Goal: Task Accomplishment & Management: Manage account settings

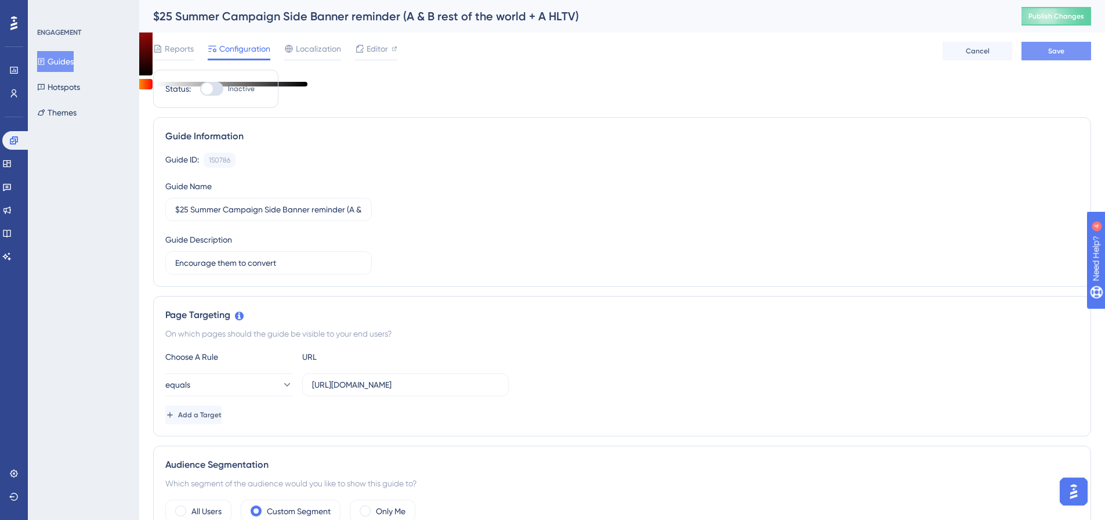
click at [1051, 60] on button "Save" at bounding box center [1056, 51] width 70 height 19
click at [54, 69] on button "Guides" at bounding box center [55, 61] width 37 height 21
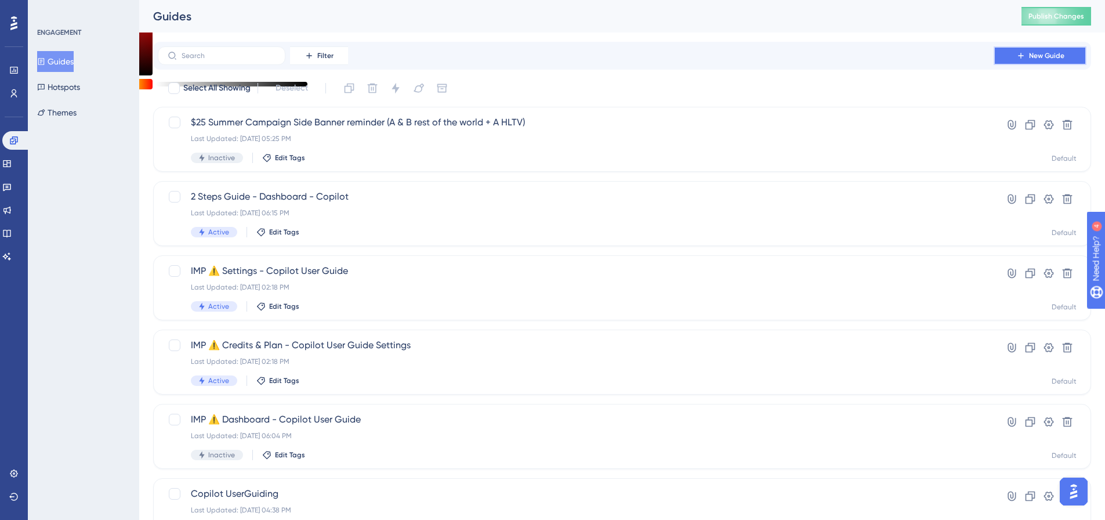
click at [1038, 56] on span "New Guide" at bounding box center [1046, 55] width 35 height 9
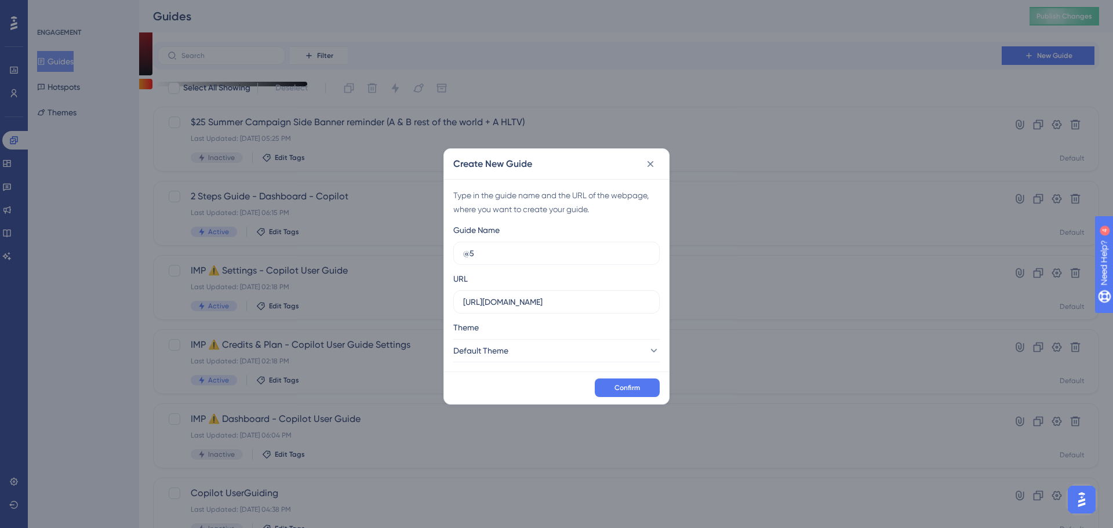
type input "@"
type input "Summer offer $50 B+ HLTV +other countries"
click at [614, 391] on button "Confirm" at bounding box center [627, 388] width 65 height 19
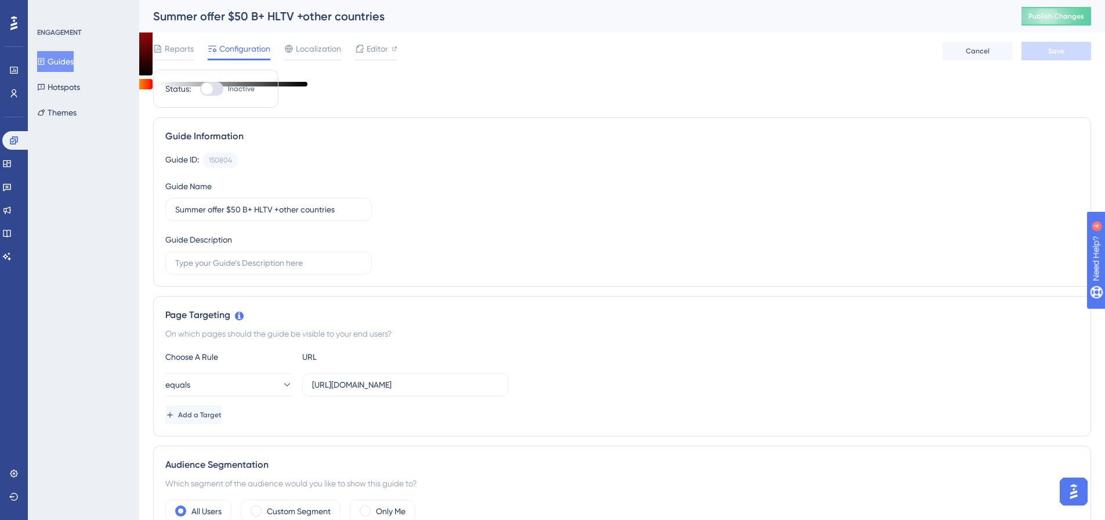
click at [376, 236] on div "Guide ID: 150804 Copy Guide Name Summer offer $50 B+ HLTV +other countries Guid…" at bounding box center [621, 214] width 913 height 122
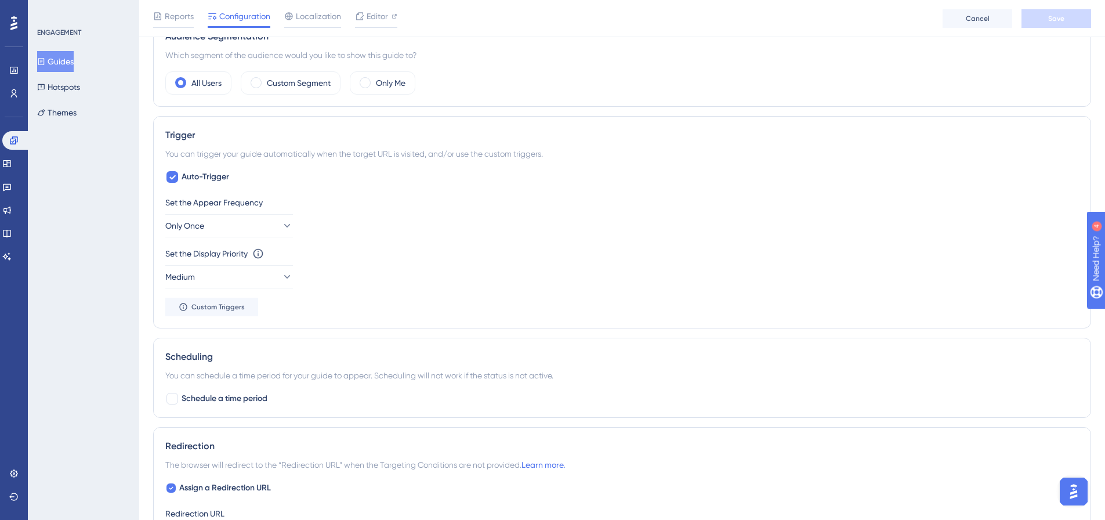
scroll to position [426, 0]
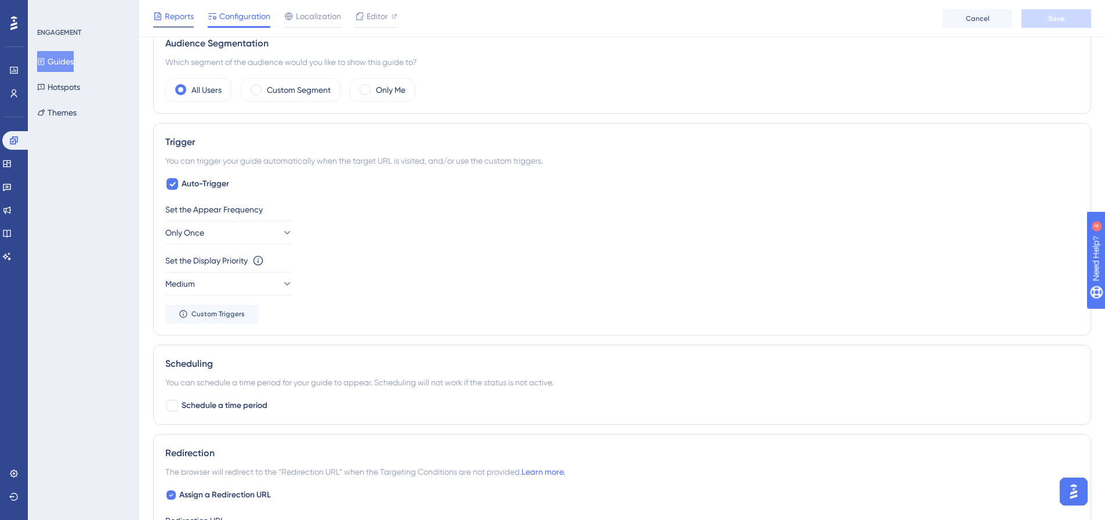
click at [182, 16] on span "Reports" at bounding box center [179, 16] width 29 height 14
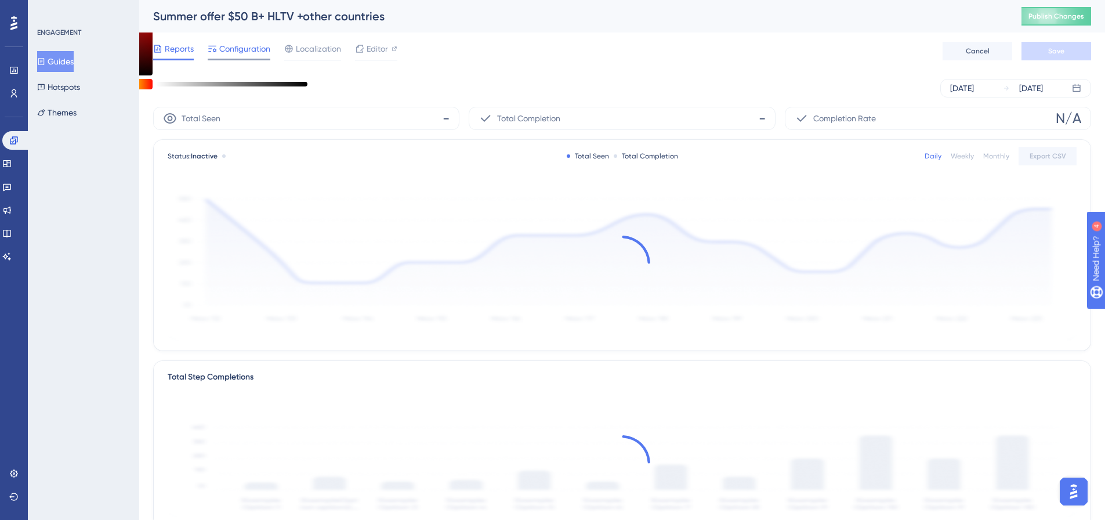
click at [241, 55] on span "Configuration" at bounding box center [244, 49] width 51 height 14
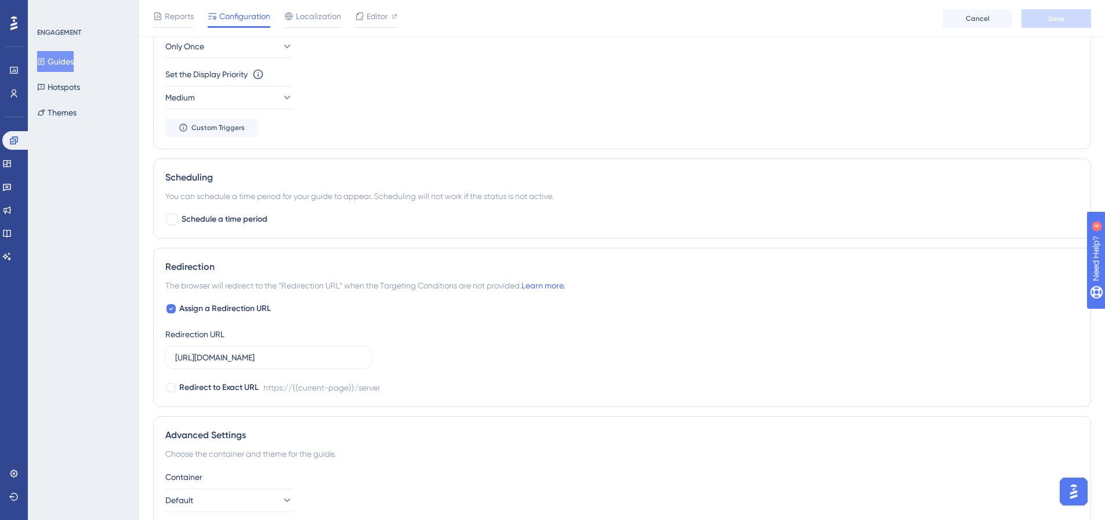
scroll to position [484, 0]
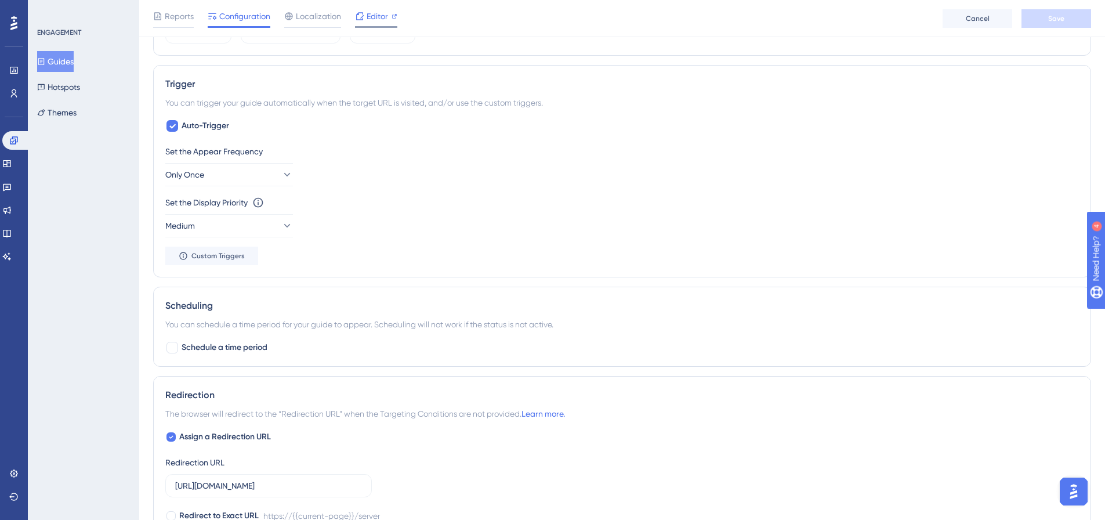
click at [376, 17] on span "Editor" at bounding box center [376, 16] width 21 height 14
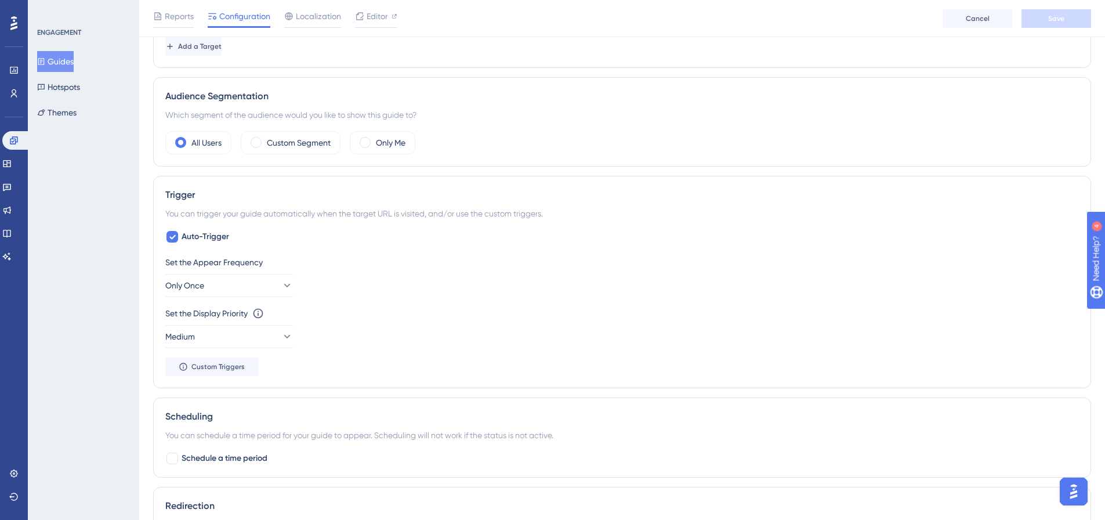
scroll to position [174, 0]
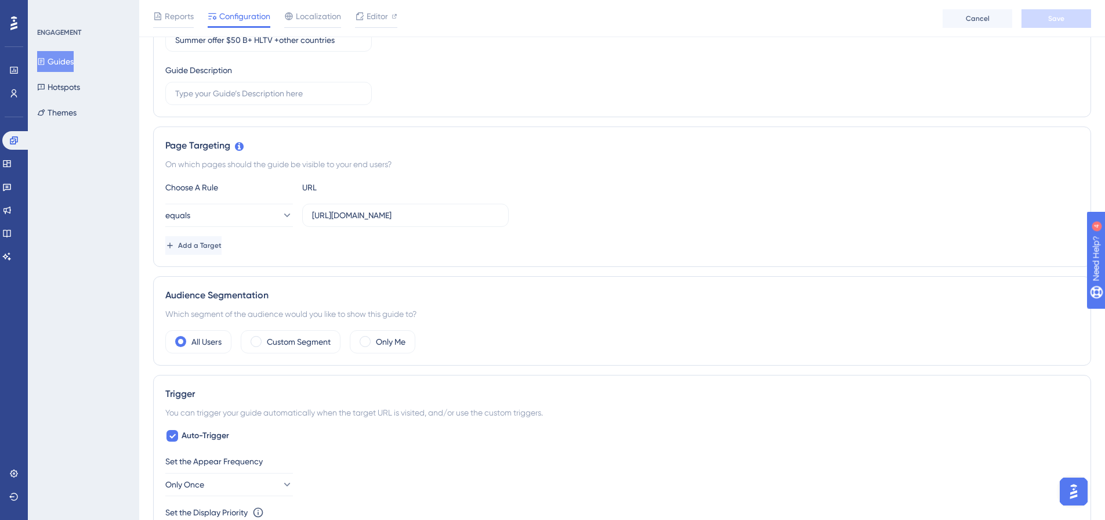
click at [311, 355] on div "Audience Segmentation Which segment of the audience would you like to show this…" at bounding box center [622, 320] width 938 height 89
click at [310, 344] on label "Custom Segment" at bounding box center [299, 342] width 64 height 14
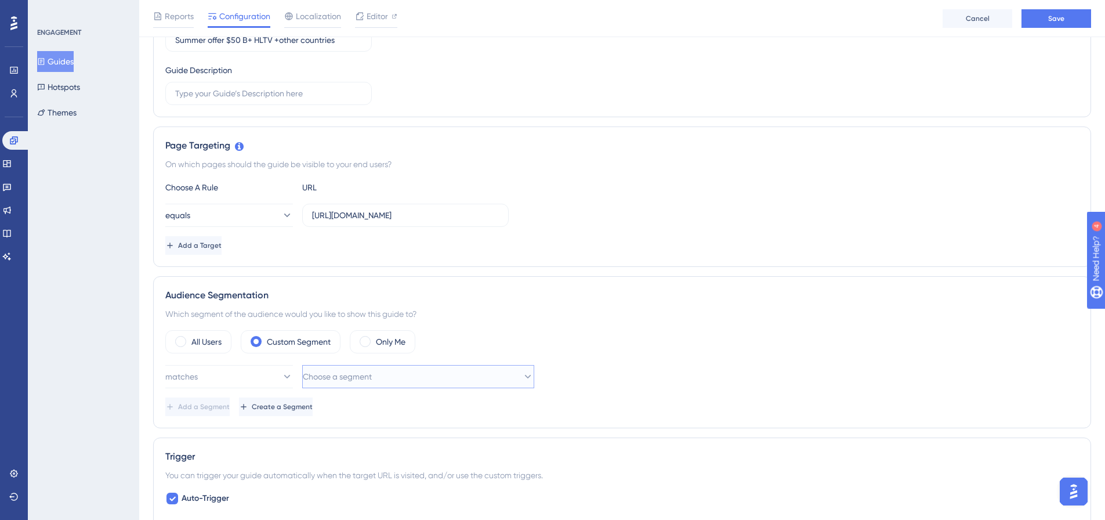
click at [362, 377] on span "Choose a segment" at bounding box center [337, 376] width 69 height 14
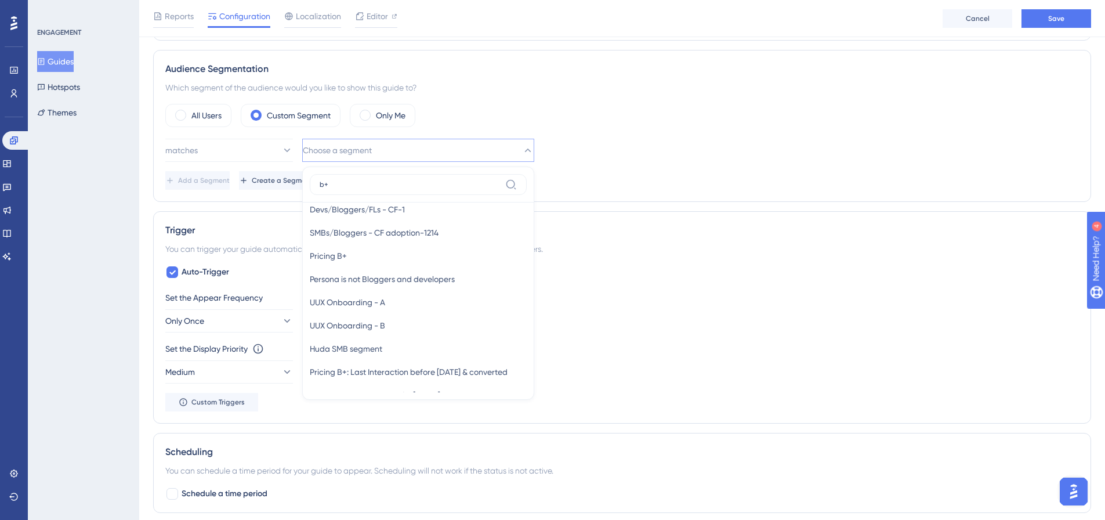
scroll to position [311, 0]
type input "b+"
click at [372, 147] on span "Choose a segment" at bounding box center [337, 150] width 69 height 14
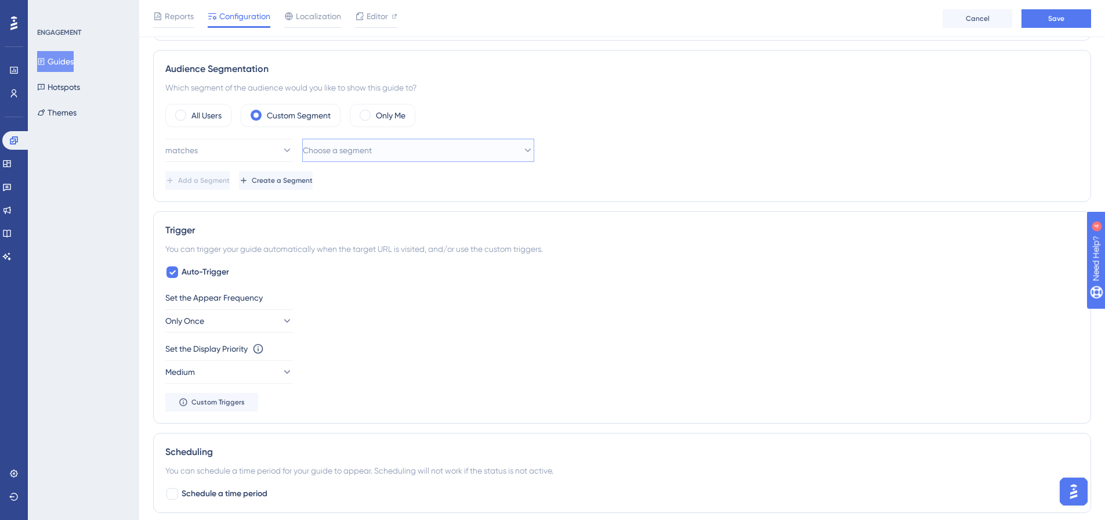
click at [372, 144] on span "Choose a segment" at bounding box center [337, 150] width 69 height 14
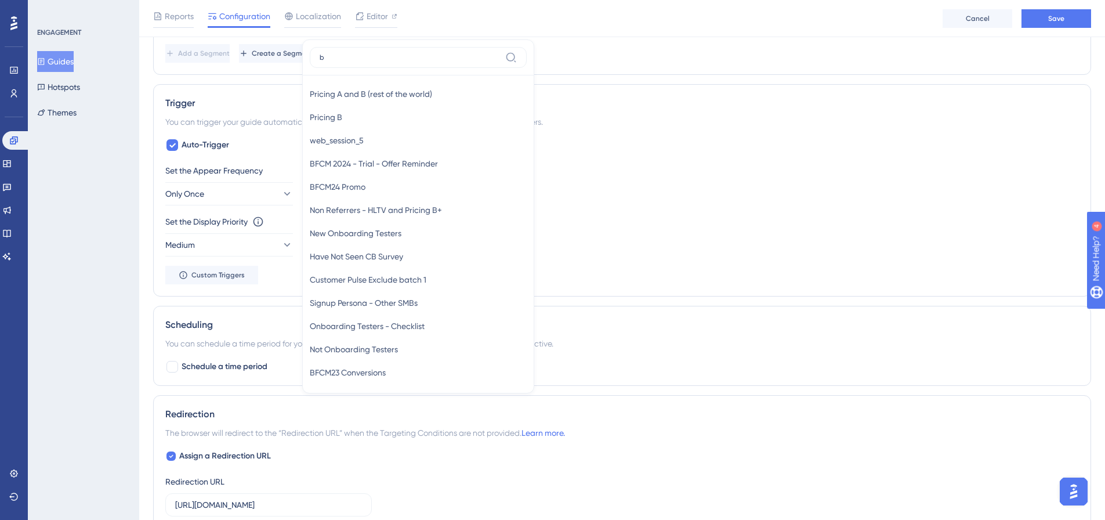
scroll to position [332, 0]
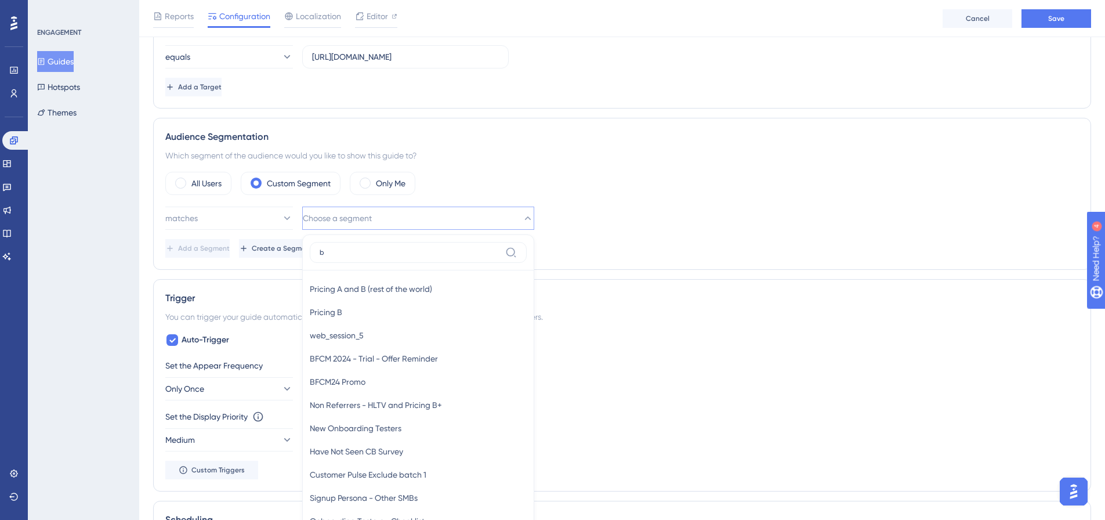
type input "b"
click at [422, 221] on button "Choose a segment" at bounding box center [418, 217] width 232 height 23
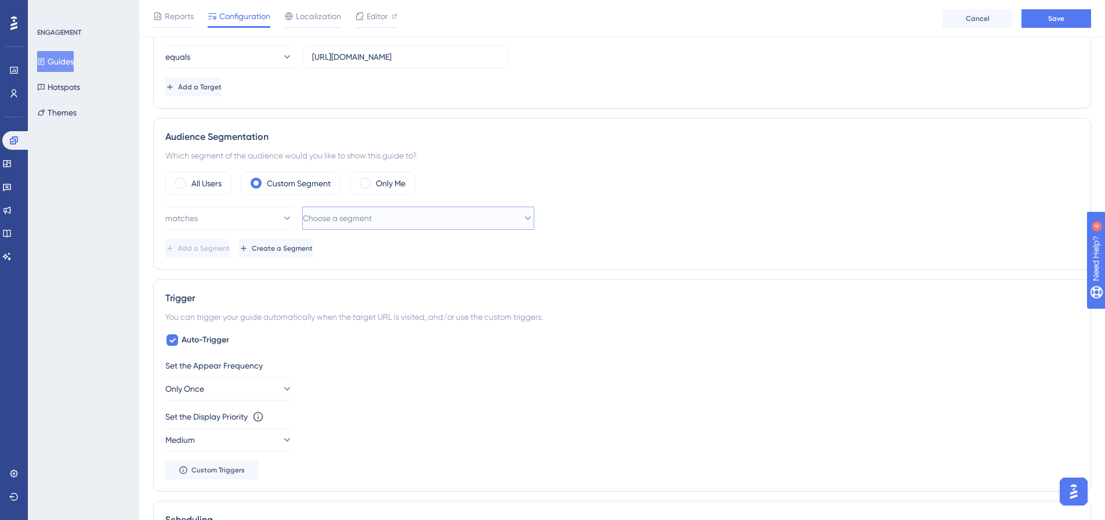
click at [409, 218] on button "Choose a segment" at bounding box center [418, 217] width 232 height 23
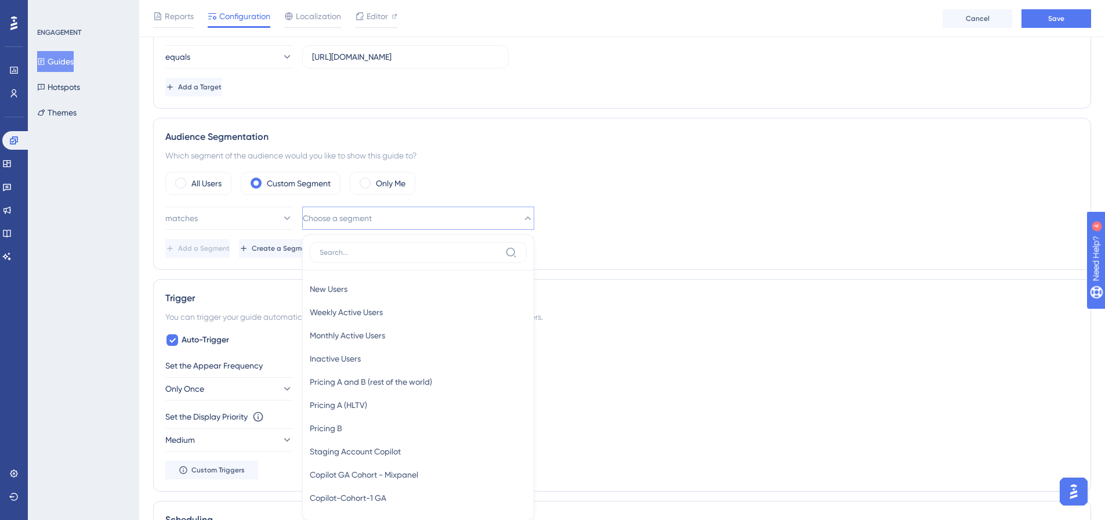
scroll to position [389, 0]
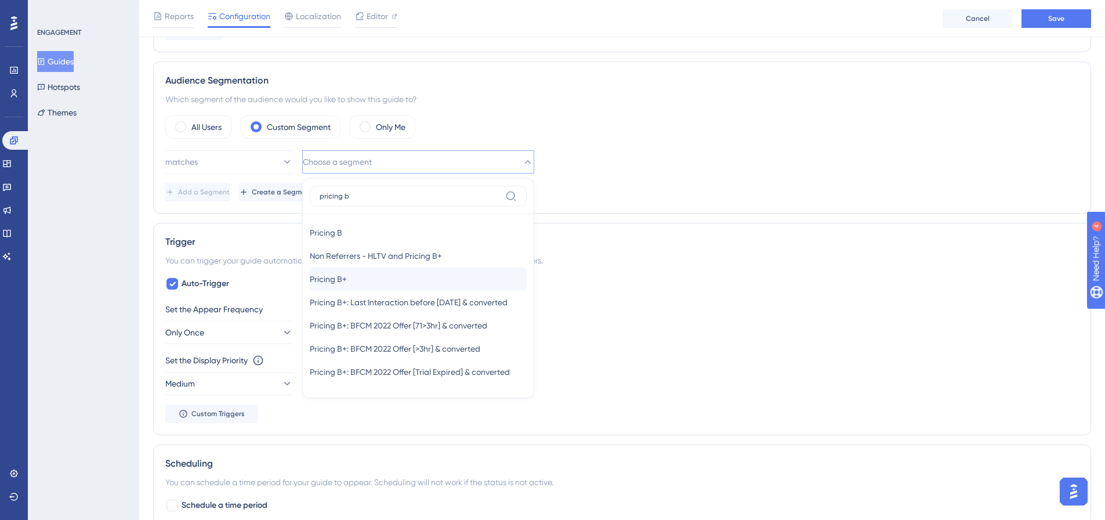
type input "pricing b"
click at [402, 274] on div "Pricing B+ Pricing B+" at bounding box center [418, 278] width 217 height 23
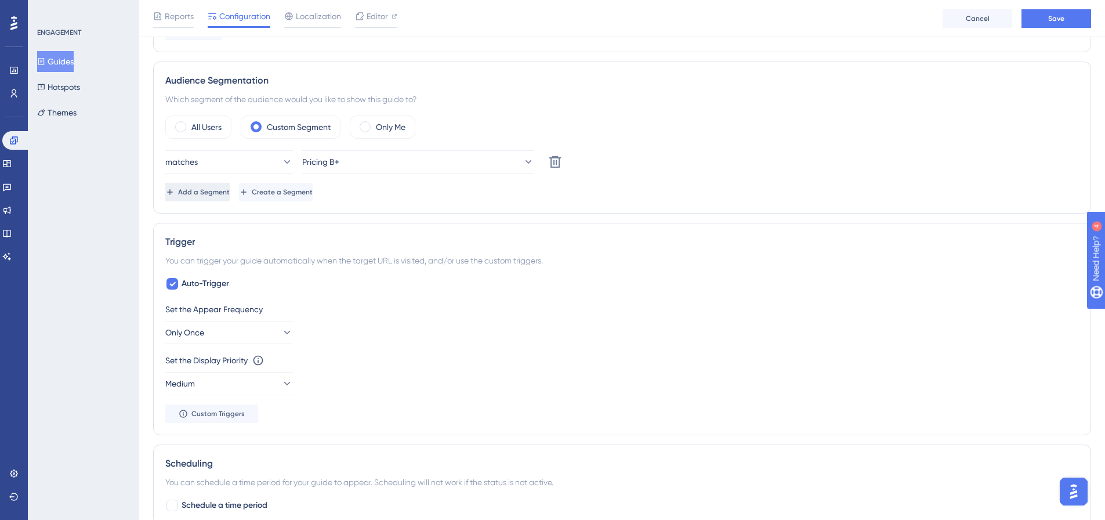
click at [228, 194] on span "Add a Segment" at bounding box center [204, 191] width 52 height 9
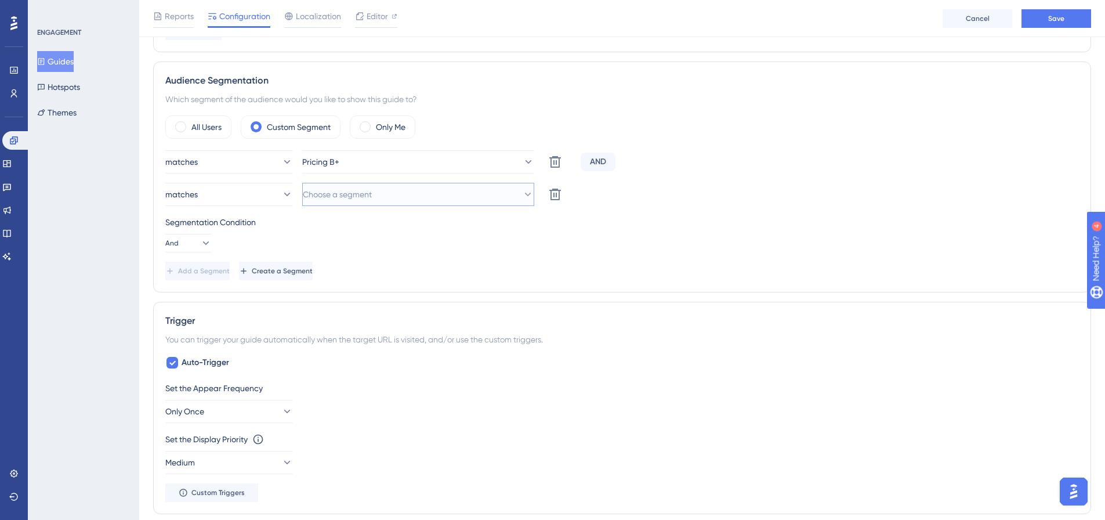
click at [325, 194] on span "Choose a segment" at bounding box center [337, 194] width 69 height 14
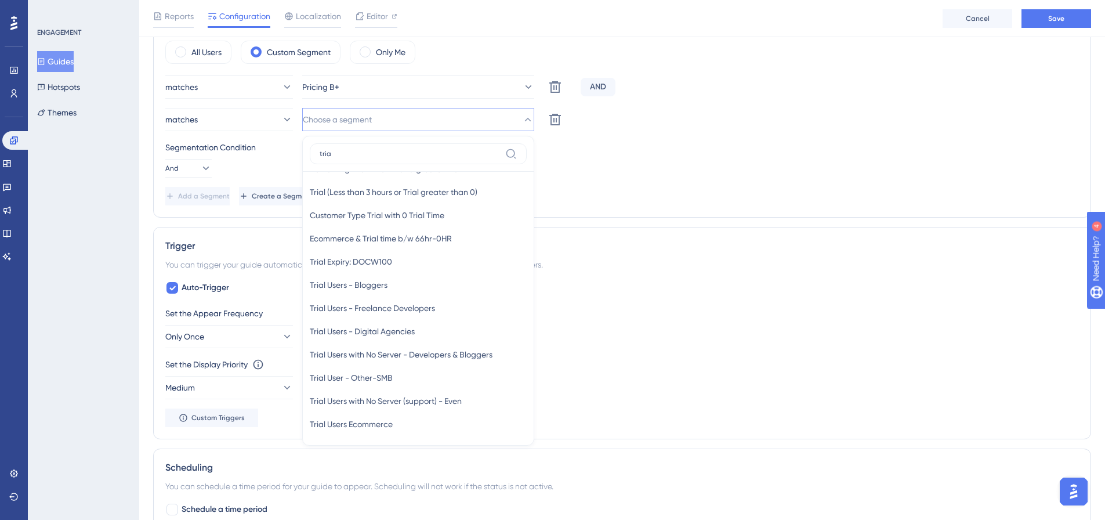
scroll to position [304, 0]
type input "tria"
click at [380, 416] on div "Trial Users Trial Users" at bounding box center [418, 419] width 217 height 23
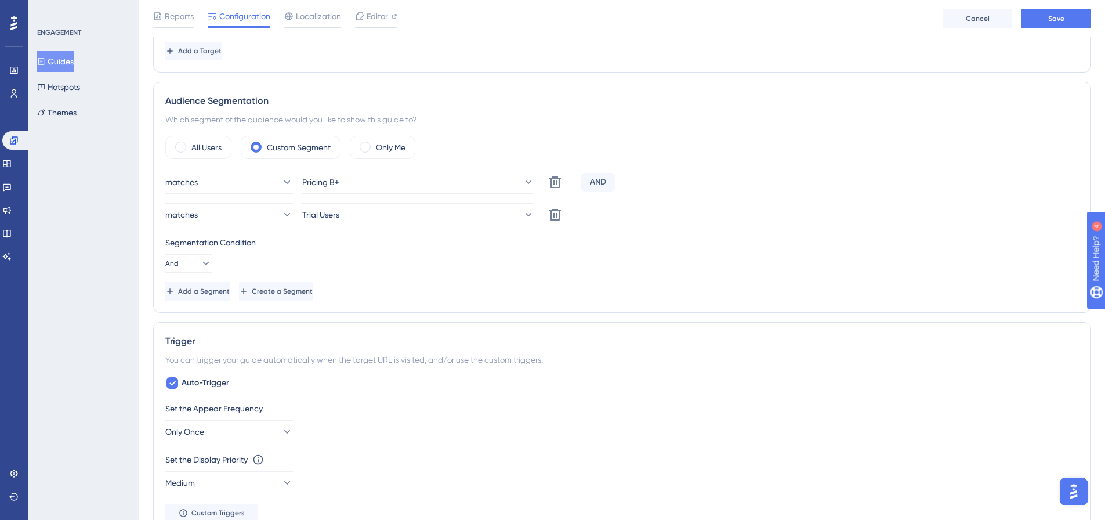
scroll to position [347, 0]
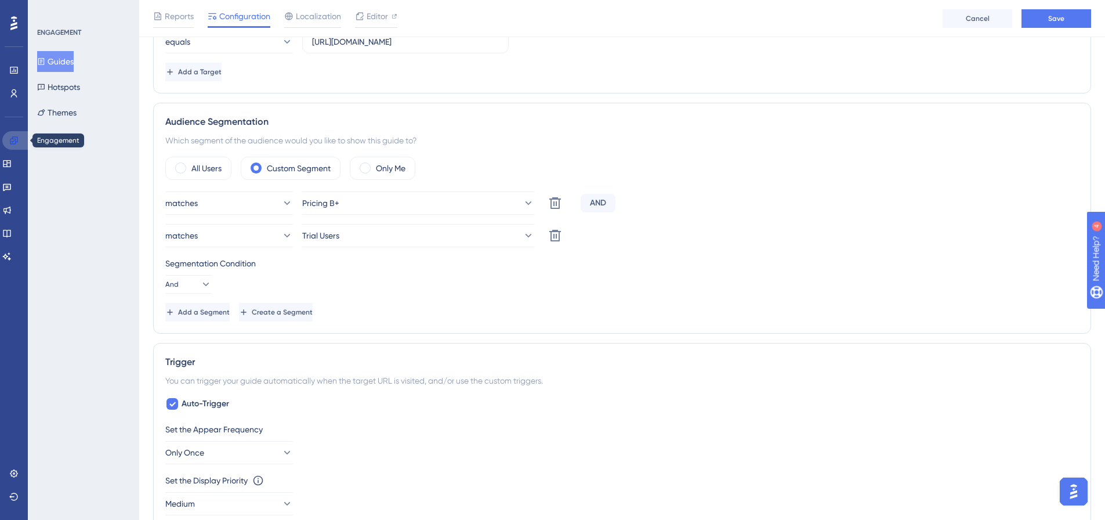
click at [20, 139] on link at bounding box center [16, 140] width 28 height 19
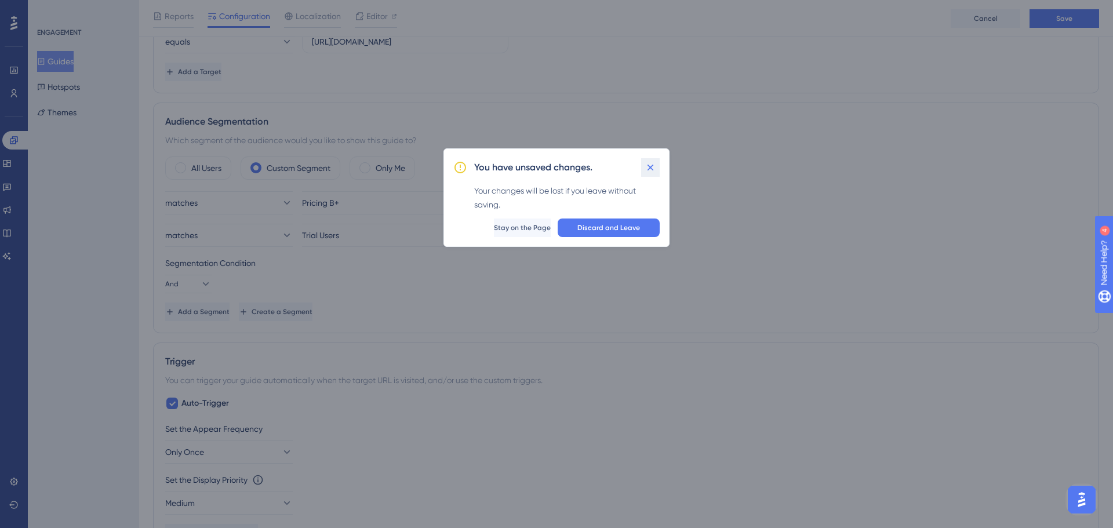
click at [652, 167] on icon at bounding box center [651, 168] width 12 height 12
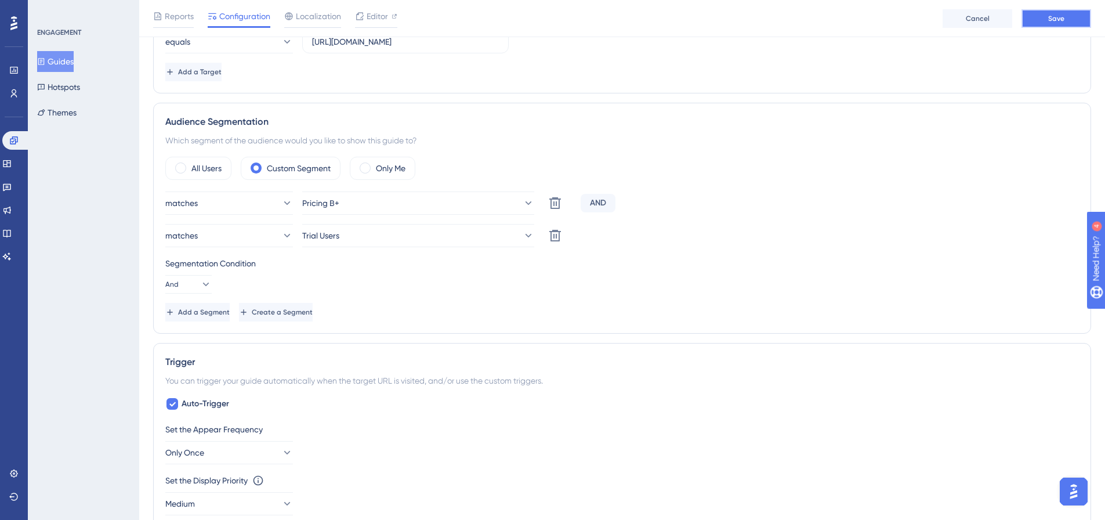
click at [1075, 21] on button "Save" at bounding box center [1056, 18] width 70 height 19
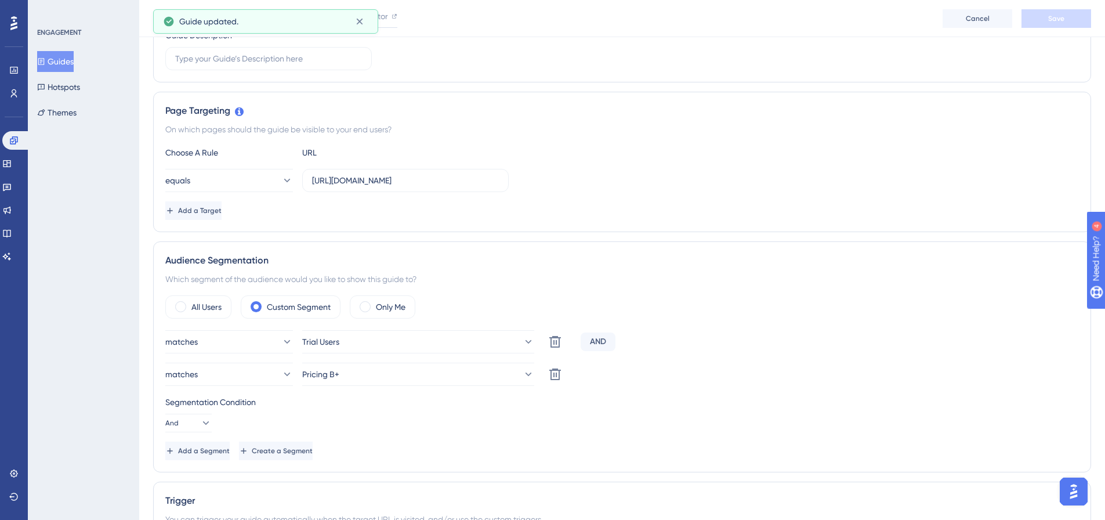
scroll to position [173, 0]
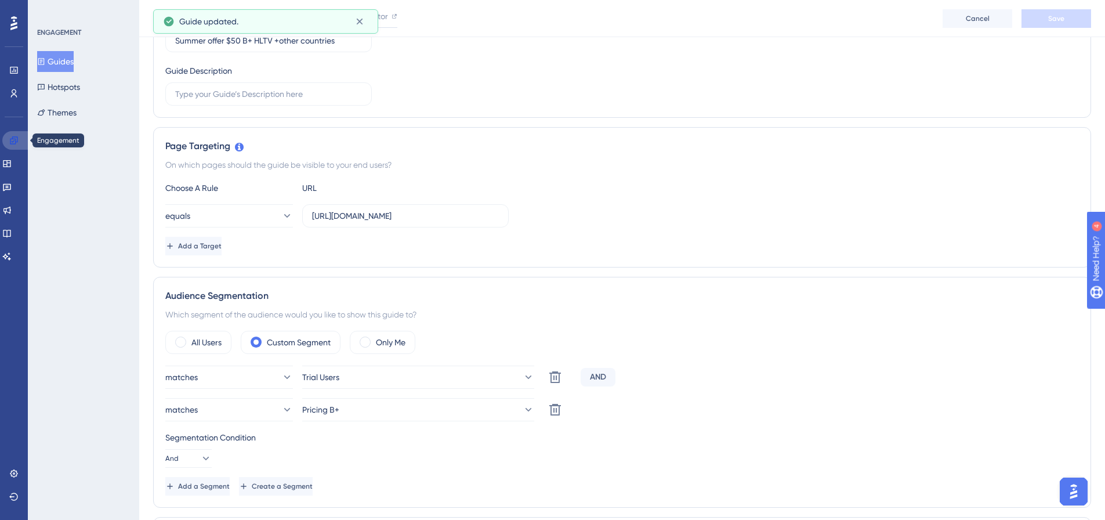
click at [16, 141] on icon at bounding box center [14, 140] width 8 height 8
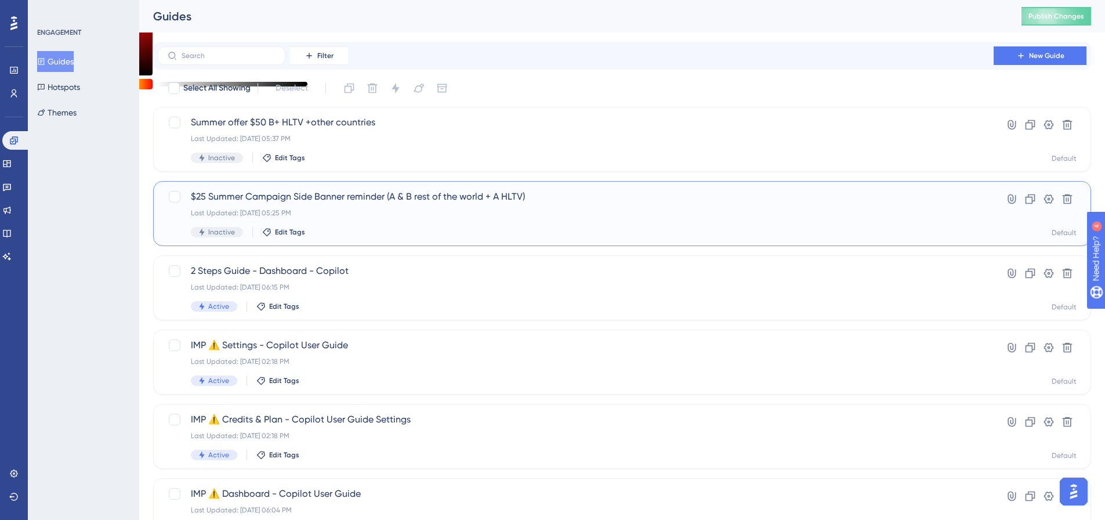
click at [297, 193] on span "$25 Summer Campaign Side Banner reminder (A & B rest of the world + A HLTV)" at bounding box center [576, 197] width 770 height 14
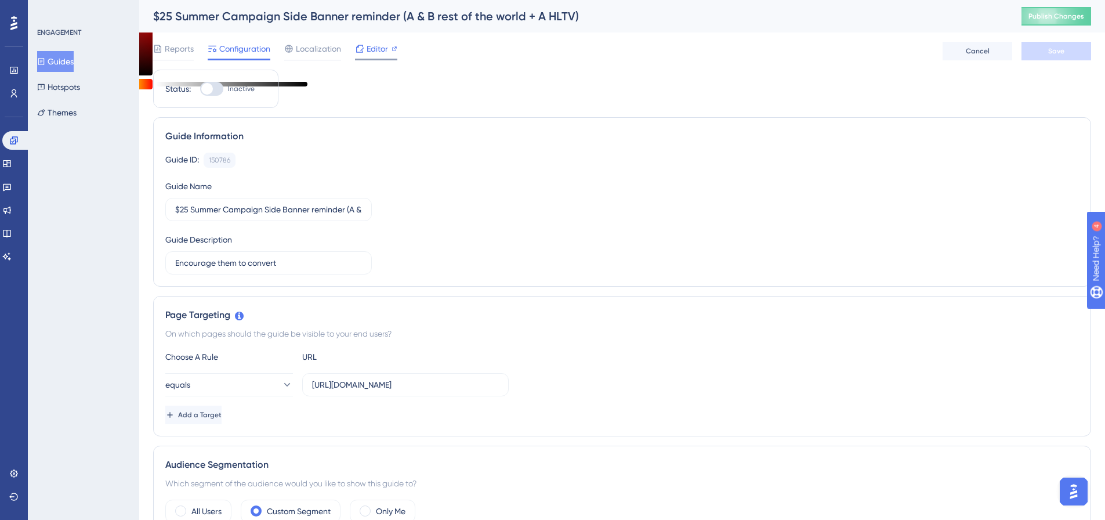
click at [363, 49] on icon at bounding box center [359, 48] width 9 height 9
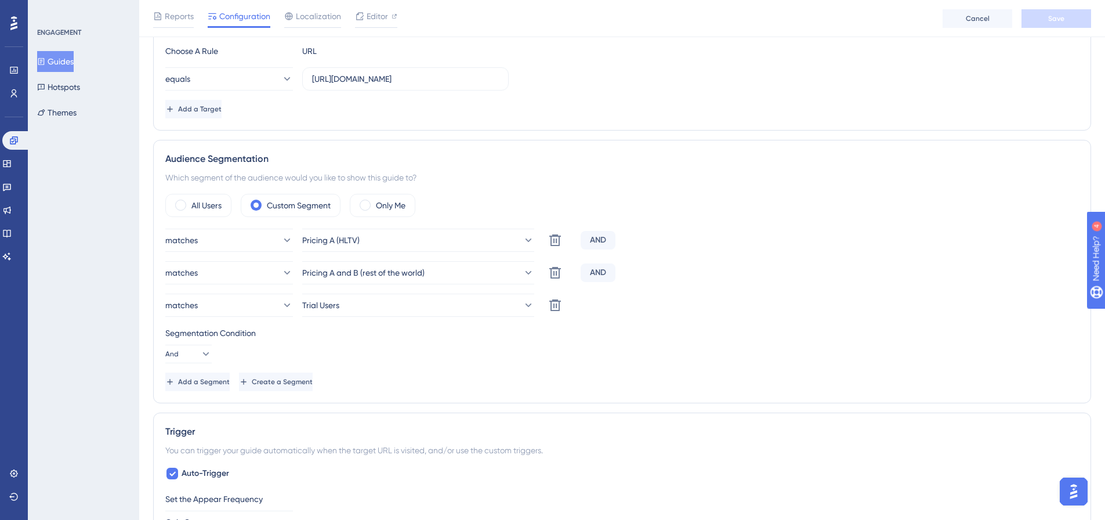
scroll to position [348, 0]
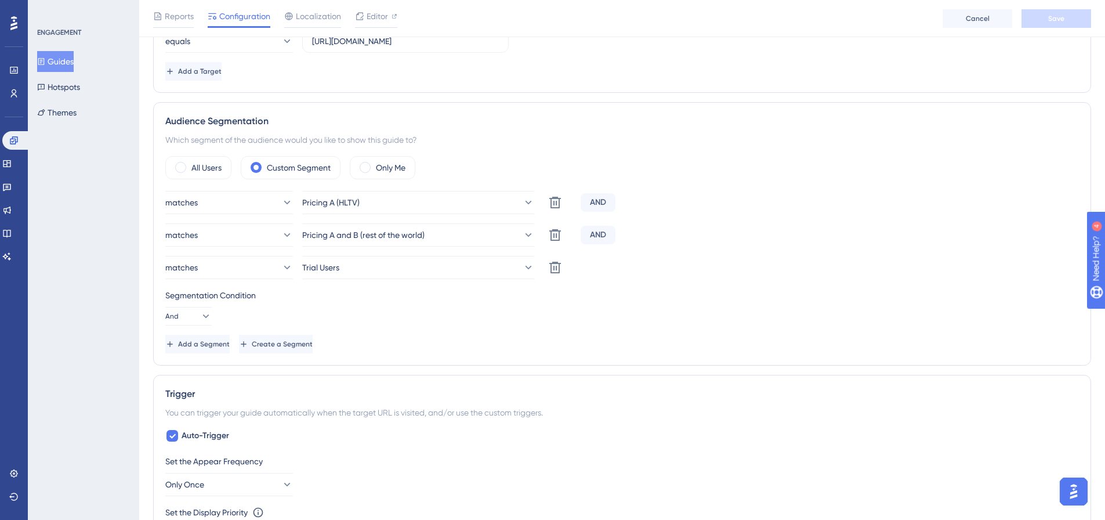
click at [210, 354] on div "Audience Segmentation Which segment of the audience would you like to show this…" at bounding box center [622, 233] width 938 height 263
click at [210, 358] on div "Audience Segmentation Which segment of the audience would you like to show this…" at bounding box center [622, 233] width 938 height 263
click at [210, 339] on span "Add a Segment" at bounding box center [205, 343] width 52 height 9
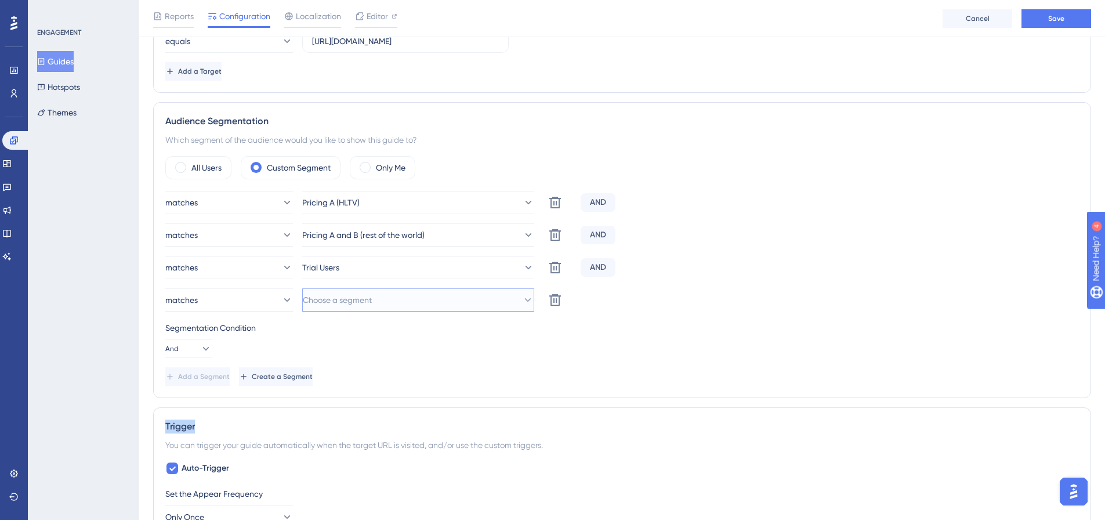
click at [448, 303] on button "Choose a segment" at bounding box center [418, 299] width 232 height 23
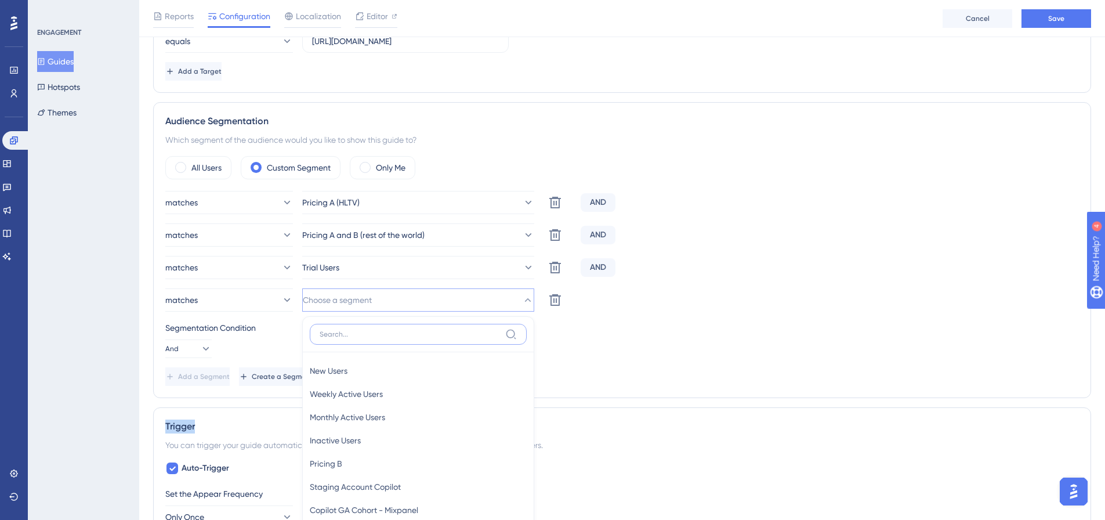
scroll to position [498, 0]
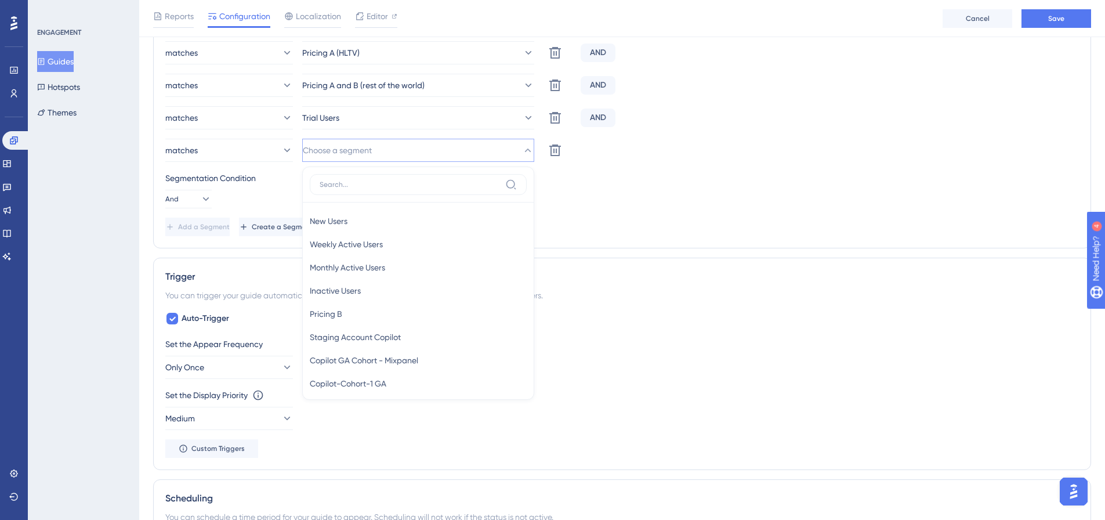
click at [774, 240] on div "Audience Segmentation Which segment of the audience would you like to show this…" at bounding box center [622, 100] width 938 height 296
click at [393, 150] on button "Choose a segment" at bounding box center [418, 150] width 232 height 23
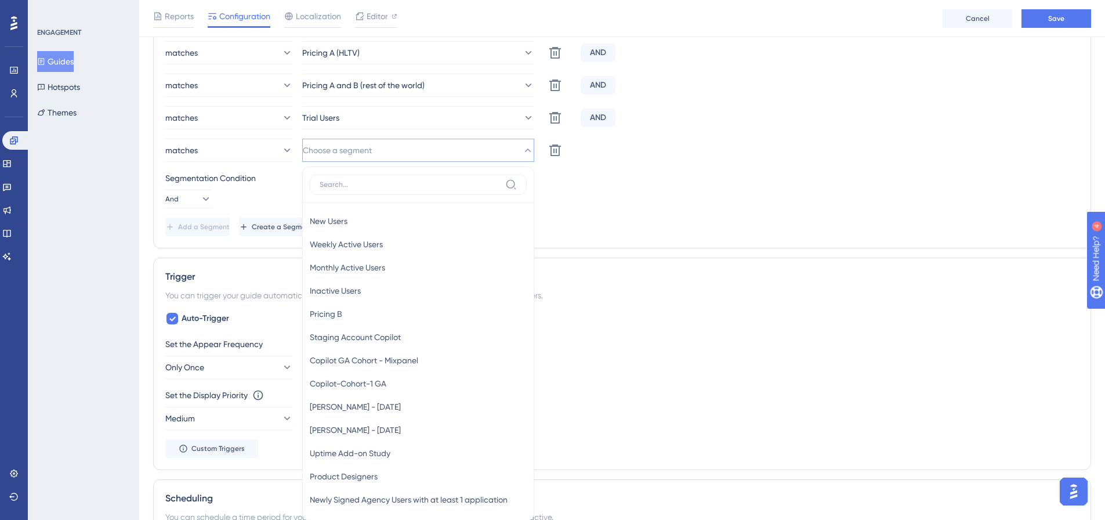
scroll to position [546, 0]
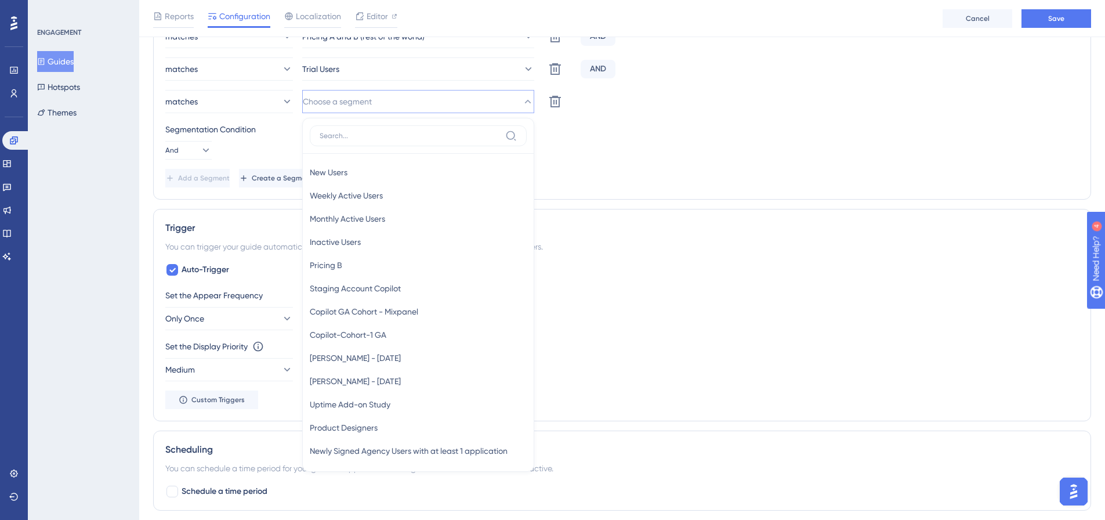
click at [832, 111] on div "matches Choose a segment New Users New Users Weekly Active Users Weekly Active …" at bounding box center [621, 101] width 913 height 23
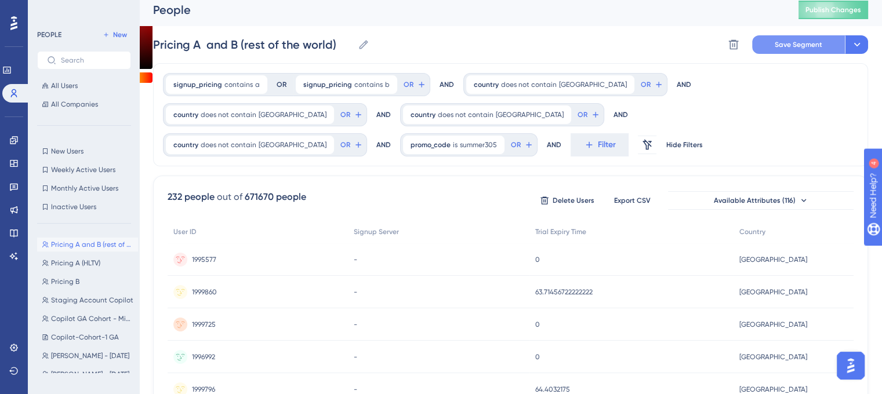
click at [783, 43] on span "Save Segment" at bounding box center [799, 44] width 48 height 9
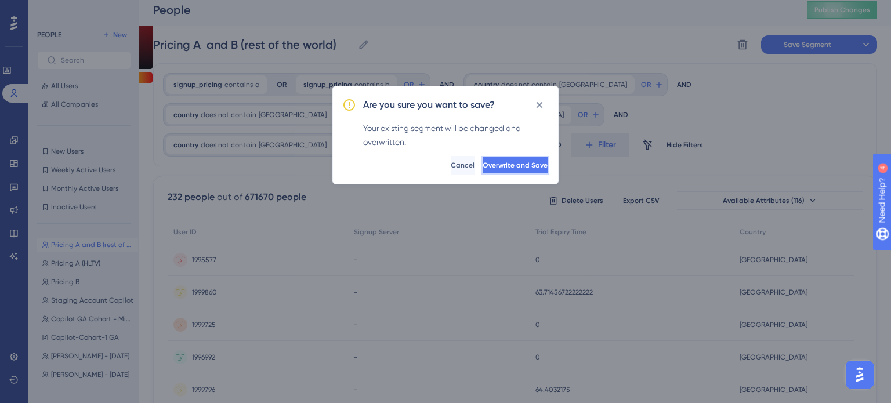
click at [512, 161] on span "Overwrite and Save" at bounding box center [514, 165] width 65 height 9
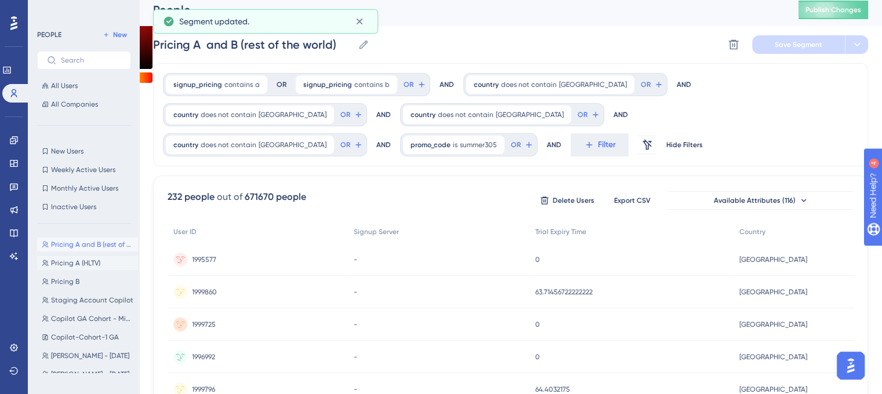
click at [86, 259] on span "Pricing A (HLTV)" at bounding box center [75, 263] width 49 height 9
type input "Pricing A (HLTV)"
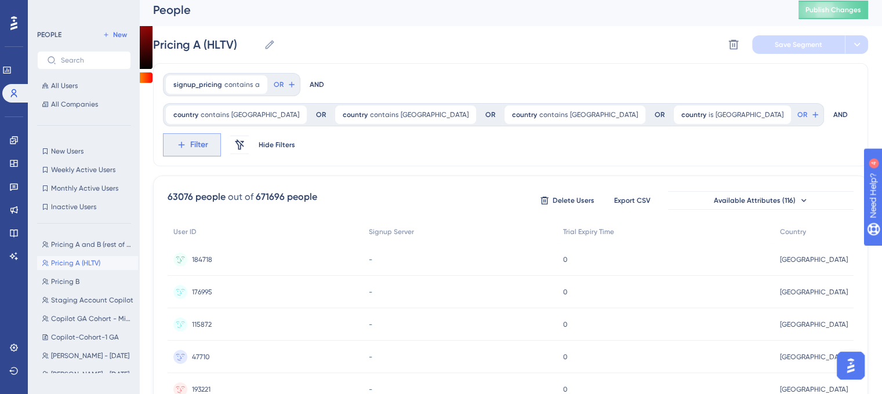
click at [208, 138] on span "Filter" at bounding box center [199, 145] width 18 height 14
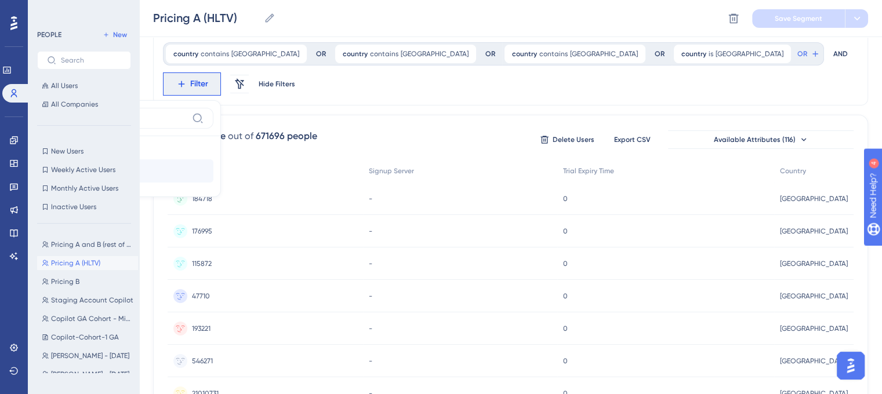
type input "promo"
click at [213, 159] on button "promo_code promo_code" at bounding box center [128, 170] width 170 height 23
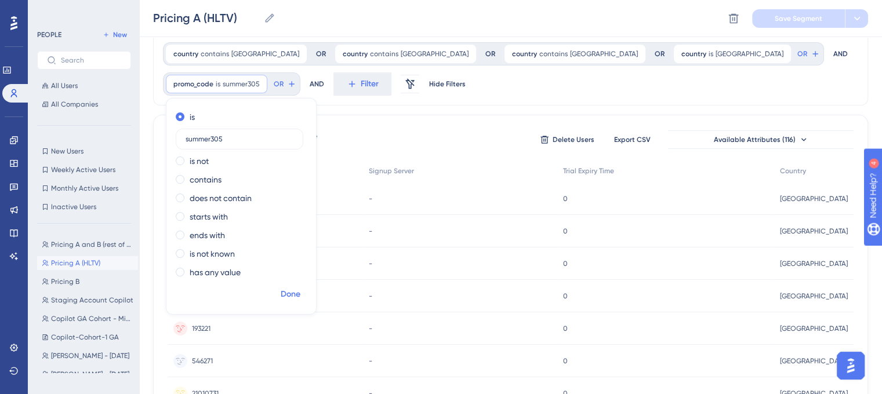
type input "summer305"
click at [290, 298] on span "Done" at bounding box center [291, 295] width 20 height 14
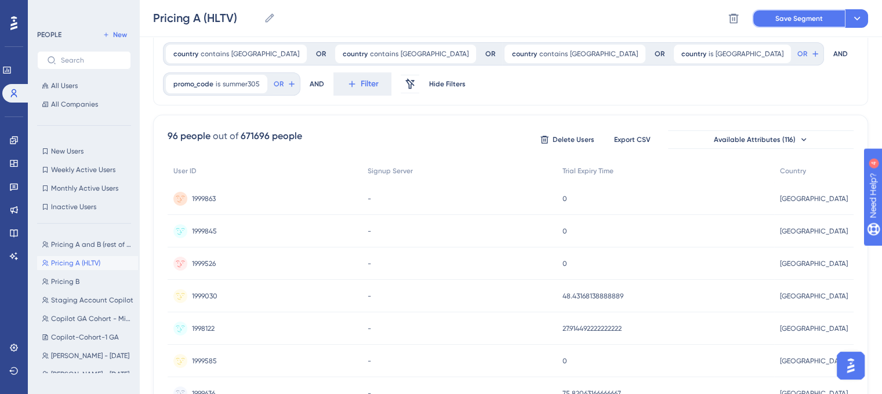
click at [770, 24] on button "Save Segment" at bounding box center [798, 18] width 93 height 19
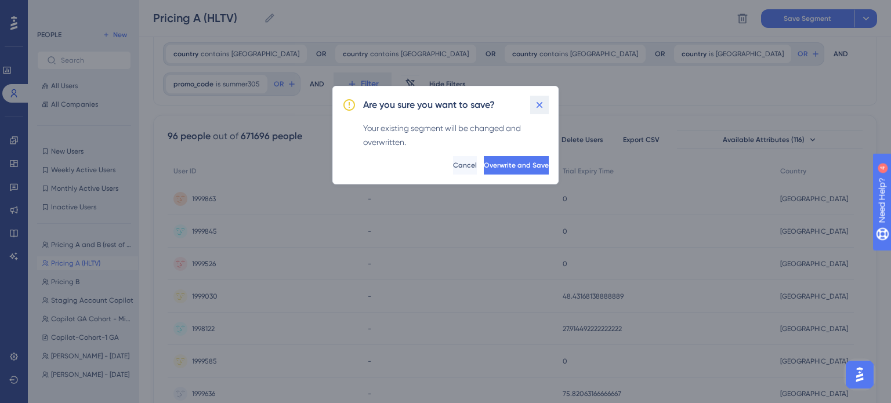
click at [545, 106] on button at bounding box center [539, 105] width 19 height 19
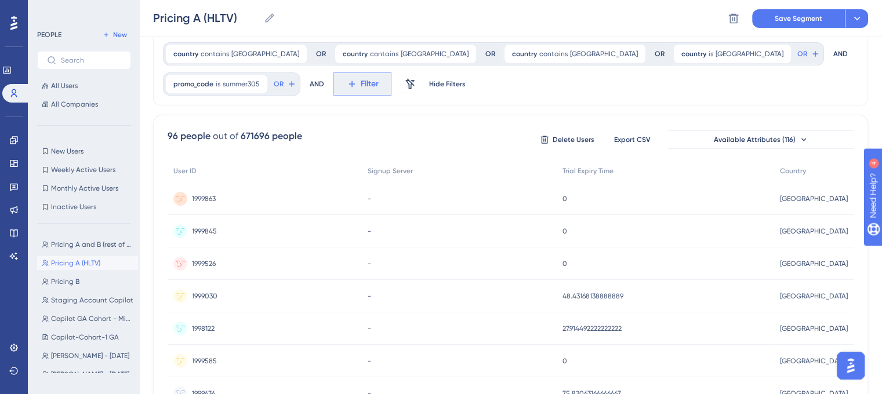
scroll to position [0, 0]
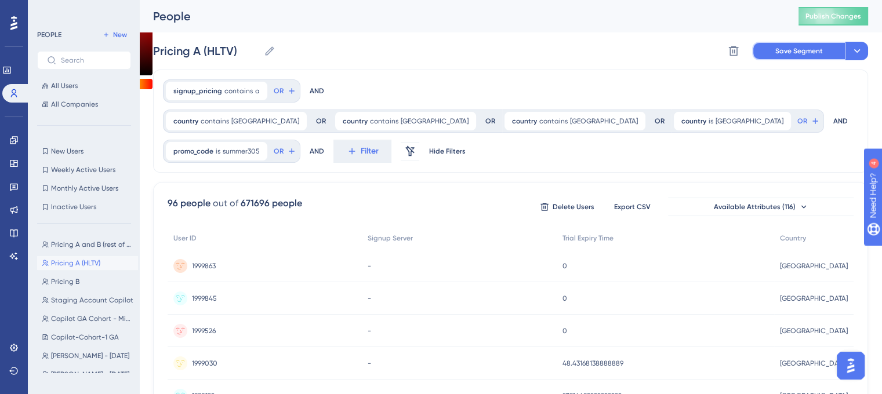
click at [821, 58] on button "Save Segment" at bounding box center [798, 51] width 93 height 19
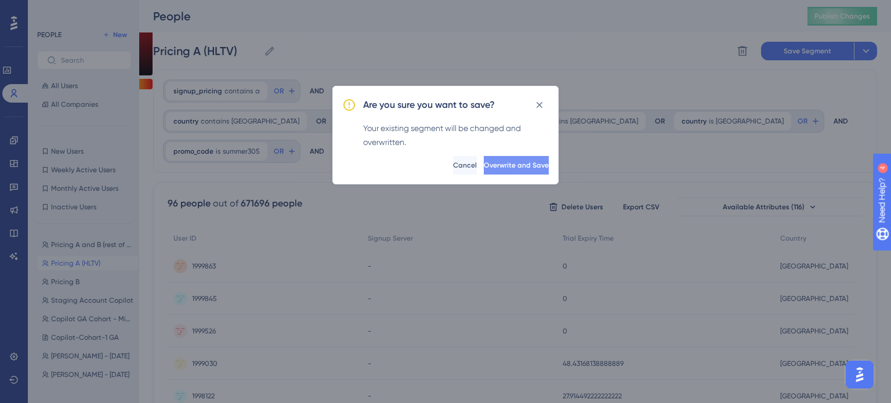
click at [534, 166] on button "Overwrite and Save" at bounding box center [516, 165] width 65 height 19
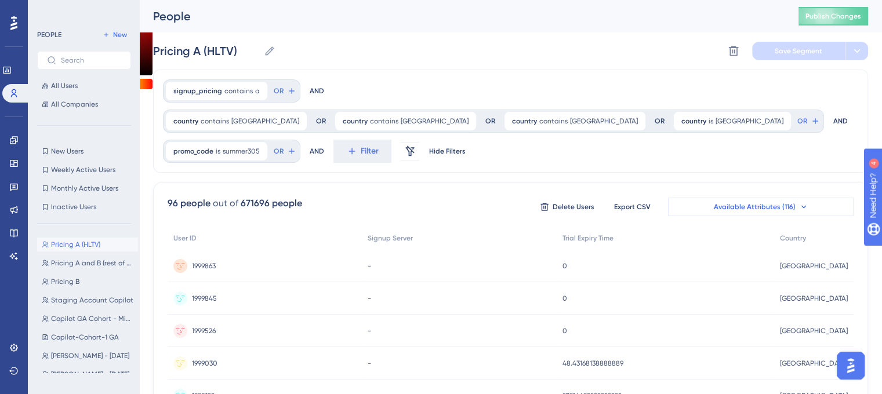
click at [771, 203] on span "Available Attributes (116)" at bounding box center [755, 206] width 82 height 9
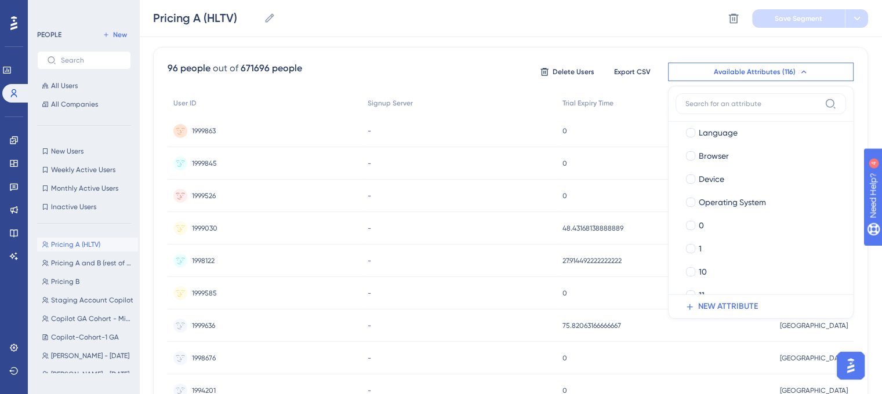
scroll to position [58, 0]
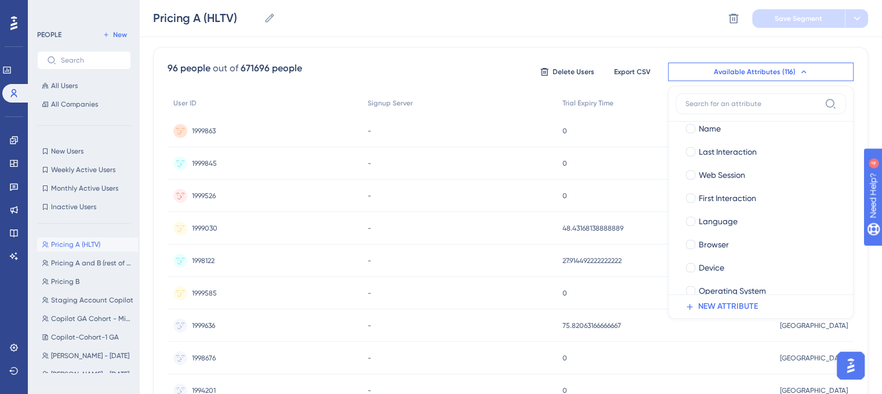
click at [749, 102] on input at bounding box center [752, 103] width 135 height 9
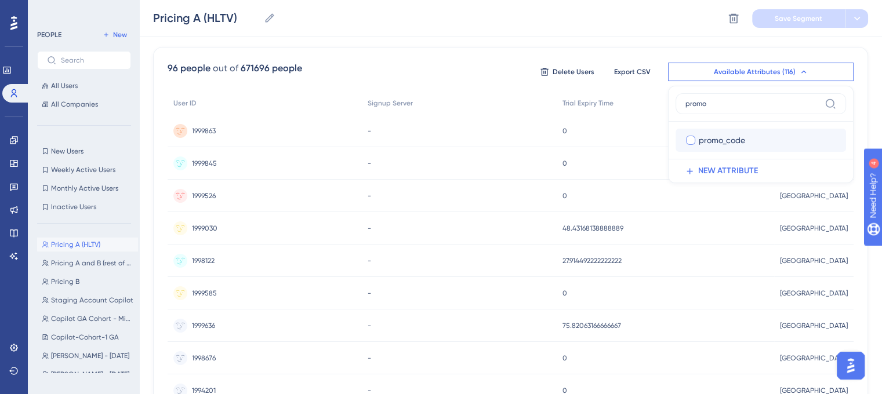
type input "promo"
click at [722, 144] on span "promo_code" at bounding box center [722, 140] width 46 height 14
checkbox input "true"
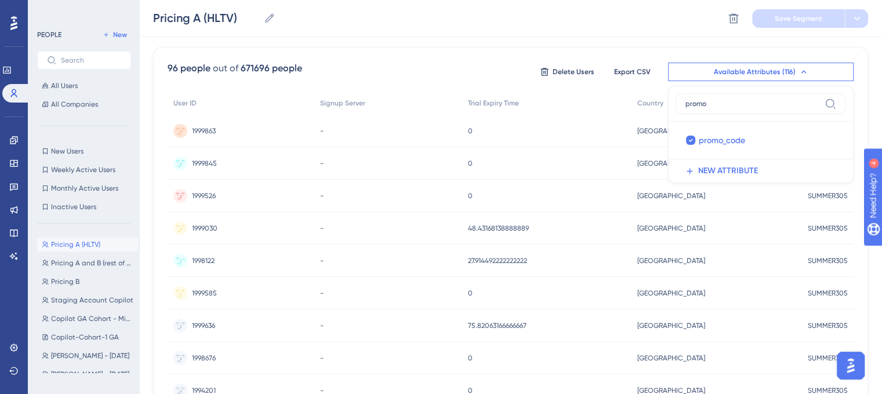
click at [765, 271] on div "Canada Canada" at bounding box center [716, 261] width 170 height 32
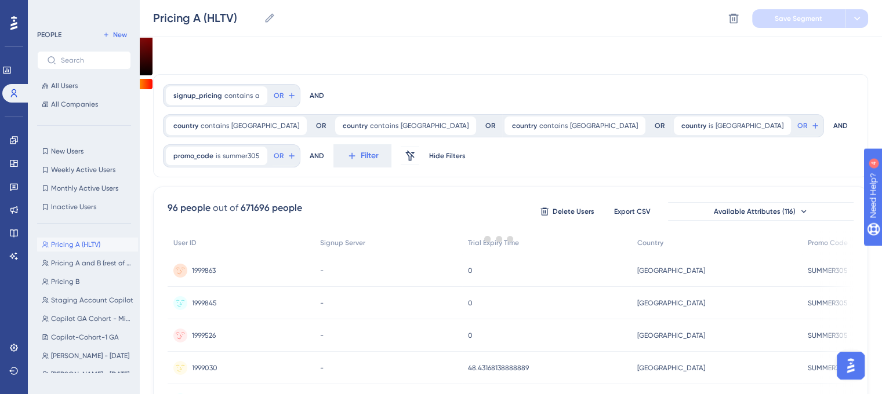
scroll to position [140, 0]
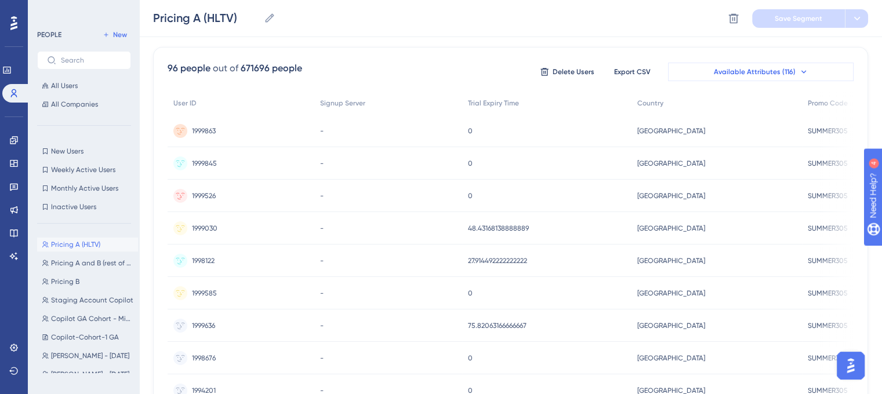
click at [761, 77] on button "Available Attributes (116)" at bounding box center [761, 72] width 186 height 19
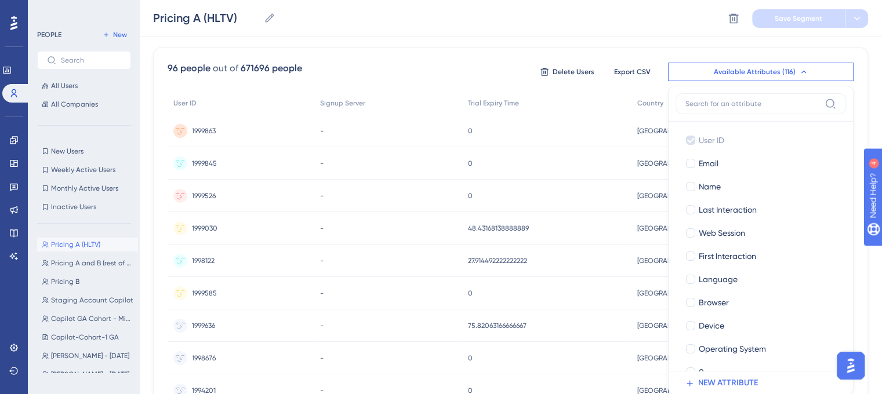
scroll to position [183, 0]
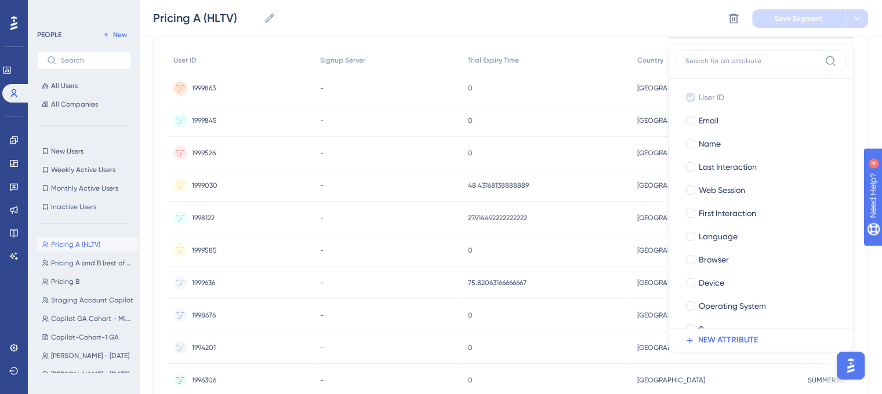
click at [762, 67] on label at bounding box center [761, 60] width 170 height 21
click at [762, 66] on input at bounding box center [752, 60] width 135 height 9
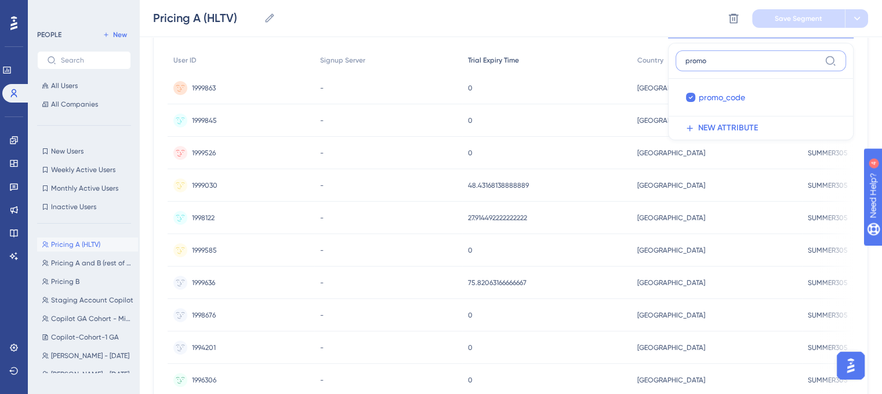
type input "promo"
click at [596, 50] on div "Trial Expiry Time" at bounding box center [547, 61] width 170 height 24
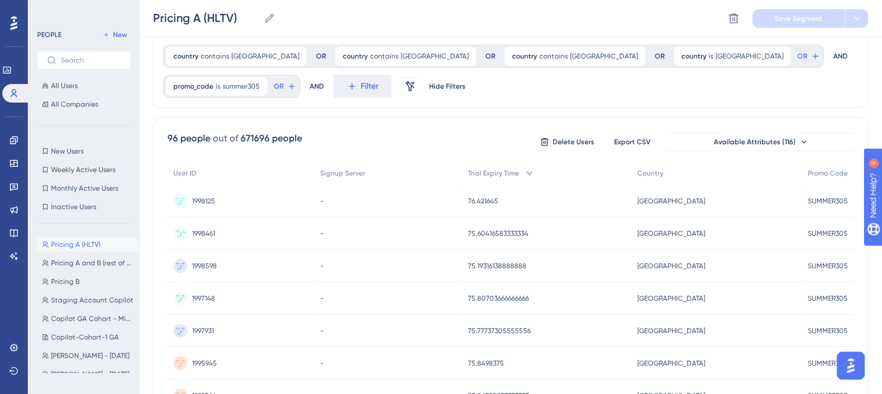
scroll to position [0, 0]
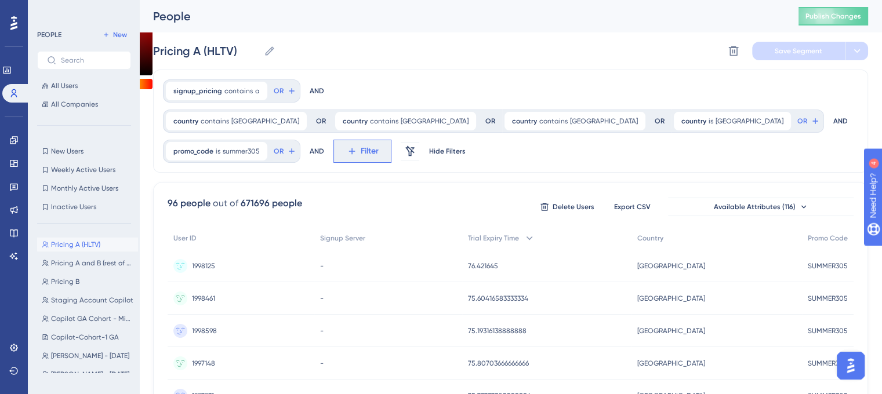
click at [363, 150] on span "Filter" at bounding box center [370, 151] width 18 height 14
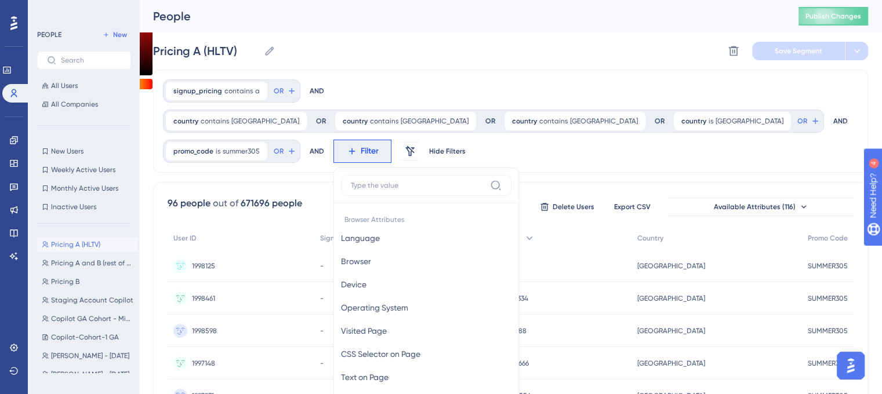
scroll to position [86, 0]
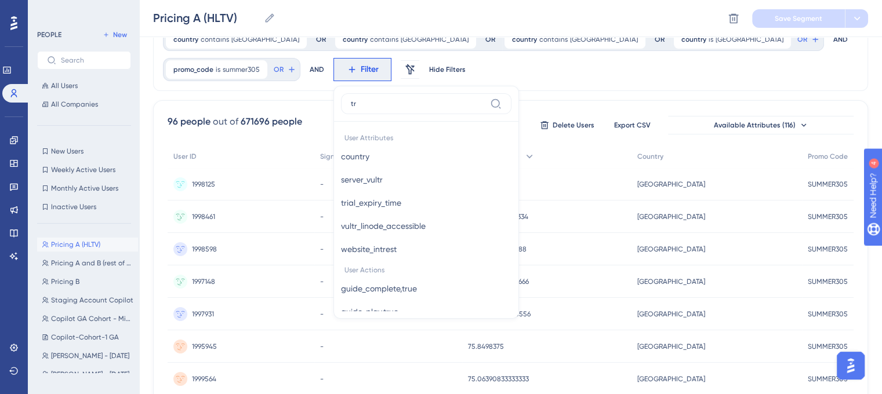
type input "t"
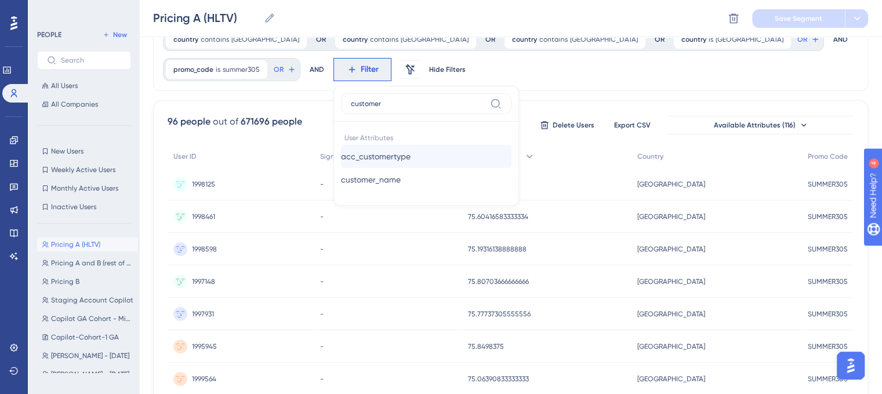
type input "customer"
click at [378, 157] on span "acc_customertype" at bounding box center [376, 157] width 70 height 14
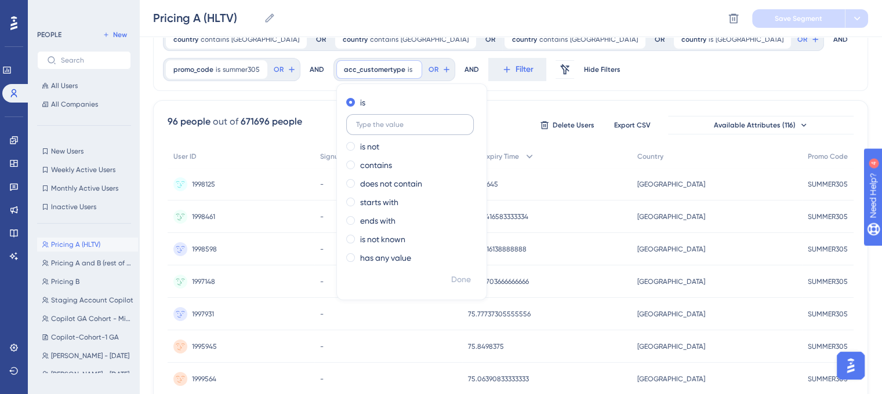
click at [392, 128] on input "text" at bounding box center [410, 125] width 108 height 8
type input "trail"
click at [460, 278] on span "Done" at bounding box center [461, 280] width 20 height 14
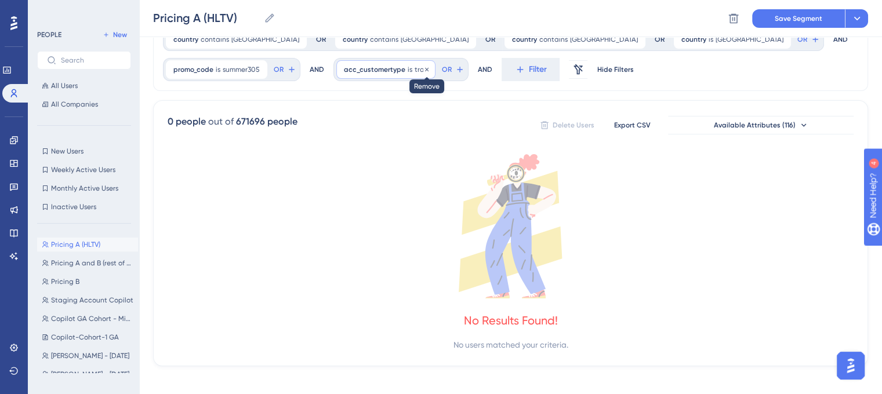
click at [425, 68] on icon at bounding box center [426, 68] width 3 height 3
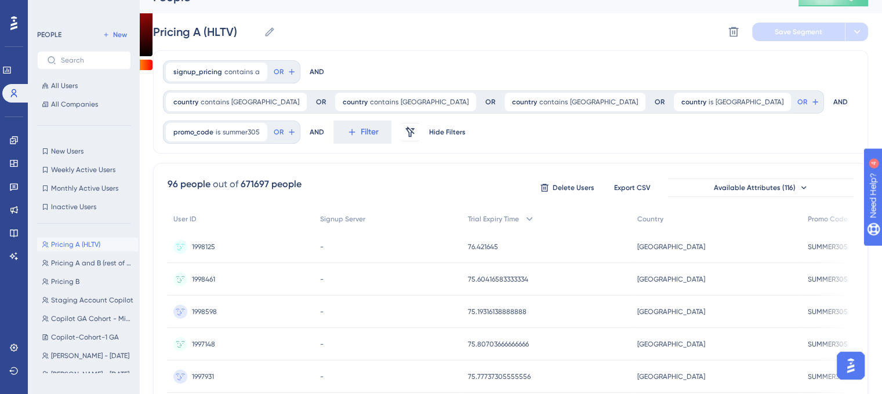
scroll to position [0, 0]
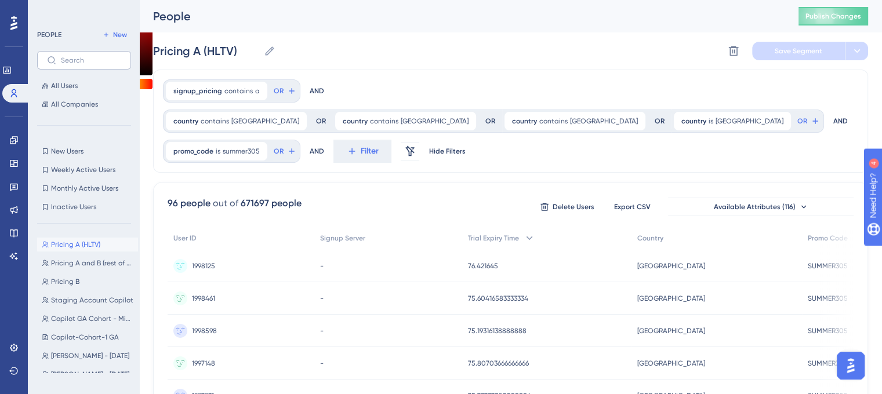
click at [81, 67] on label at bounding box center [84, 60] width 94 height 19
click at [81, 64] on input "text" at bounding box center [91, 60] width 60 height 8
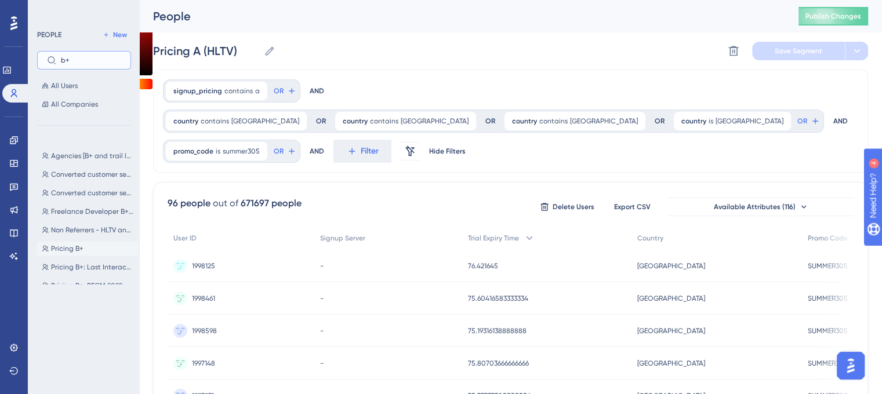
type input "b+"
click at [61, 250] on span "Pricing B+" at bounding box center [67, 248] width 32 height 9
type input "Pricing B+"
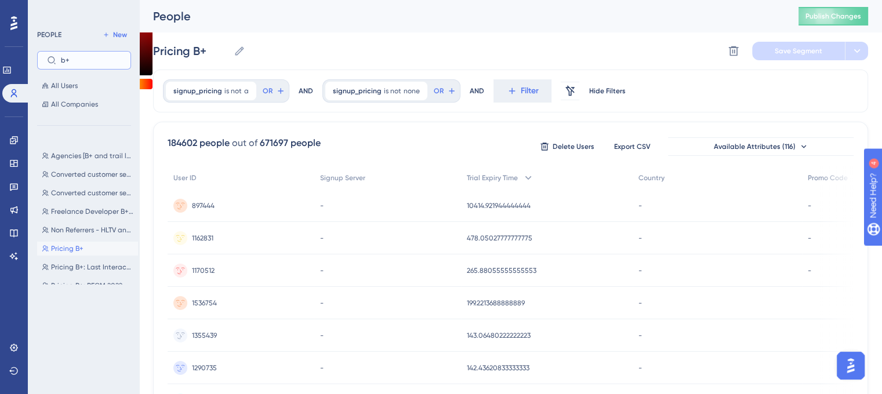
drag, startPoint x: 90, startPoint y: 56, endPoint x: 54, endPoint y: 59, distance: 36.1
click at [54, 59] on label "b+" at bounding box center [84, 60] width 94 height 19
type input "trial"
click at [9, 146] on link at bounding box center [13, 140] width 9 height 19
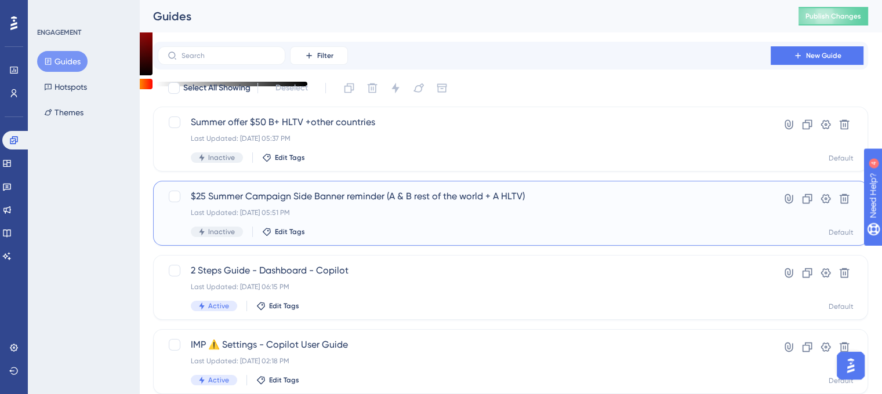
click at [264, 197] on span "$25 Summer Campaign Side Banner reminder (A & B rest of the world + A HLTV)" at bounding box center [464, 197] width 547 height 14
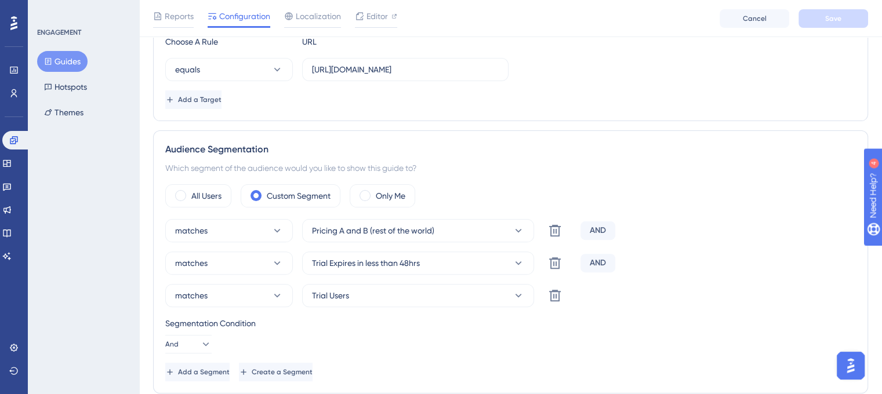
scroll to position [348, 0]
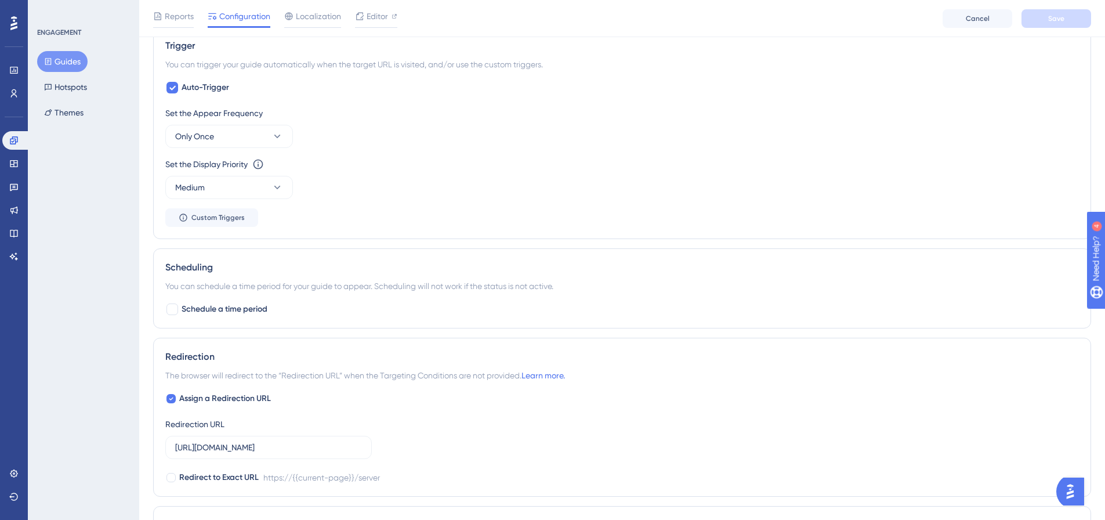
scroll to position [716, 0]
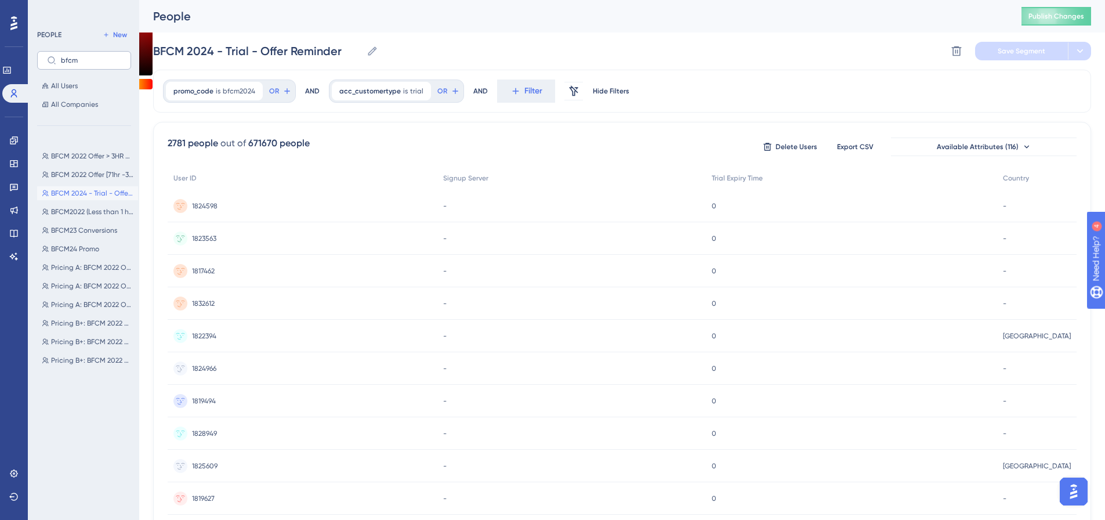
click at [89, 56] on label "bfcm" at bounding box center [84, 60] width 94 height 19
click at [89, 56] on input "bfcm" at bounding box center [91, 60] width 60 height 8
type input "b"
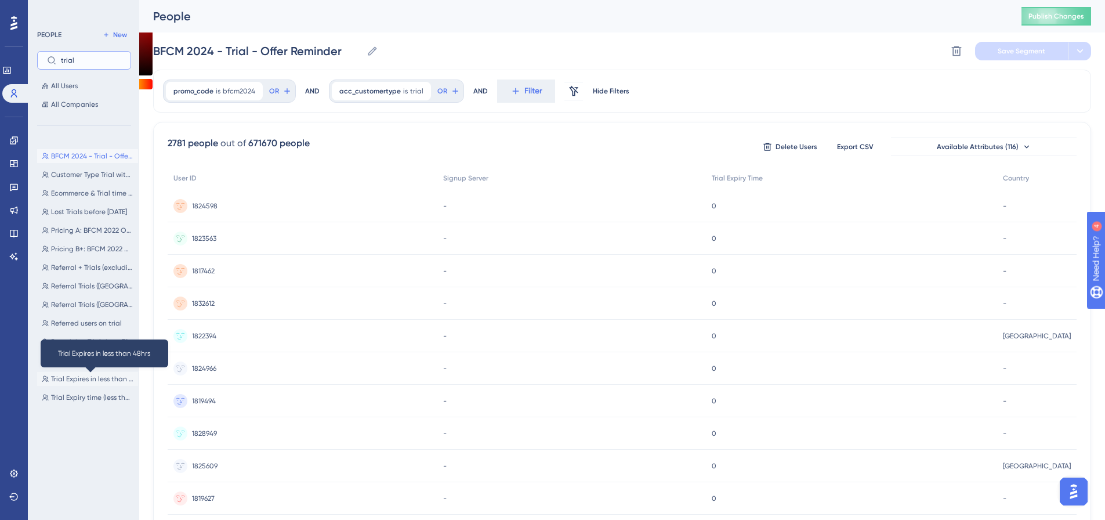
type input "trial"
click at [70, 380] on span "Trial Expires in less than 48hrs" at bounding box center [92, 378] width 82 height 9
type input "Trial Expires in less than 48hrs"
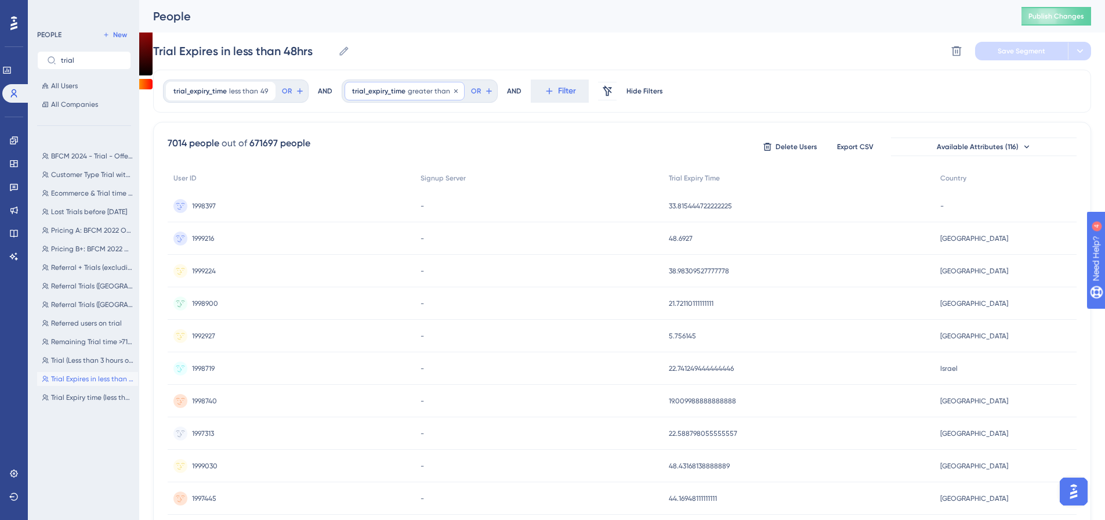
click at [420, 92] on span "greater than" at bounding box center [429, 90] width 42 height 9
click at [386, 145] on input "0" at bounding box center [412, 147] width 93 height 14
click at [375, 142] on input "05" at bounding box center [412, 147] width 93 height 14
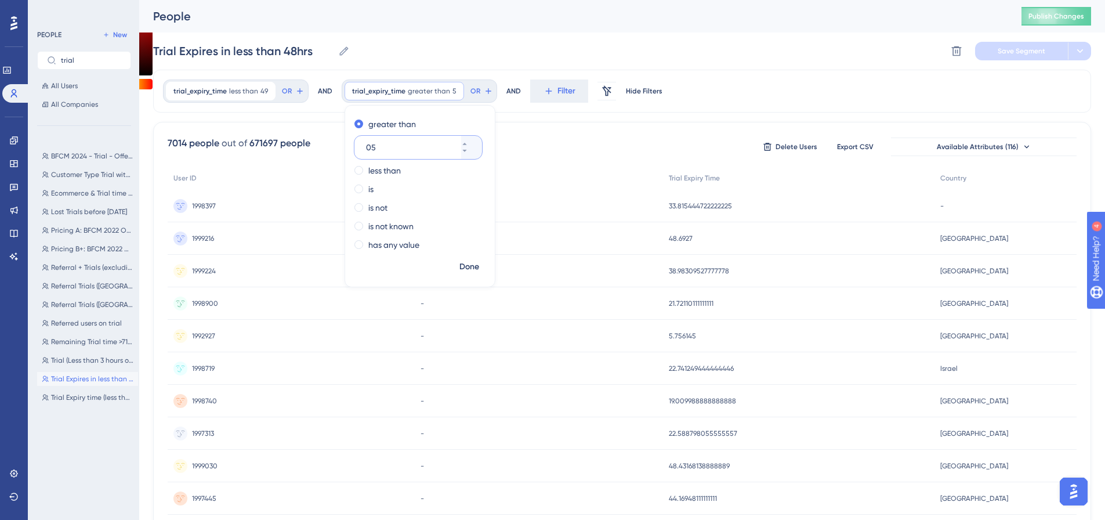
click at [375, 142] on input "05" at bounding box center [412, 147] width 93 height 14
type input "0"
click at [469, 266] on span "Done" at bounding box center [469, 267] width 20 height 14
click at [213, 93] on span "trial_expiry_time" at bounding box center [199, 90] width 53 height 9
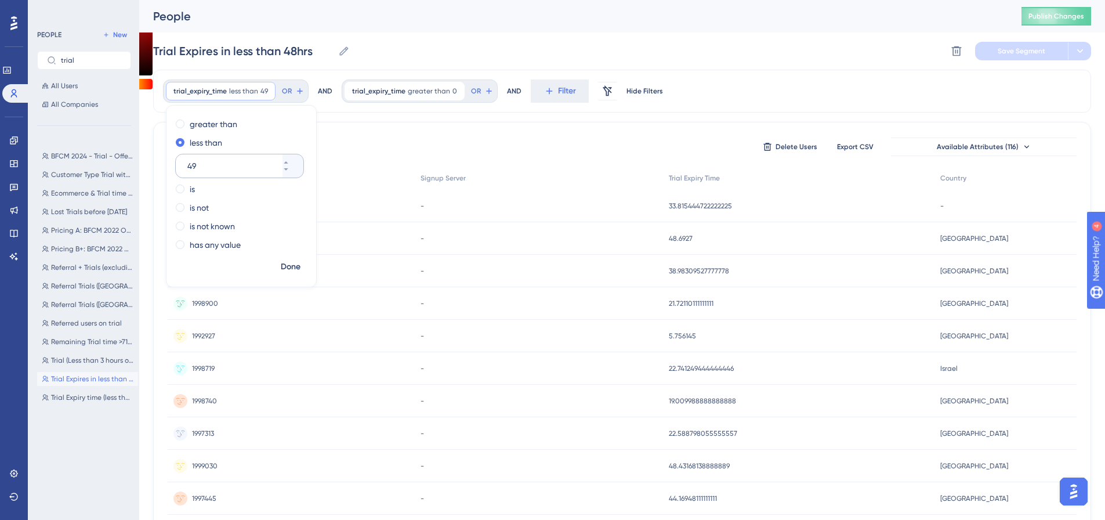
click at [212, 166] on input "49" at bounding box center [233, 166] width 93 height 14
click at [242, 165] on input "49" at bounding box center [233, 166] width 93 height 14
type input "60"
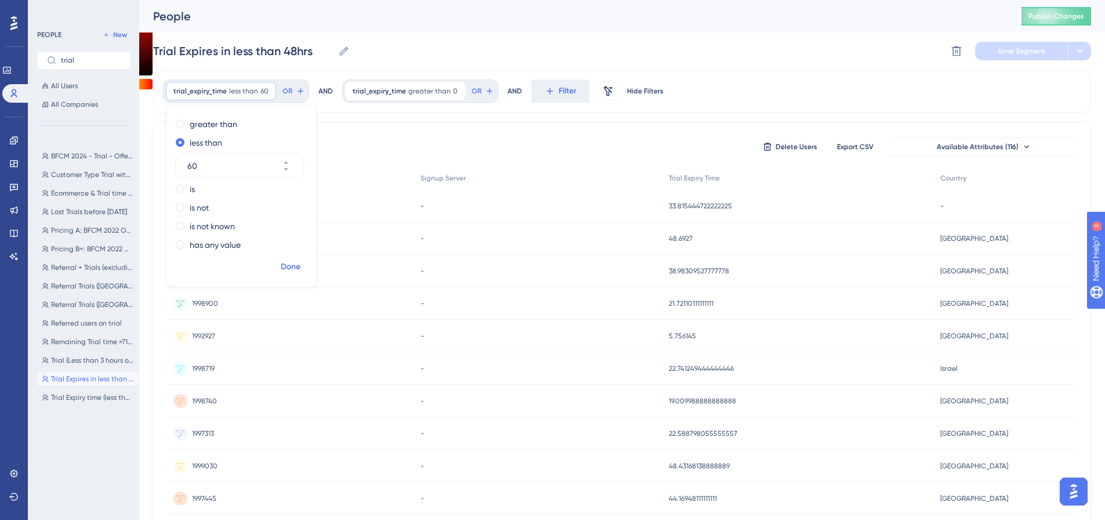
click at [286, 266] on span "Done" at bounding box center [291, 267] width 20 height 14
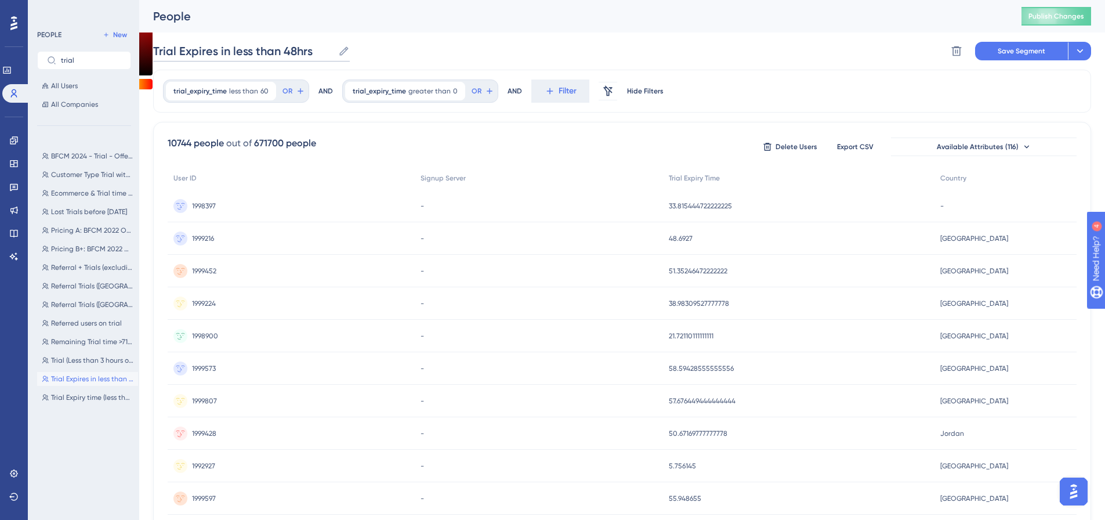
drag, startPoint x: 161, startPoint y: 51, endPoint x: 274, endPoint y: 52, distance: 113.1
click at [274, 52] on input "Trial Expires in less than 48hrs" at bounding box center [243, 51] width 180 height 16
click at [988, 50] on button "Save Segment" at bounding box center [1021, 51] width 93 height 19
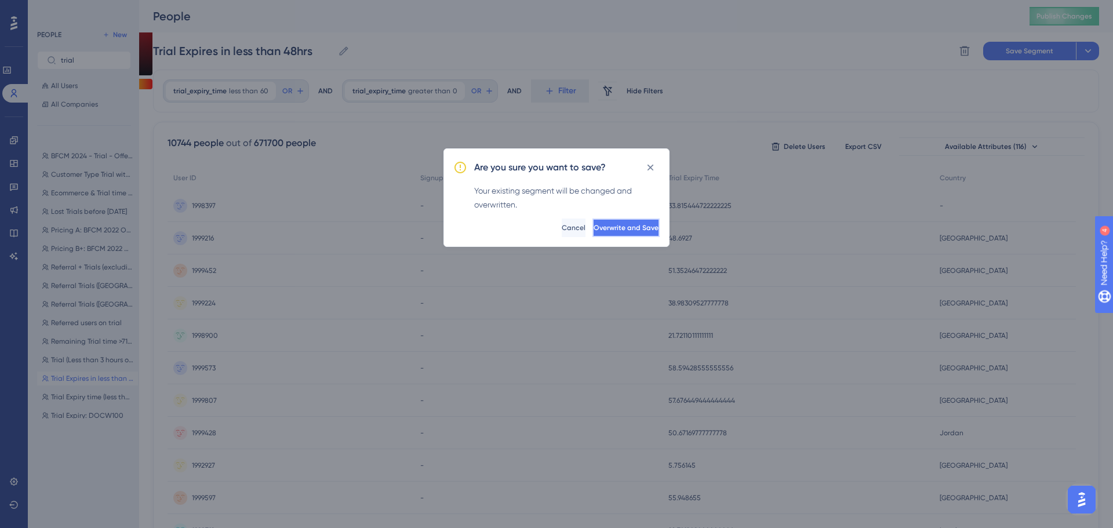
click at [608, 231] on span "Overwrite and Save" at bounding box center [626, 227] width 65 height 9
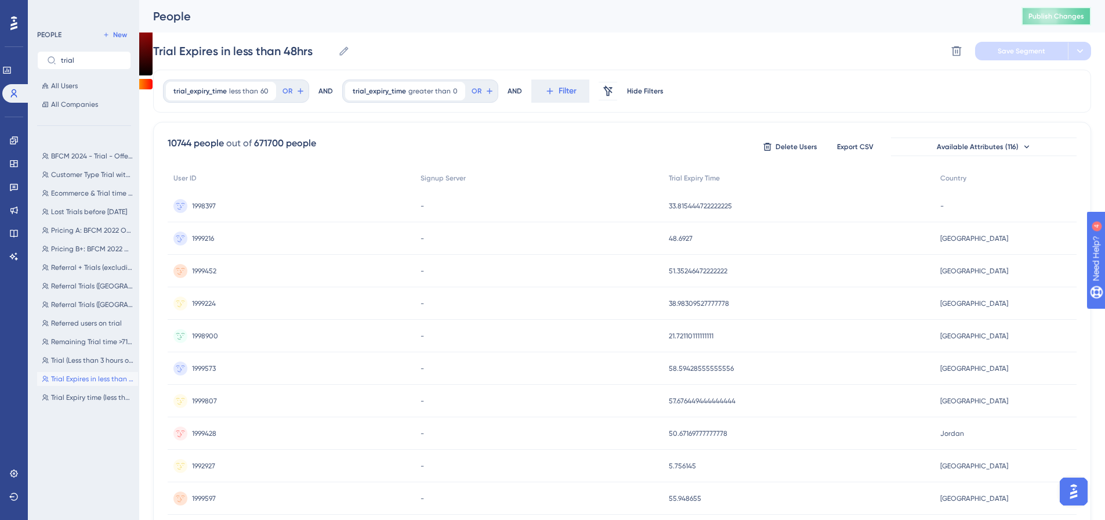
click at [1052, 19] on span "Publish Changes" at bounding box center [1056, 16] width 56 height 9
drag, startPoint x: 90, startPoint y: 59, endPoint x: 79, endPoint y: 59, distance: 10.4
click at [89, 59] on input "trial" at bounding box center [91, 60] width 60 height 8
click at [79, 59] on input "trial" at bounding box center [91, 60] width 60 height 8
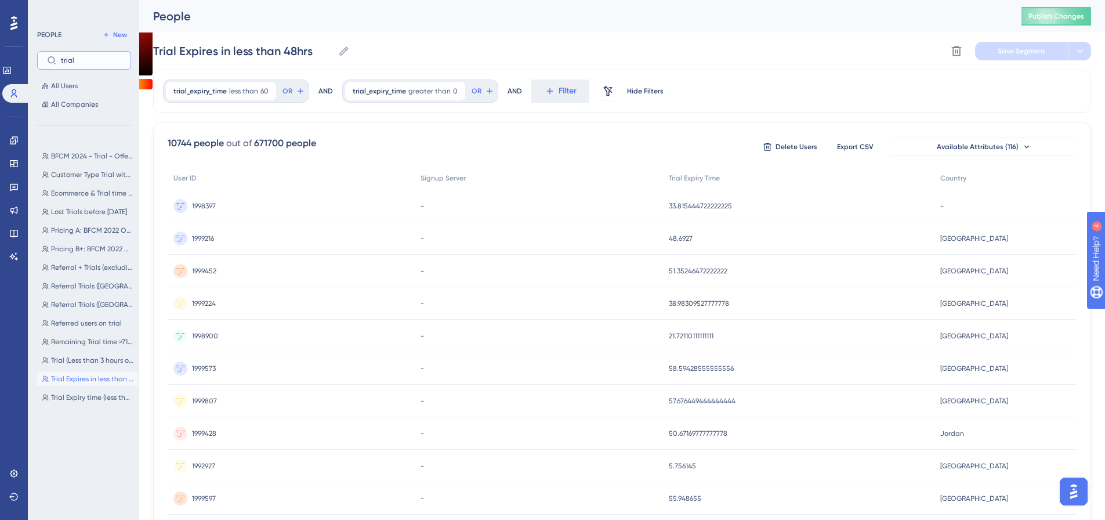
click at [64, 63] on input "trial" at bounding box center [91, 60] width 60 height 8
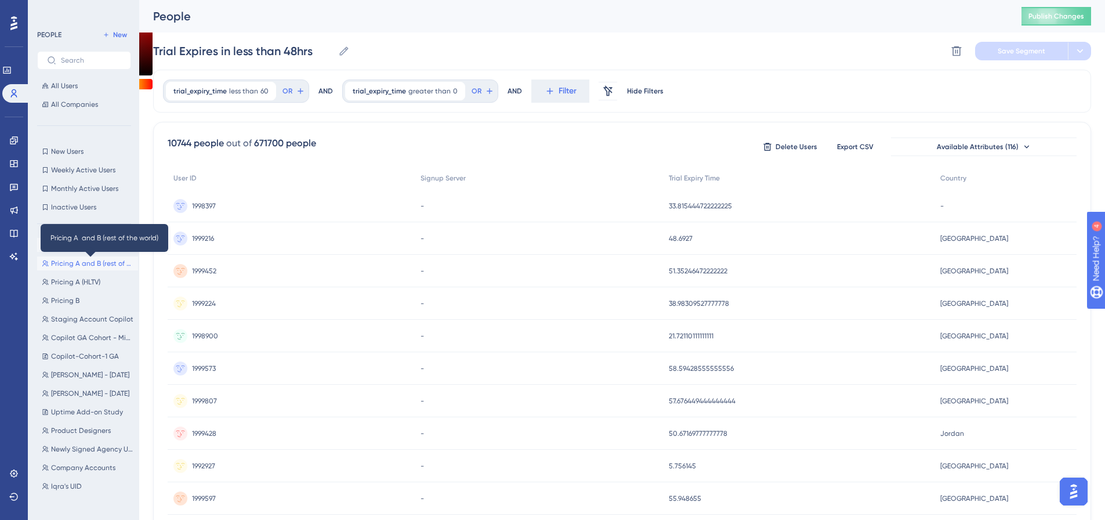
click at [88, 263] on span "Pricing A and B (rest of the world)" at bounding box center [92, 263] width 82 height 9
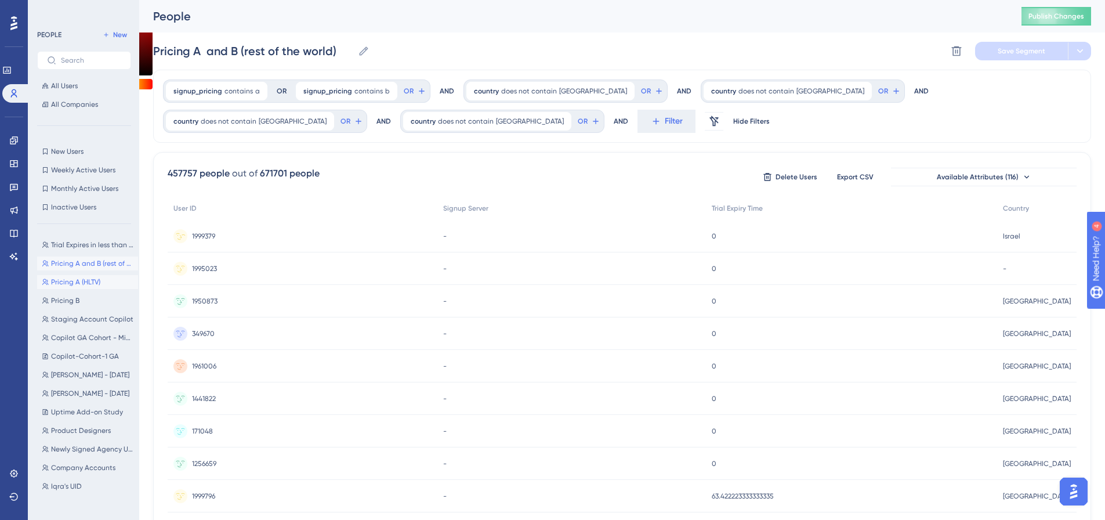
click at [92, 284] on span "Pricing A (HLTV)" at bounding box center [75, 281] width 49 height 9
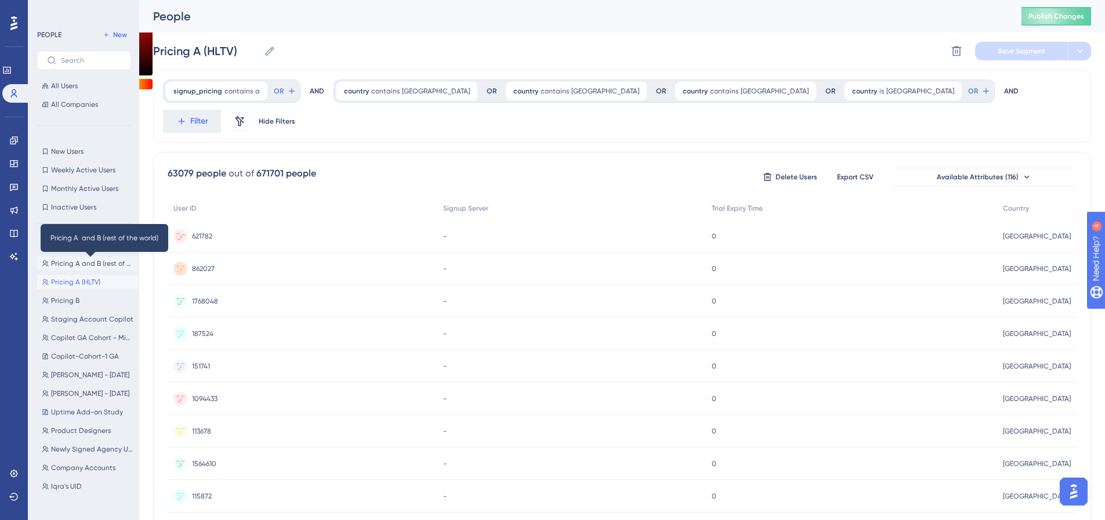
click at [90, 262] on span "Pricing A and B (rest of the world)" at bounding box center [92, 263] width 82 height 9
type input "Pricing A and B (rest of the world)"
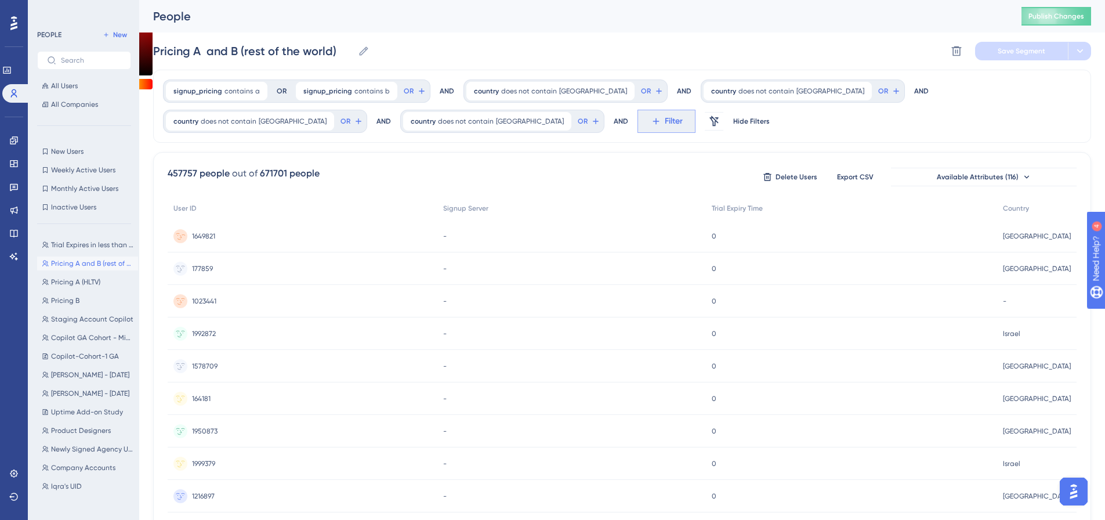
click at [637, 127] on button "Filter" at bounding box center [666, 121] width 58 height 23
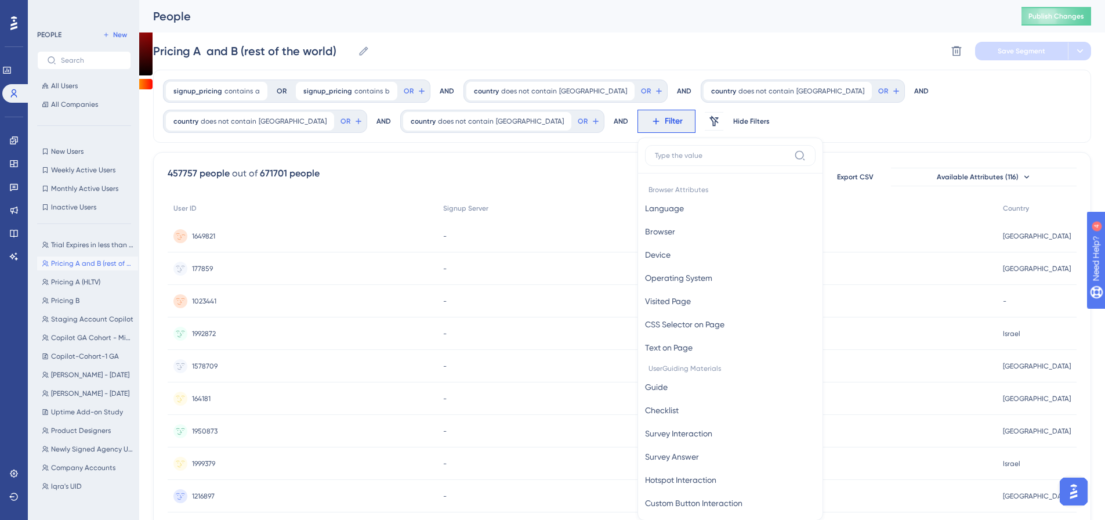
click at [645, 149] on label at bounding box center [730, 155] width 170 height 21
click at [655, 151] on input at bounding box center [722, 155] width 135 height 9
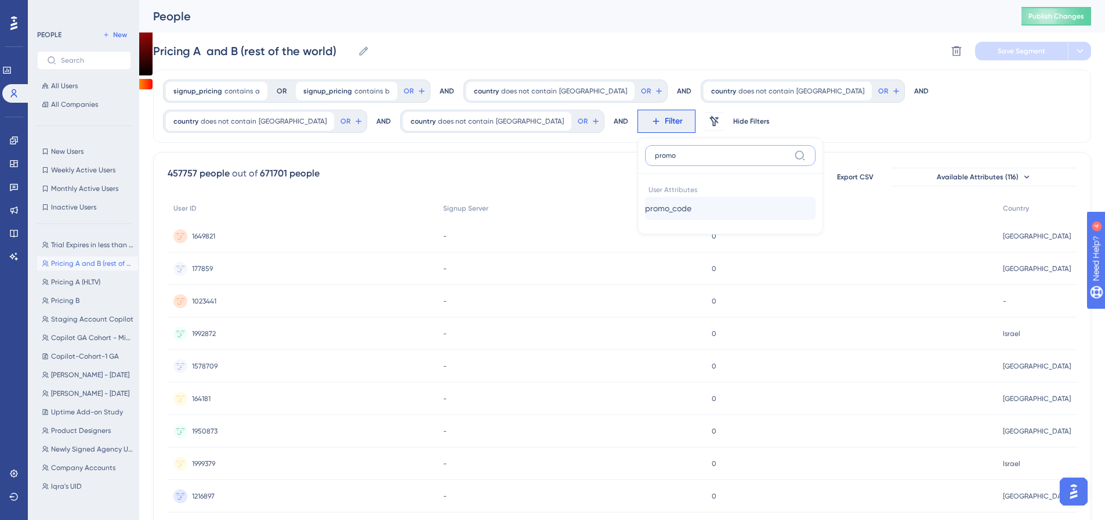
type input "promo"
click at [645, 211] on span "promo_code" at bounding box center [668, 208] width 46 height 14
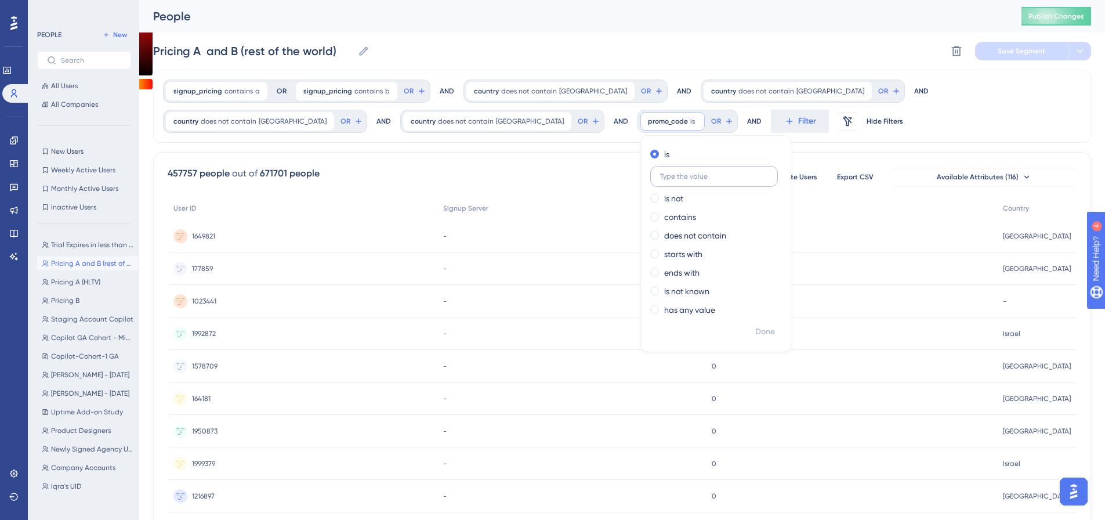
click at [660, 179] on input "text" at bounding box center [714, 176] width 108 height 8
type input "s"
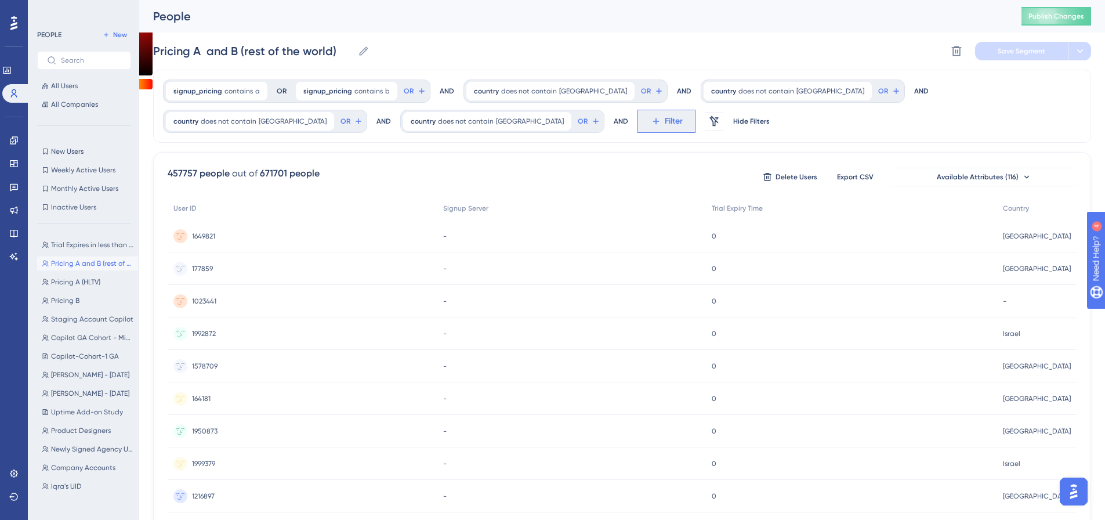
click at [637, 127] on button "Filter" at bounding box center [666, 121] width 58 height 23
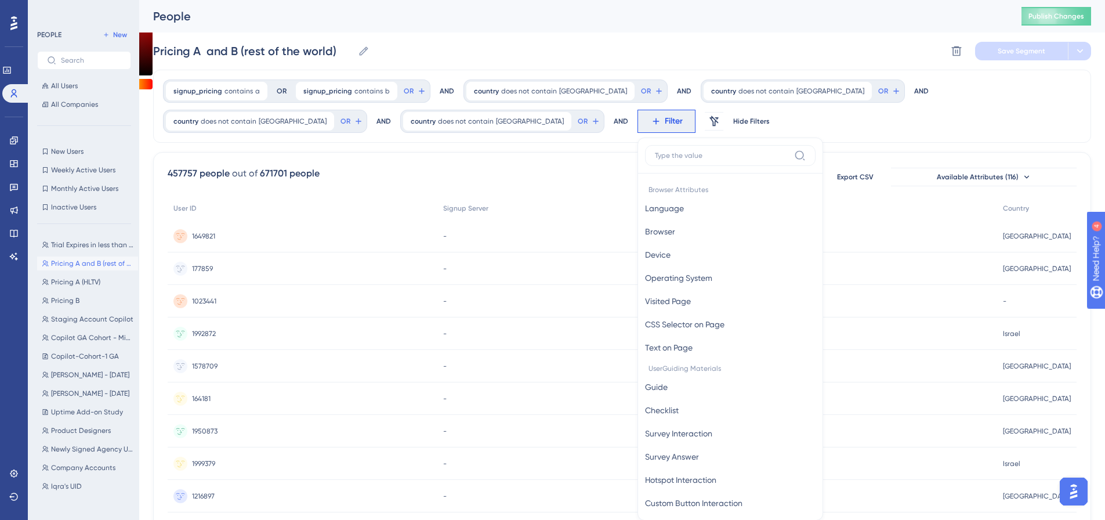
scroll to position [69, 0]
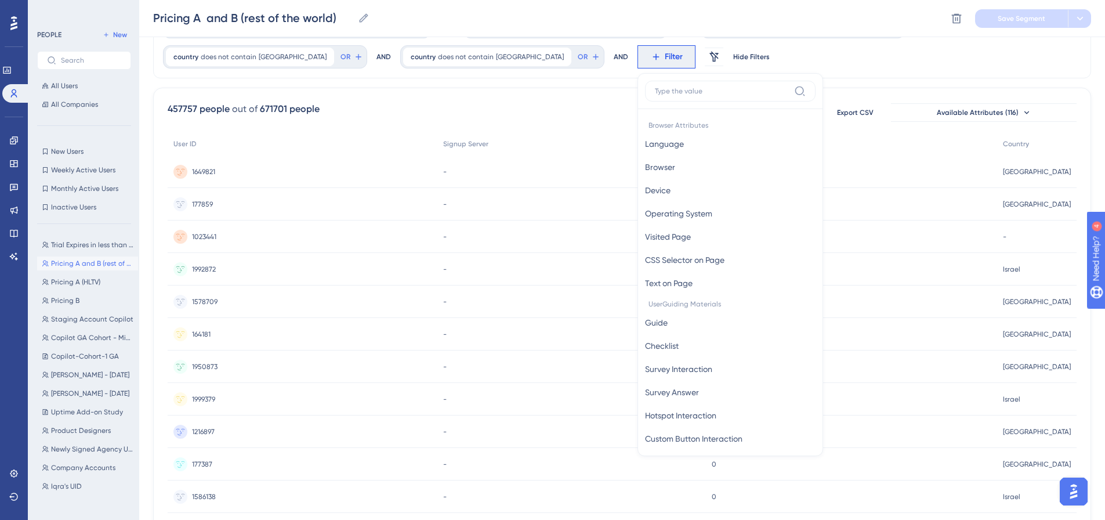
click at [580, 60] on div "signup_pricing contains a a Remove OR signup_pricing contains b b Remove OR AND…" at bounding box center [622, 41] width 938 height 73
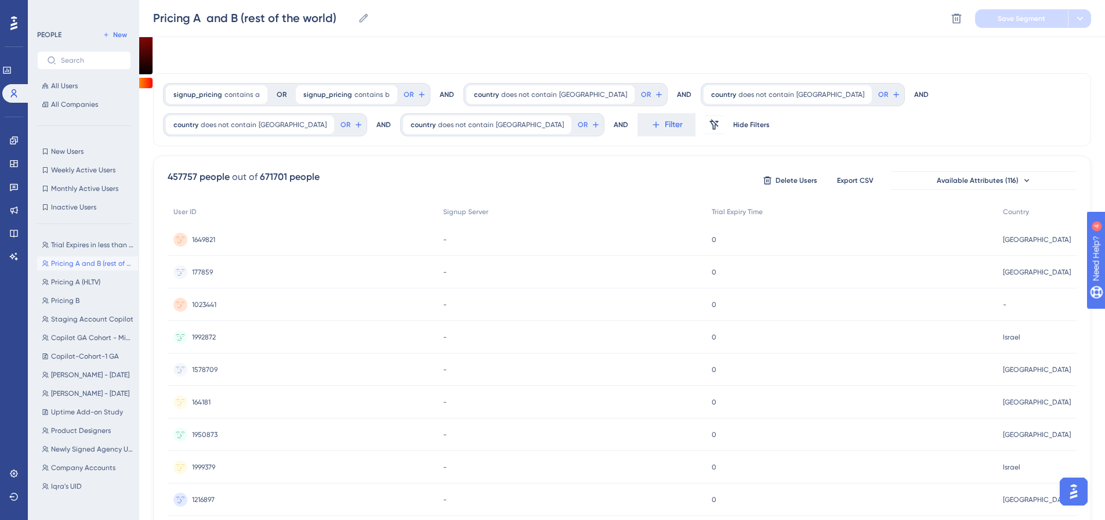
scroll to position [0, 0]
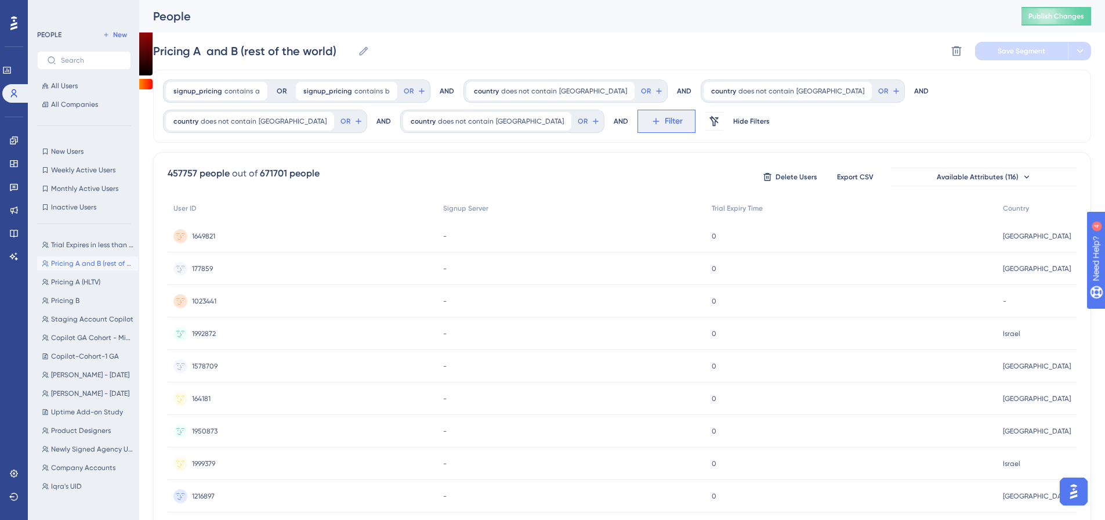
click at [665, 127] on span "Filter" at bounding box center [674, 121] width 18 height 14
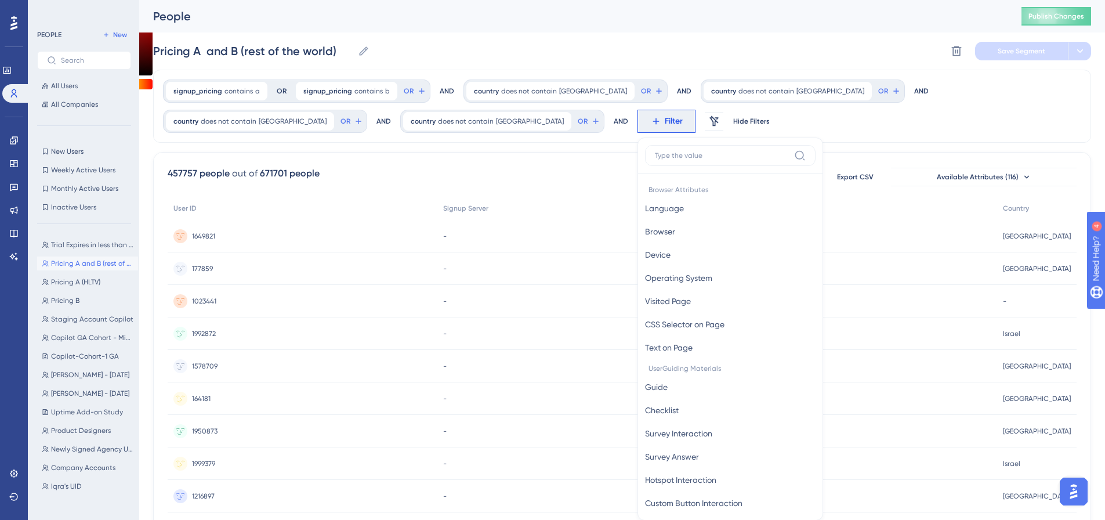
scroll to position [69, 0]
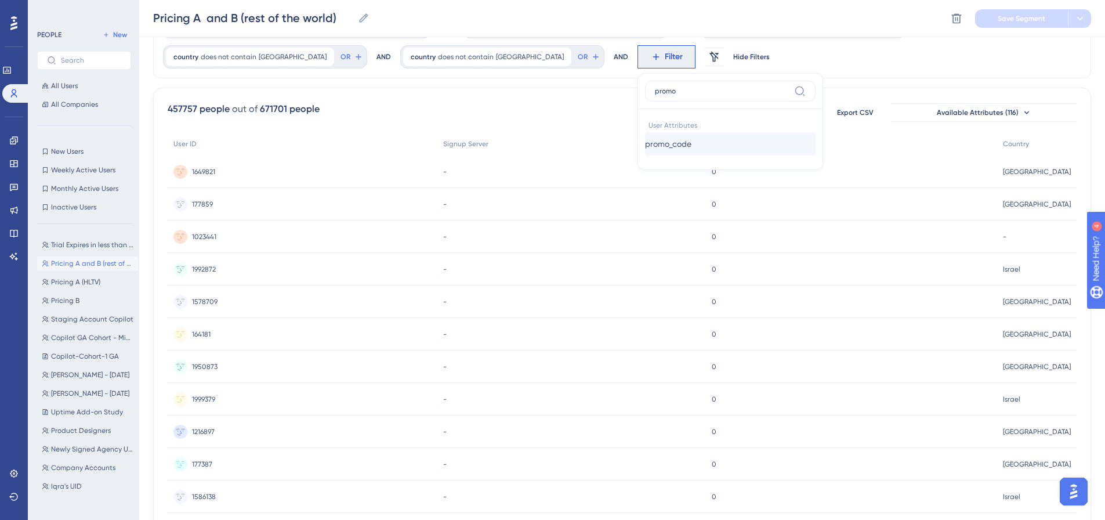
type input "promo"
click at [645, 141] on span "promo_code" at bounding box center [668, 144] width 46 height 14
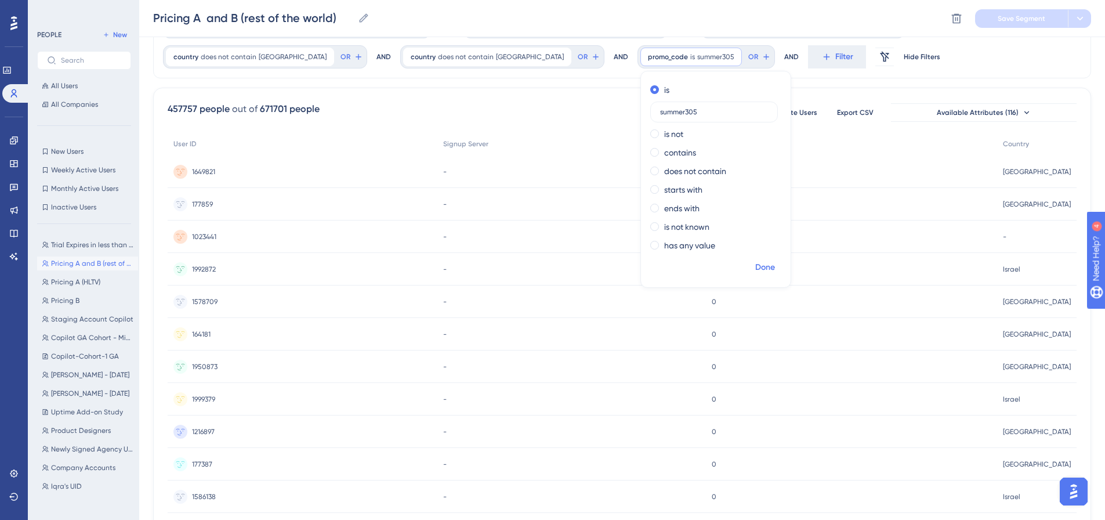
type input "summer305"
click at [755, 273] on span "Done" at bounding box center [765, 267] width 20 height 14
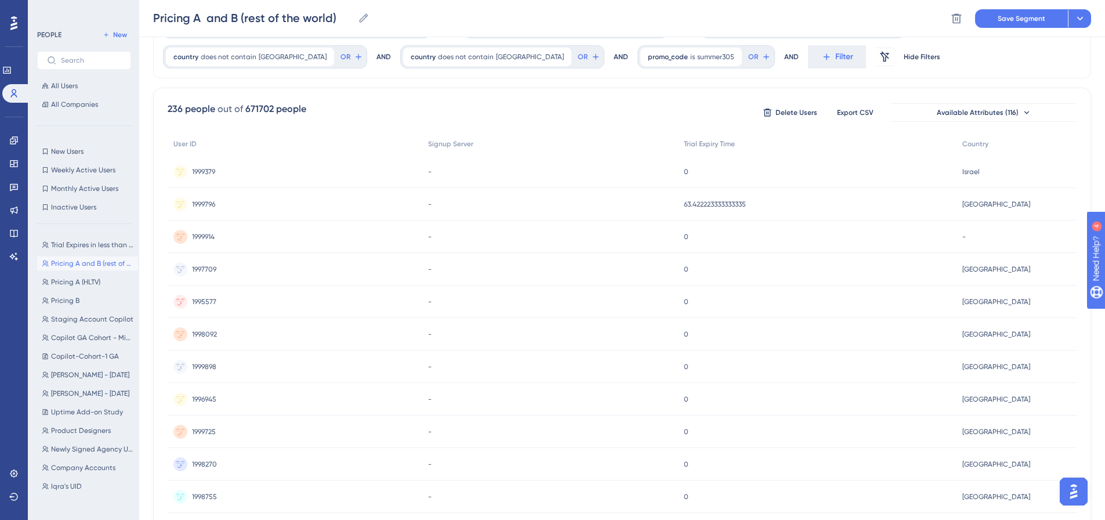
scroll to position [0, 0]
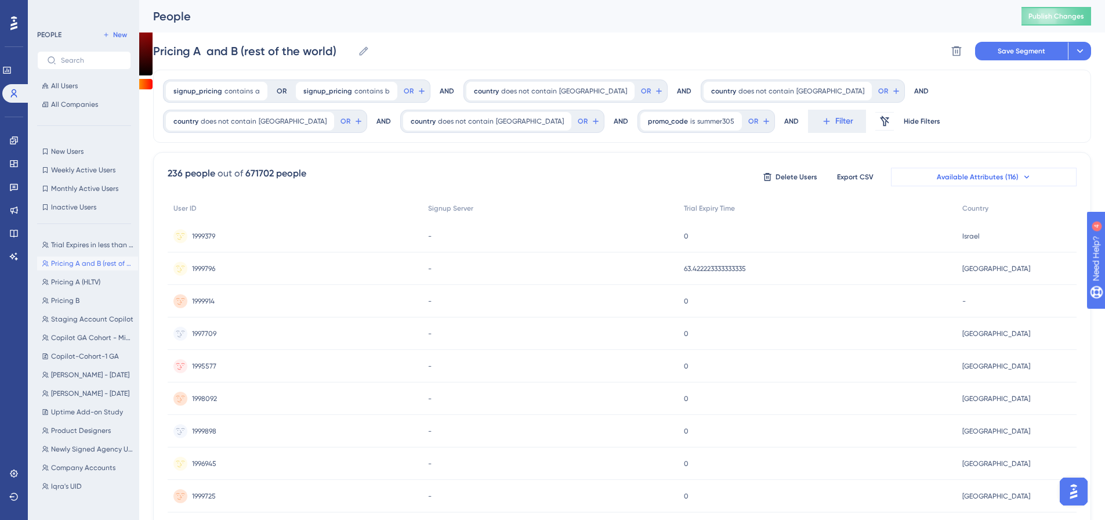
click at [939, 176] on span "Available Attributes (116)" at bounding box center [978, 176] width 82 height 9
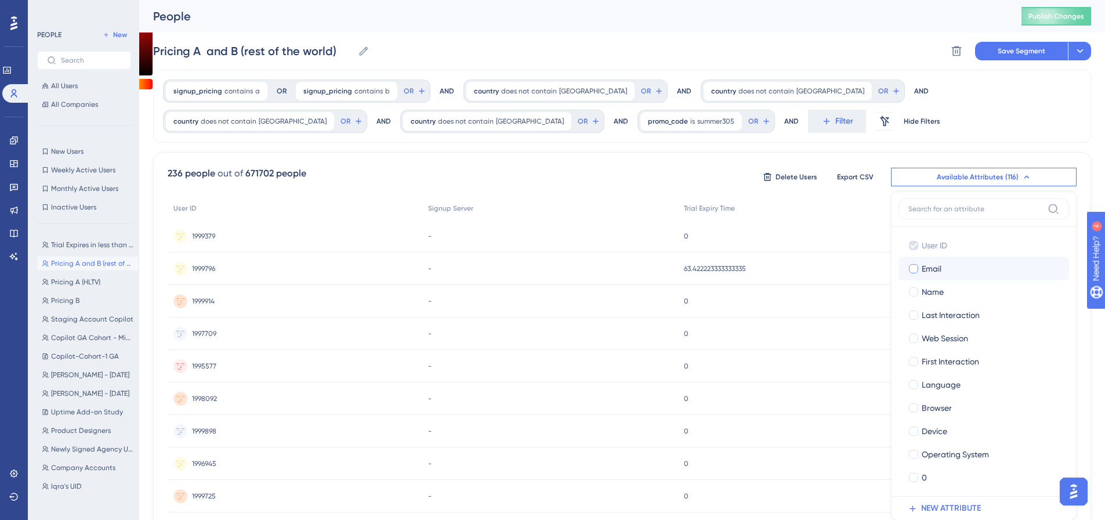
scroll to position [96, 0]
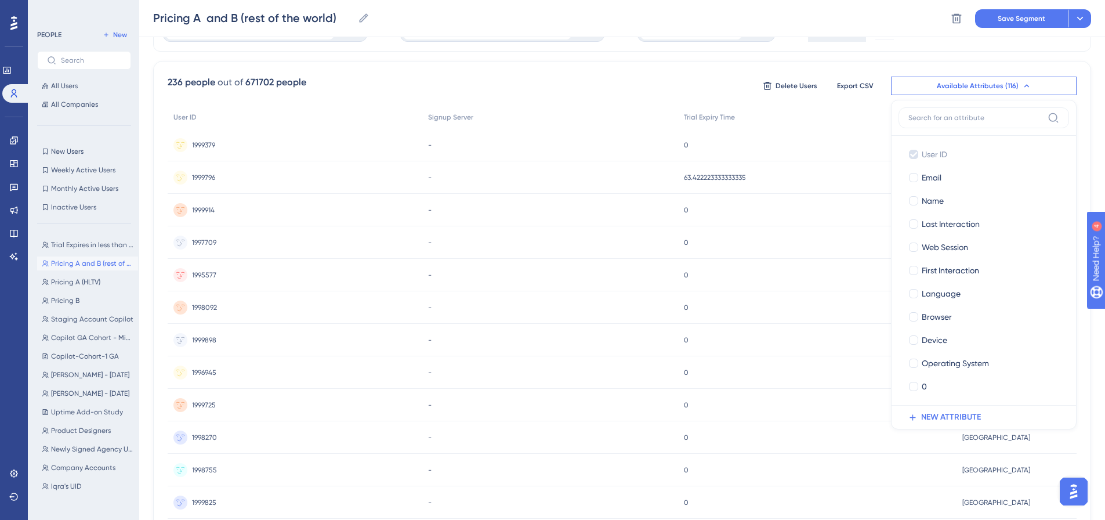
click at [953, 117] on input at bounding box center [975, 117] width 135 height 9
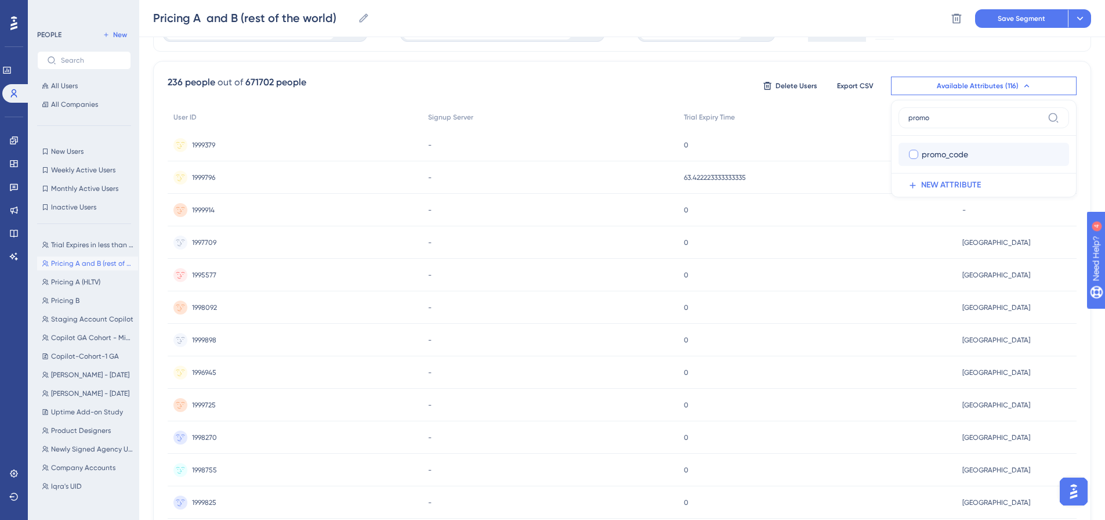
type input "promo"
click at [933, 155] on span "promo_code" at bounding box center [944, 154] width 46 height 14
checkbox input "true"
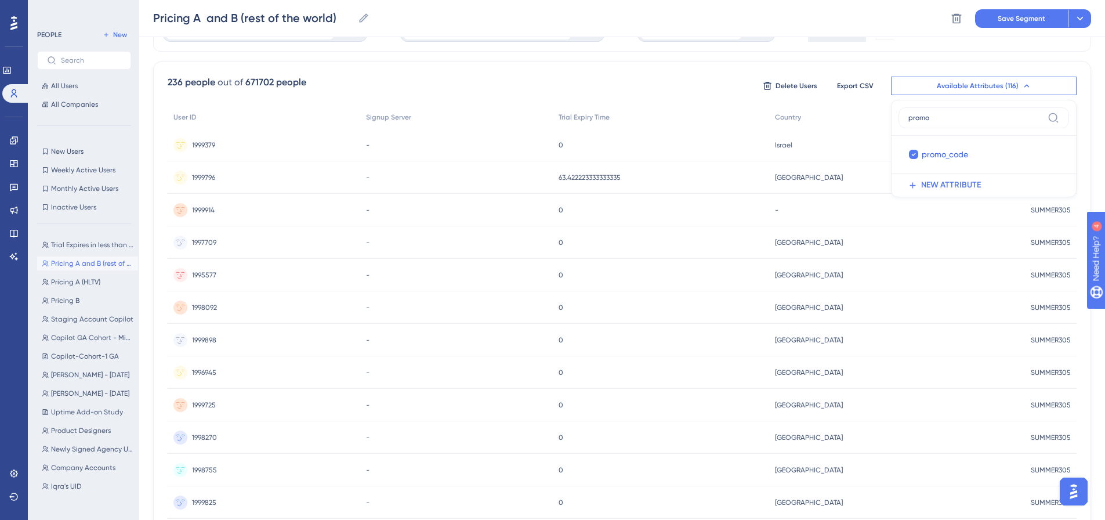
click at [710, 81] on div "236 people out of 671702 people Delete Users Export CSV Available Attributes (1…" at bounding box center [622, 85] width 909 height 21
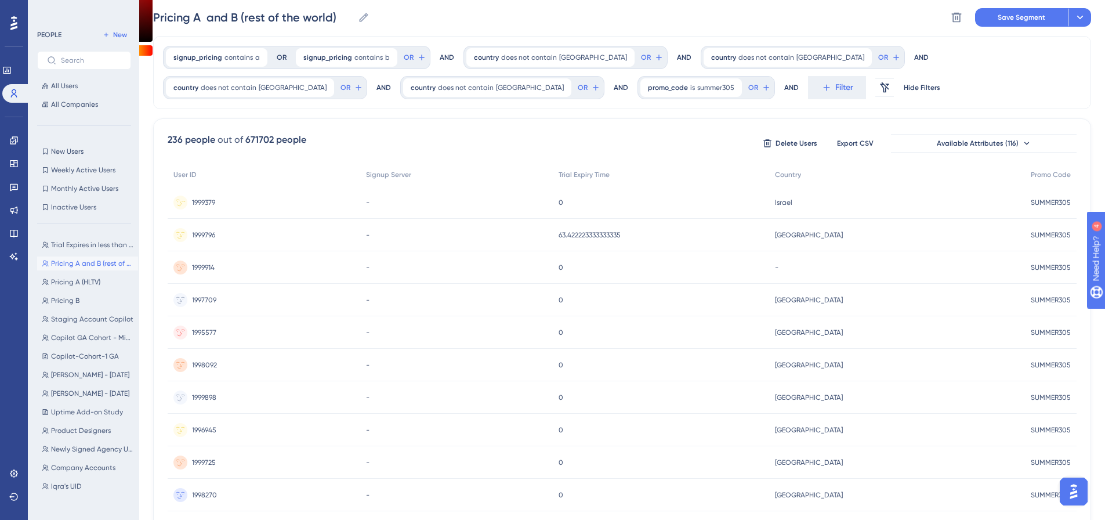
scroll to position [0, 0]
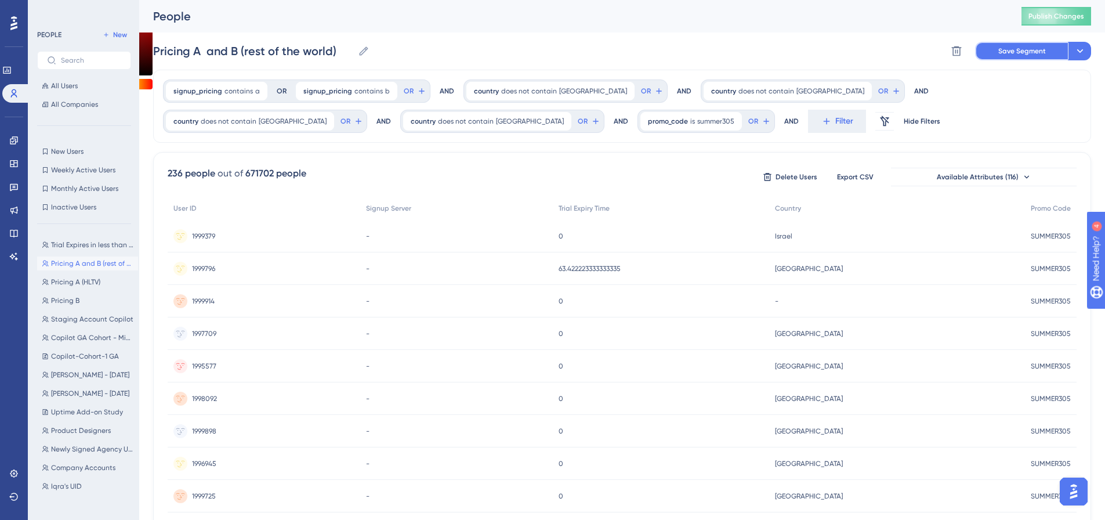
click at [996, 43] on button "Save Segment" at bounding box center [1021, 51] width 93 height 19
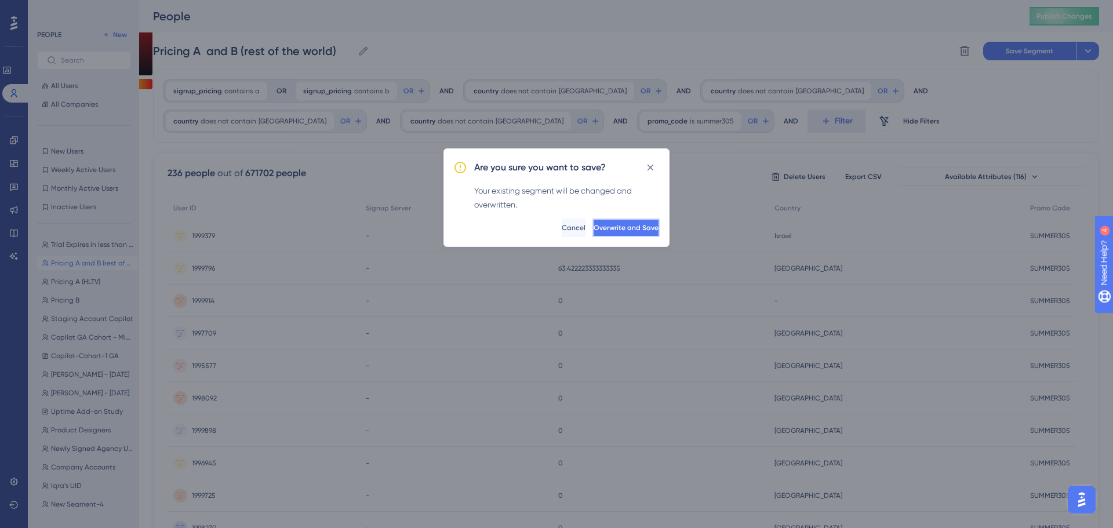
click at [615, 233] on button "Overwrite and Save" at bounding box center [626, 228] width 67 height 19
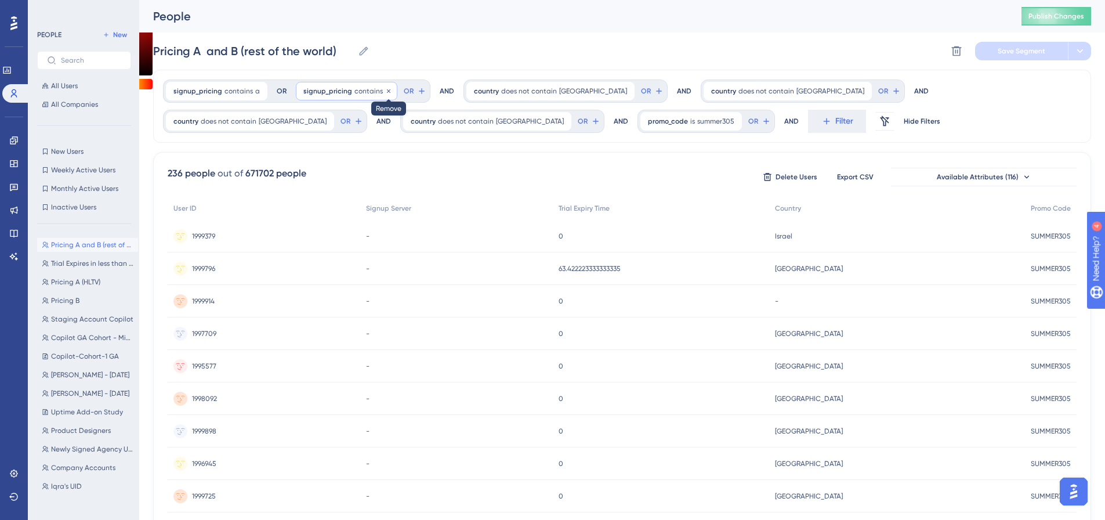
click at [385, 89] on icon at bounding box center [388, 91] width 7 height 7
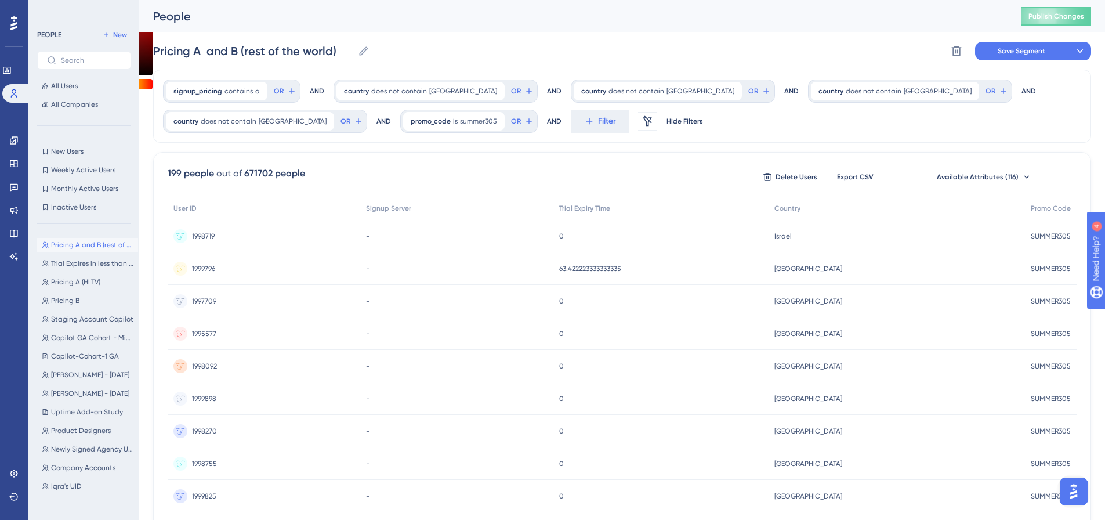
click at [266, 85] on div "signup_pricing contains a a Remove OR" at bounding box center [231, 90] width 137 height 23
click at [257, 86] on div at bounding box center [258, 91] width 7 height 11
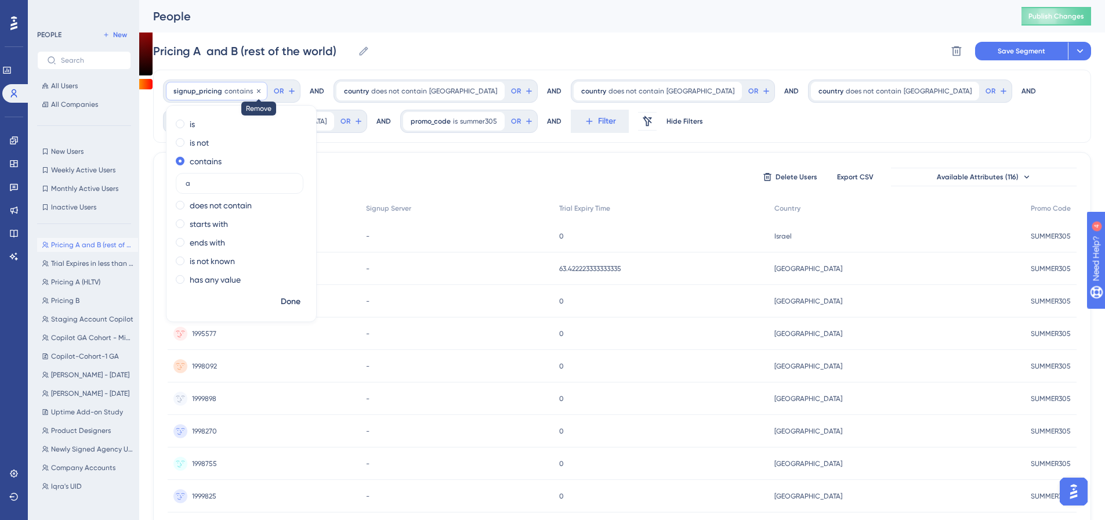
click at [257, 90] on icon at bounding box center [258, 91] width 7 height 7
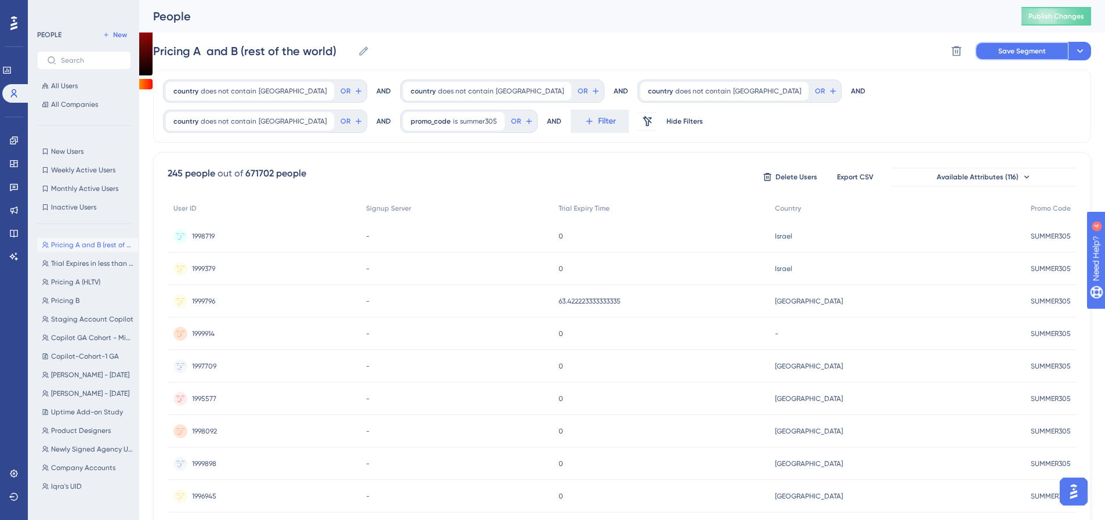
click at [1027, 55] on span "Save Segment" at bounding box center [1022, 50] width 48 height 9
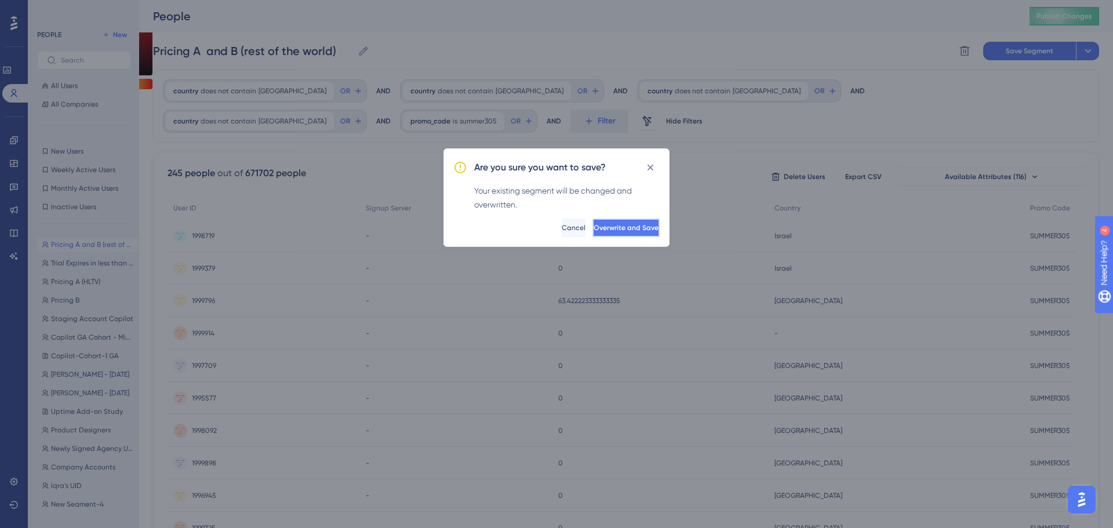
click at [648, 229] on button "Overwrite and Save" at bounding box center [626, 228] width 67 height 19
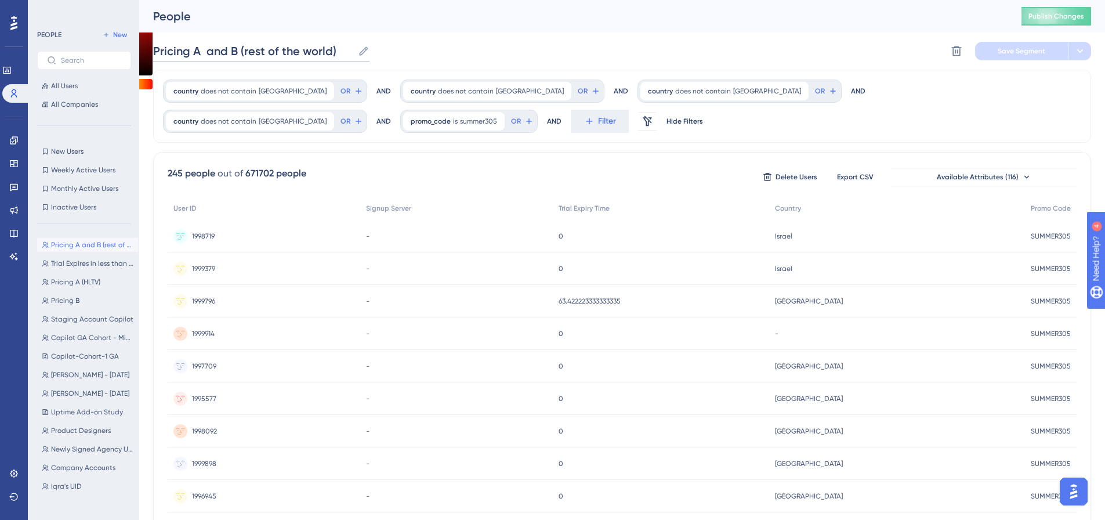
click at [248, 49] on input "Pricing A and B (rest of the world)" at bounding box center [253, 51] width 200 height 16
click at [1023, 49] on span "Save Segment" at bounding box center [1022, 50] width 48 height 9
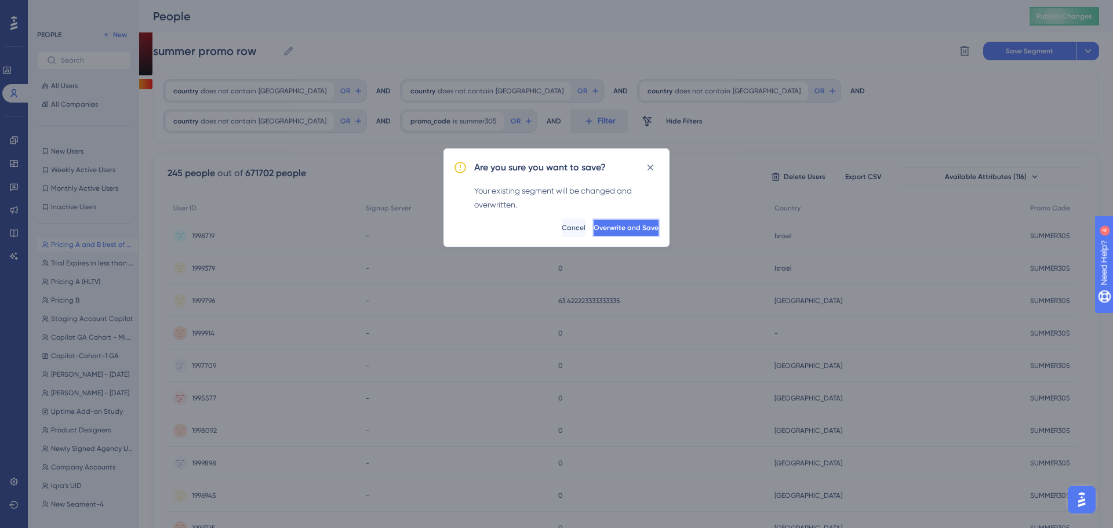
click at [606, 226] on span "Overwrite and Save" at bounding box center [626, 227] width 65 height 9
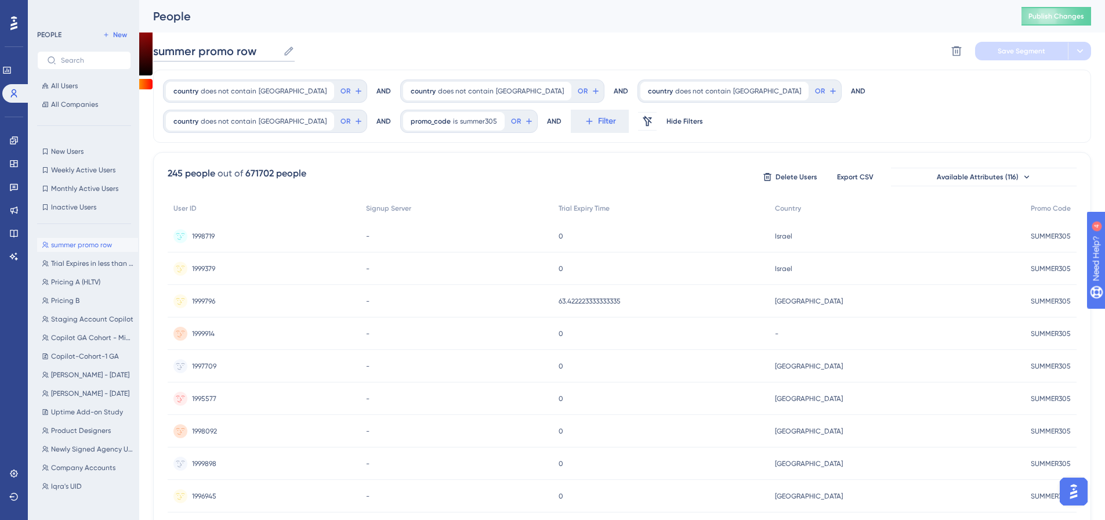
click at [246, 49] on input "summer promo row" at bounding box center [215, 51] width 125 height 16
type input "Summer Promo (ROW)"
click at [1031, 55] on span "Save Segment" at bounding box center [1021, 50] width 48 height 9
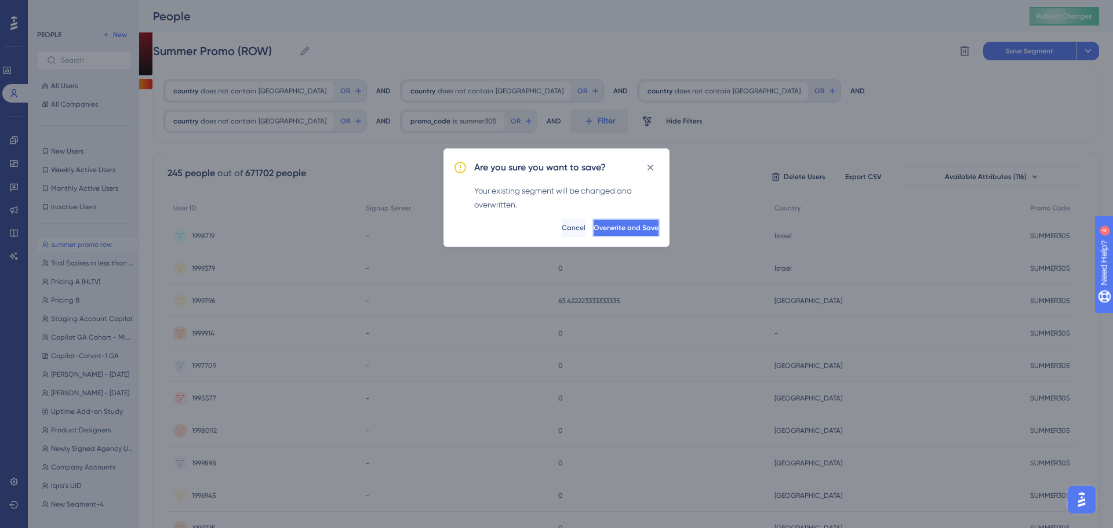
click at [658, 228] on button "Overwrite and Save" at bounding box center [626, 228] width 67 height 19
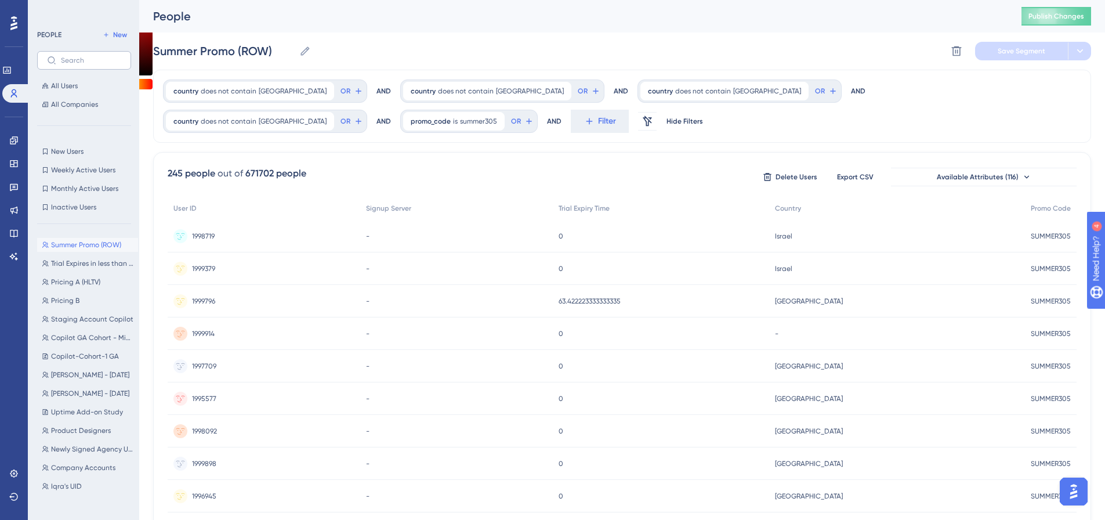
click at [84, 55] on label at bounding box center [84, 60] width 94 height 19
click at [84, 56] on input "text" at bounding box center [91, 60] width 60 height 8
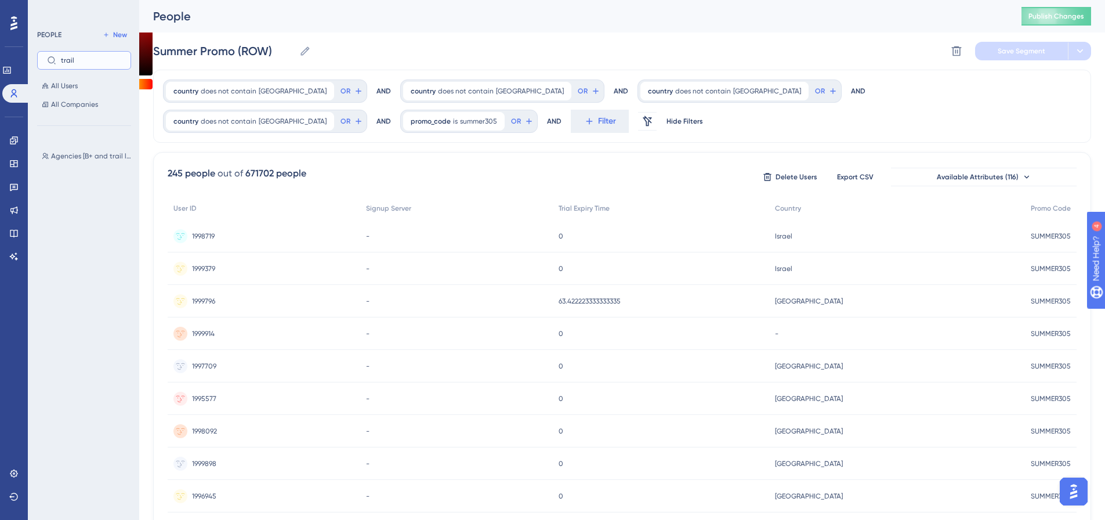
click at [104, 56] on input "trail" at bounding box center [91, 60] width 60 height 8
click at [102, 56] on input "trail" at bounding box center [91, 60] width 60 height 8
type input "t"
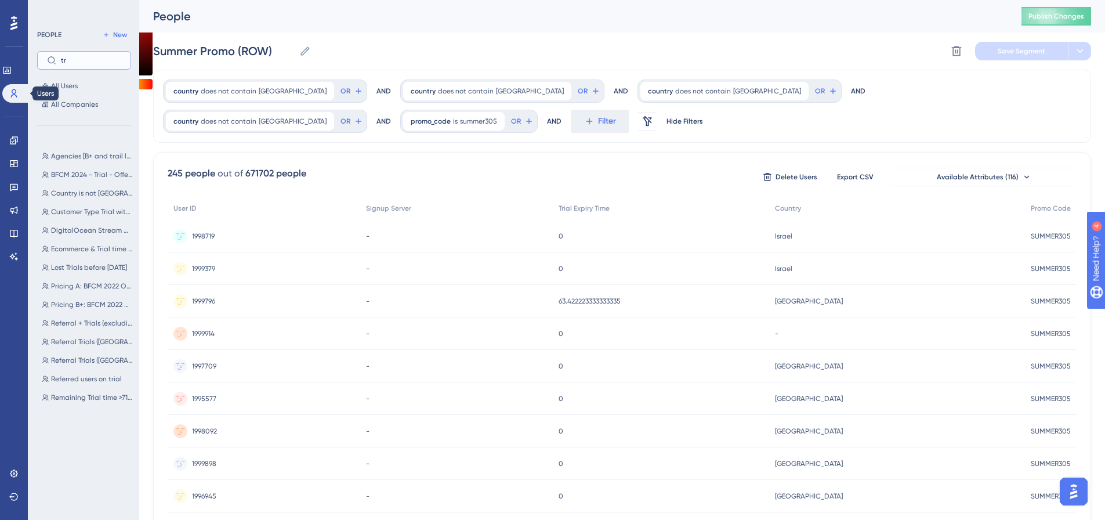
type input "tr"
click at [17, 93] on icon at bounding box center [13, 93] width 9 height 9
click at [14, 89] on icon at bounding box center [13, 93] width 9 height 9
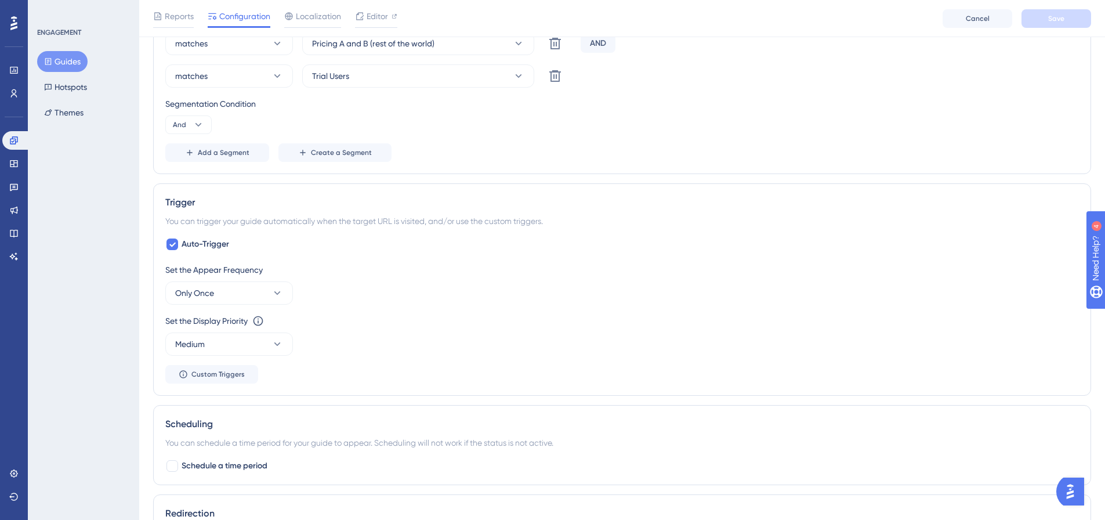
scroll to position [546, 0]
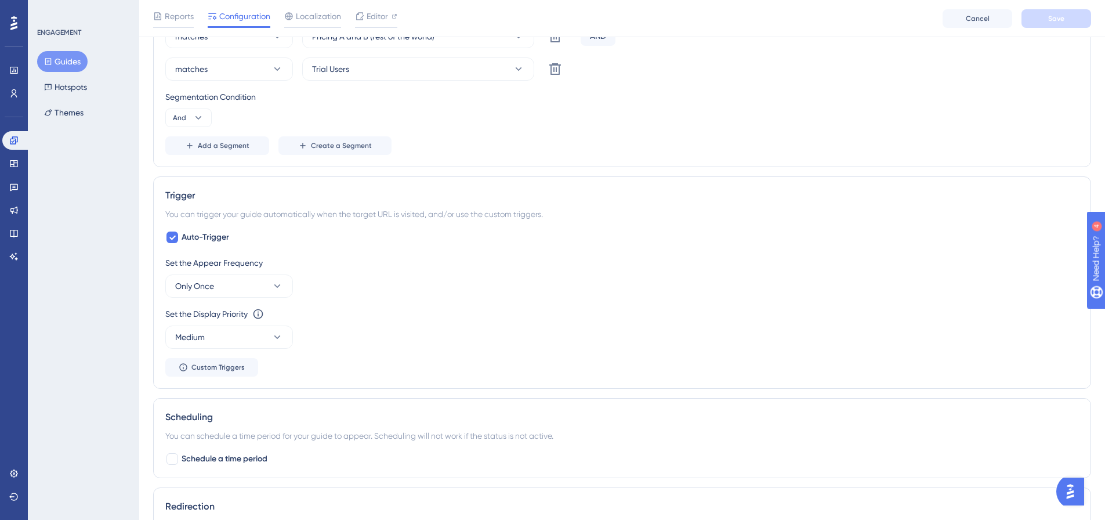
click at [238, 158] on div "Audience Segmentation Which segment of the audience would you like to show this…" at bounding box center [622, 35] width 938 height 263
click at [238, 147] on span "Add a Segment" at bounding box center [224, 145] width 52 height 9
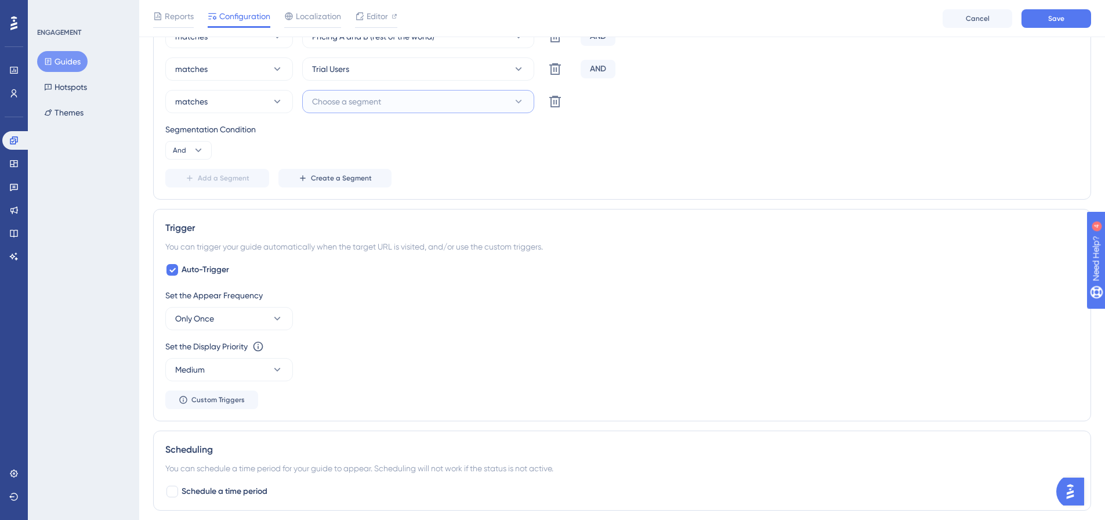
click at [412, 100] on button "Choose a segment" at bounding box center [418, 101] width 232 height 23
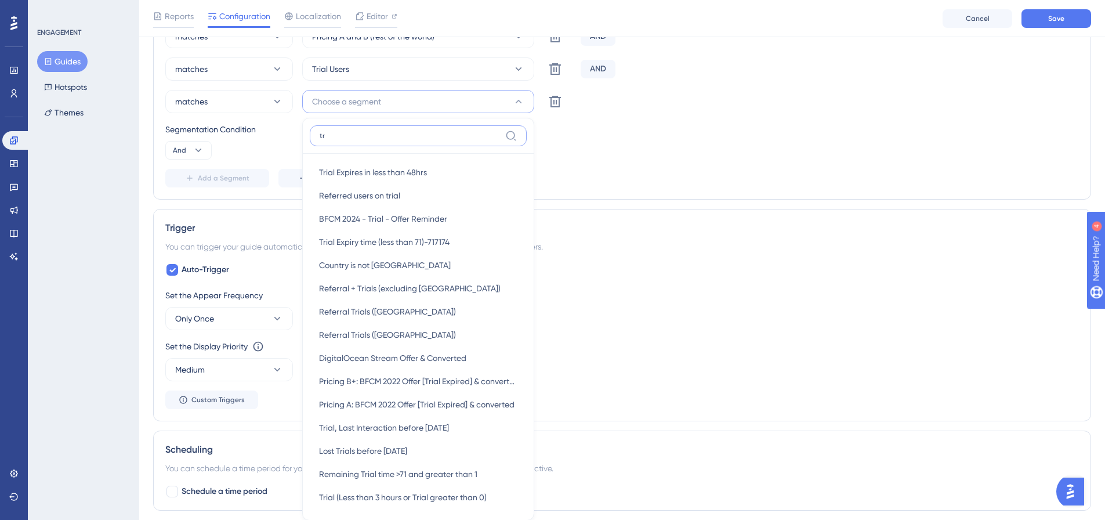
type input "t"
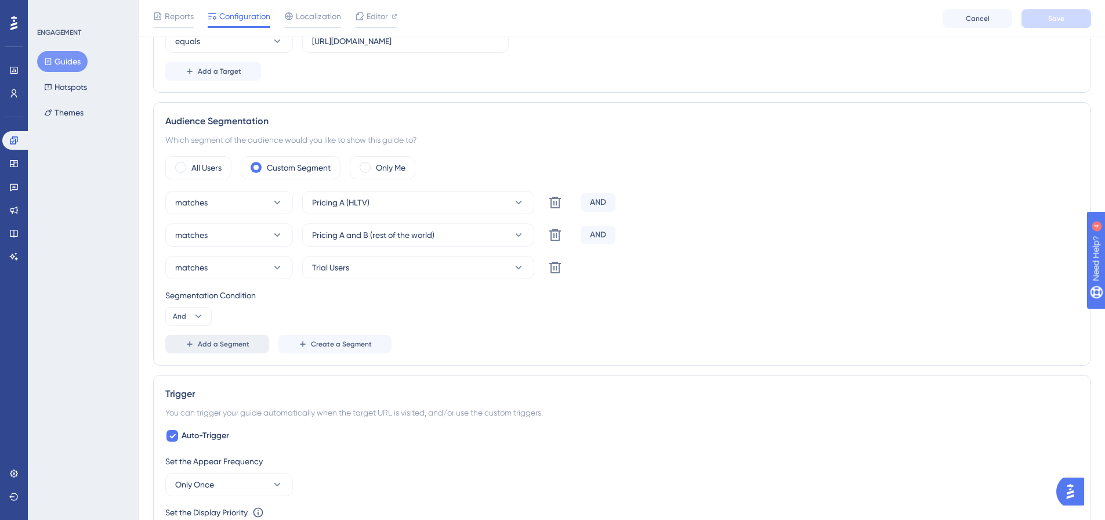
click at [246, 347] on span "Add a Segment" at bounding box center [224, 343] width 52 height 9
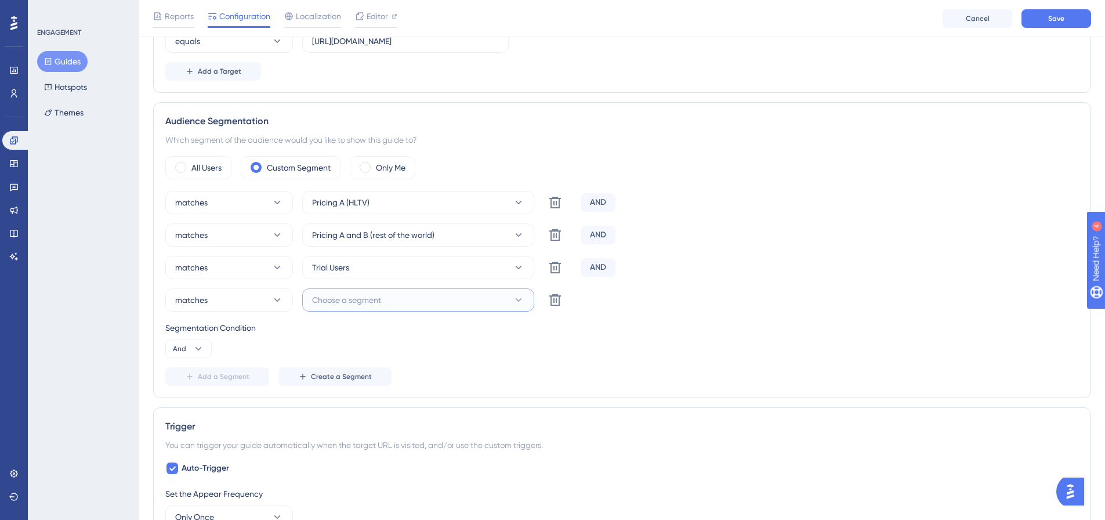
click at [390, 299] on button "Choose a segment" at bounding box center [418, 299] width 232 height 23
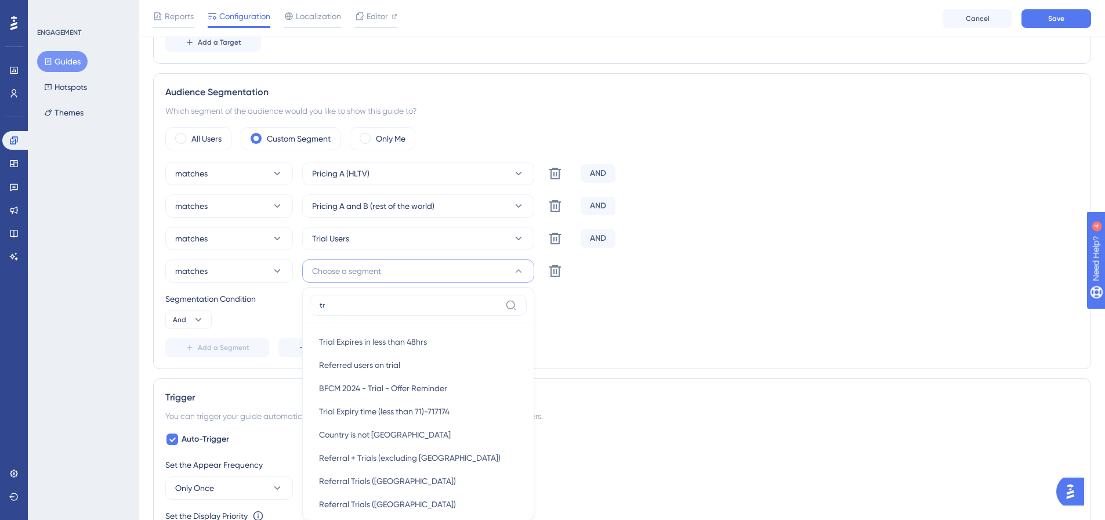
type input "t"
type input "trial"
click at [12, 143] on icon at bounding box center [13, 140] width 9 height 9
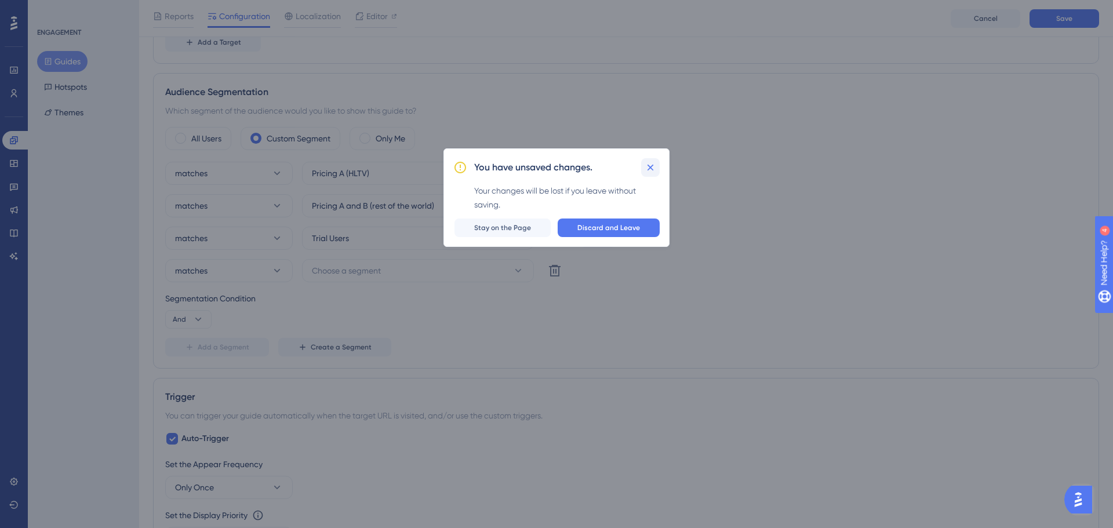
click at [651, 171] on icon at bounding box center [651, 168] width 12 height 12
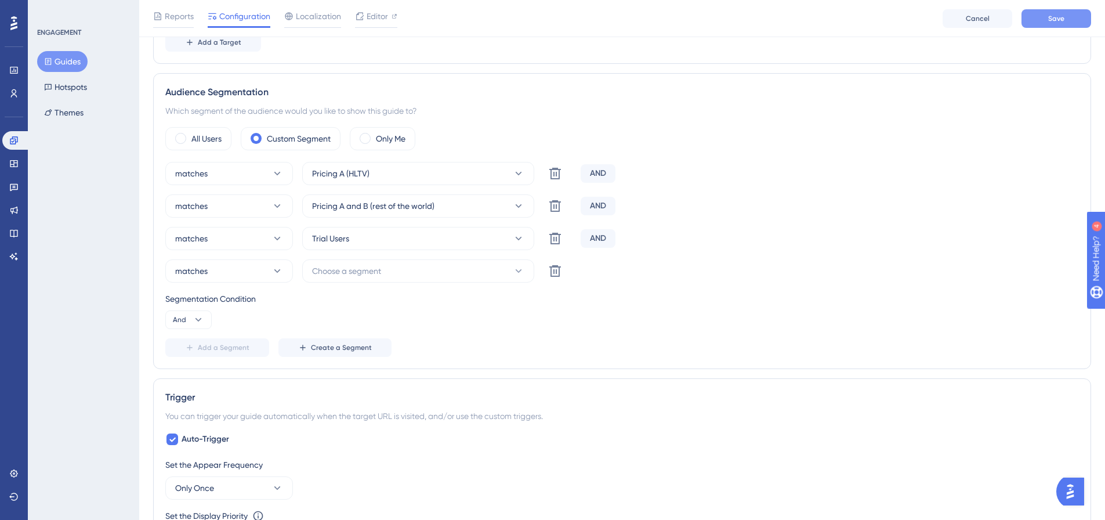
click at [1054, 24] on button "Save" at bounding box center [1056, 18] width 70 height 19
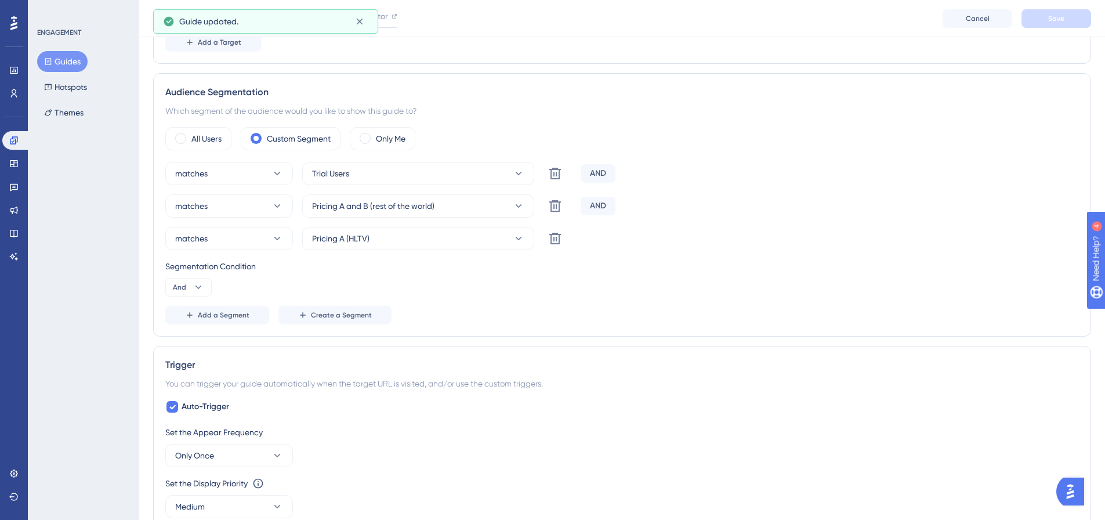
click at [64, 64] on button "Guides" at bounding box center [62, 61] width 50 height 21
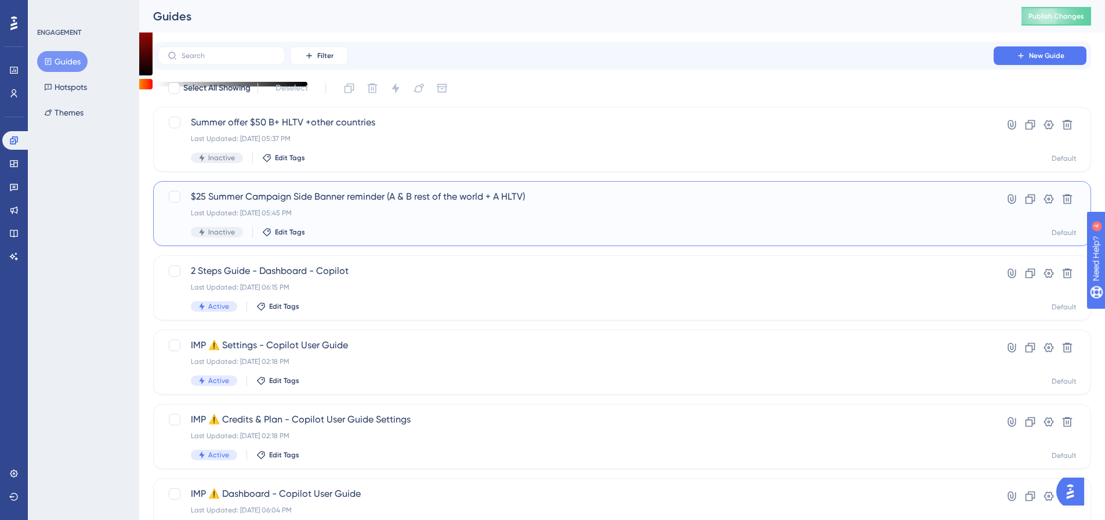
click at [277, 197] on span "$25 Summer Campaign Side Banner reminder (A & B rest of the world + A HLTV)" at bounding box center [576, 197] width 770 height 14
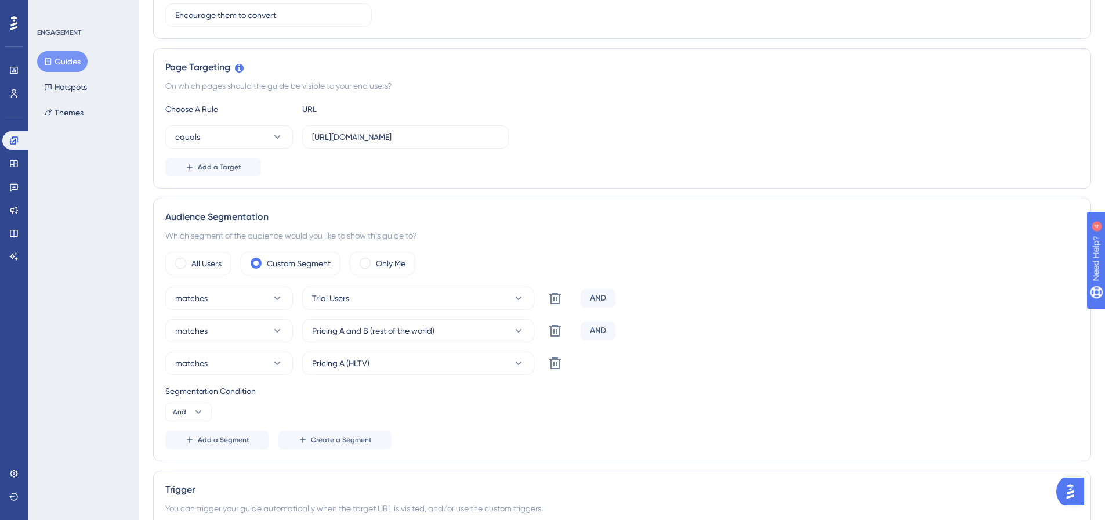
scroll to position [290, 0]
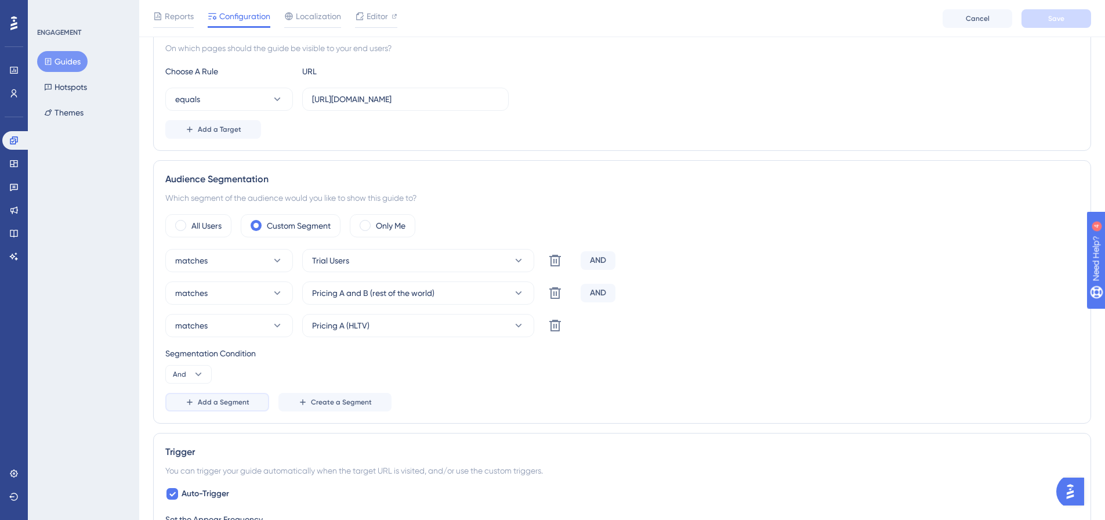
click at [239, 408] on button "Add a Segment" at bounding box center [217, 402] width 104 height 19
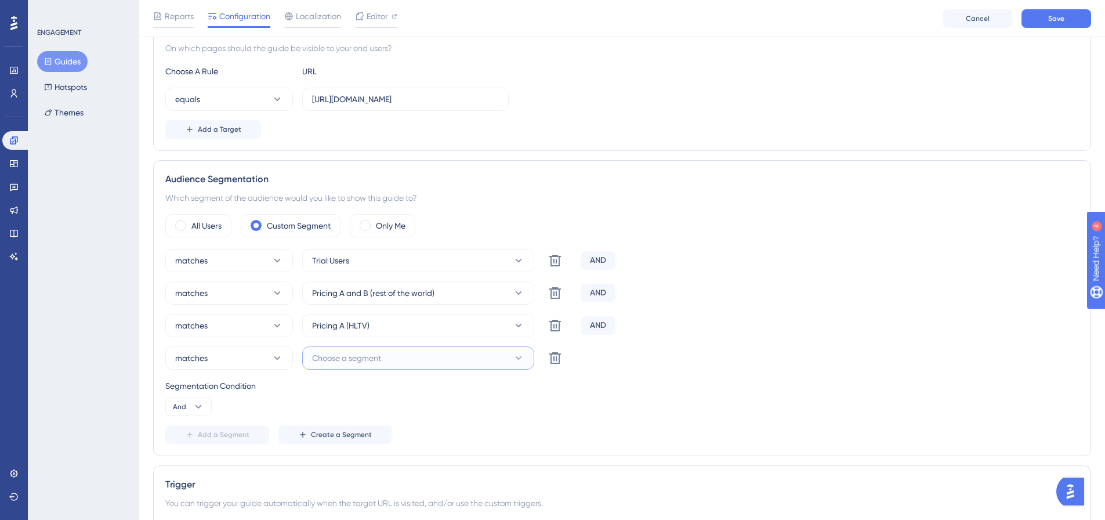
click at [394, 351] on button "Choose a segment" at bounding box center [418, 357] width 232 height 23
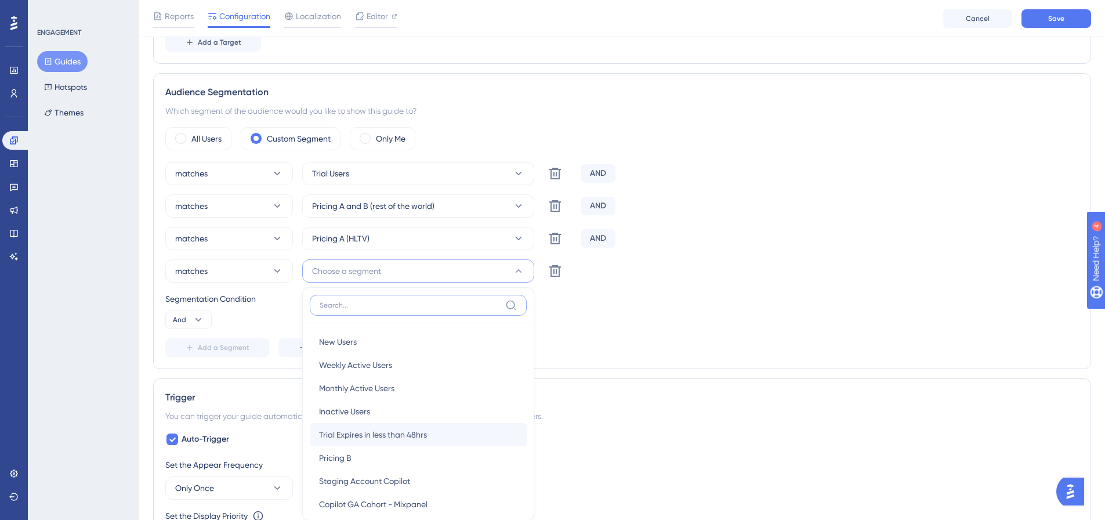
scroll to position [471, 0]
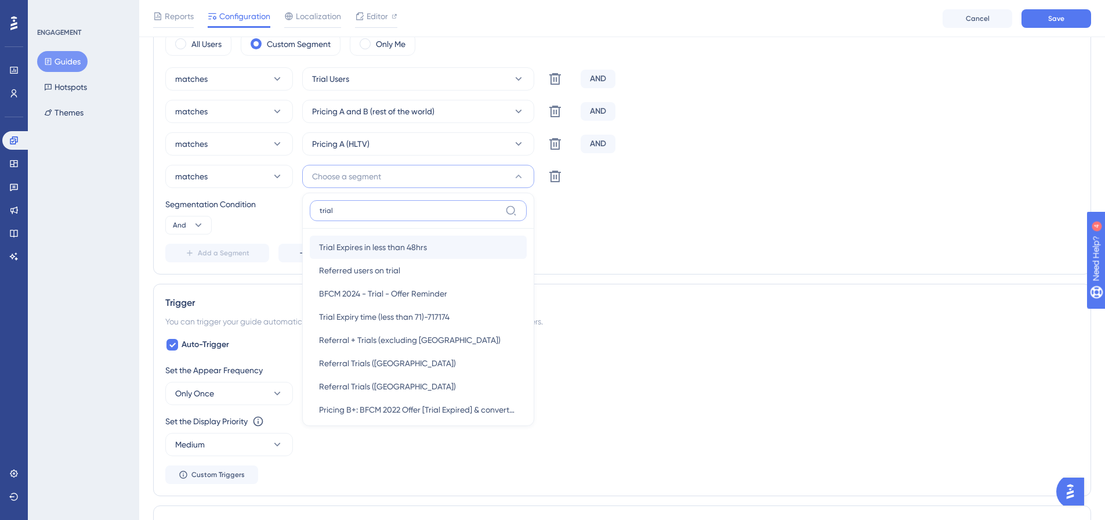
type input "trial"
click at [350, 249] on span "Trial Expires in less than 48hrs" at bounding box center [373, 247] width 108 height 14
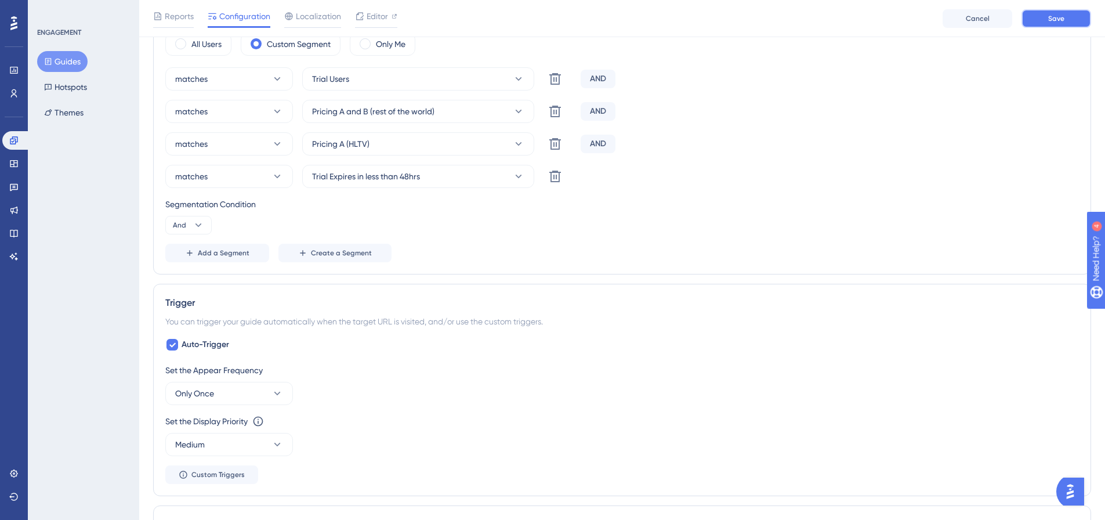
click at [1035, 24] on button "Save" at bounding box center [1056, 18] width 70 height 19
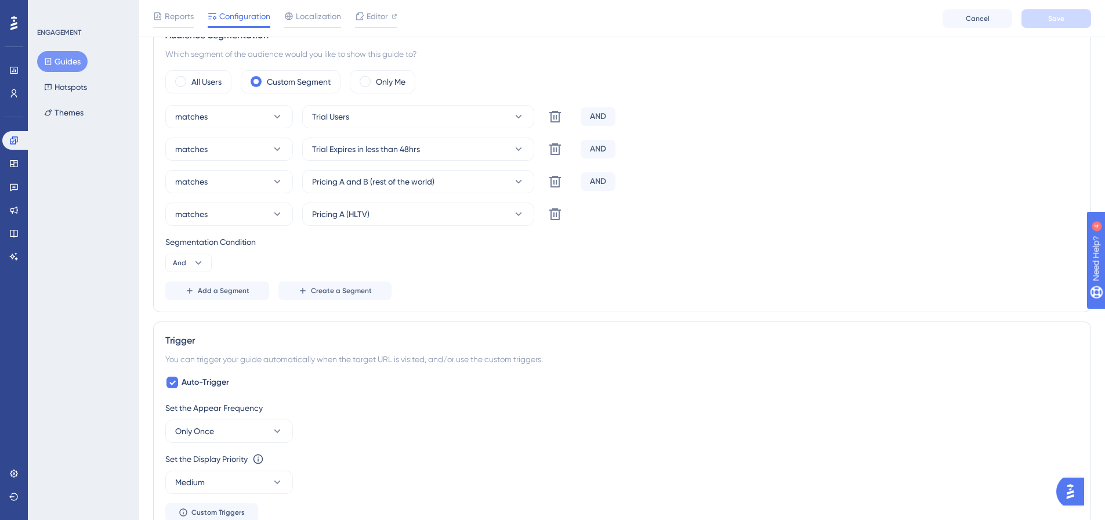
scroll to position [413, 0]
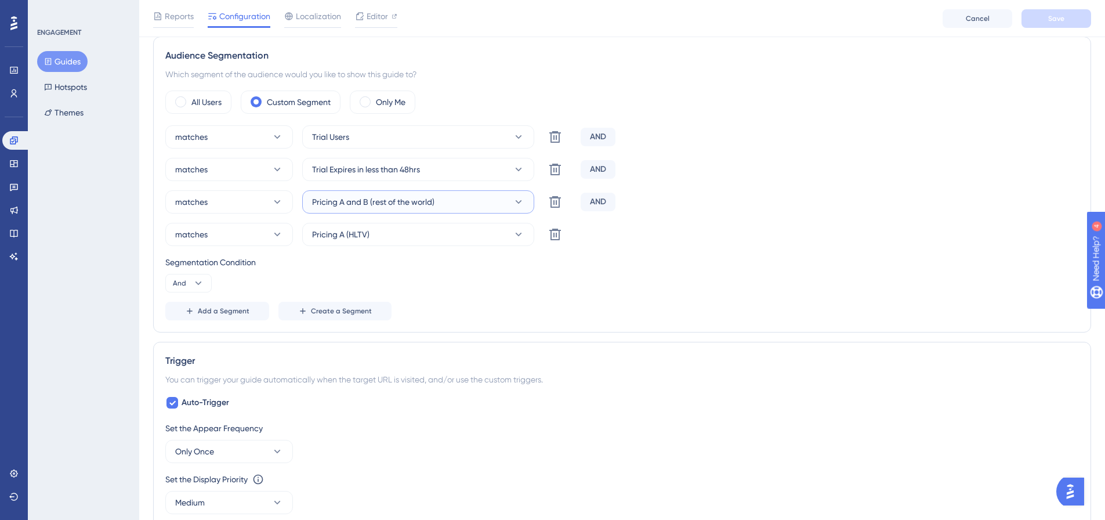
click at [435, 202] on button "Pricing A and B (rest of the world)" at bounding box center [418, 201] width 232 height 23
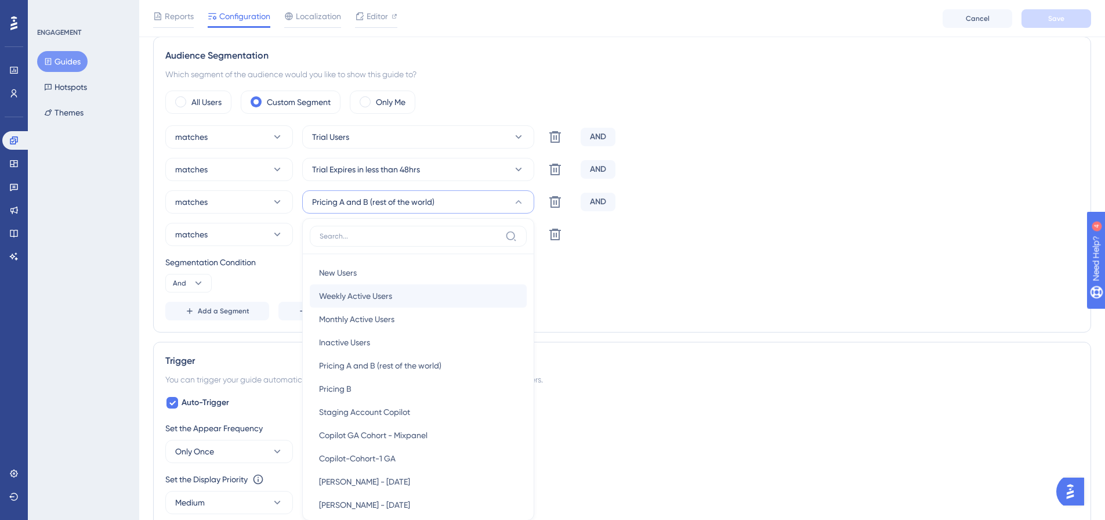
scroll to position [493, 0]
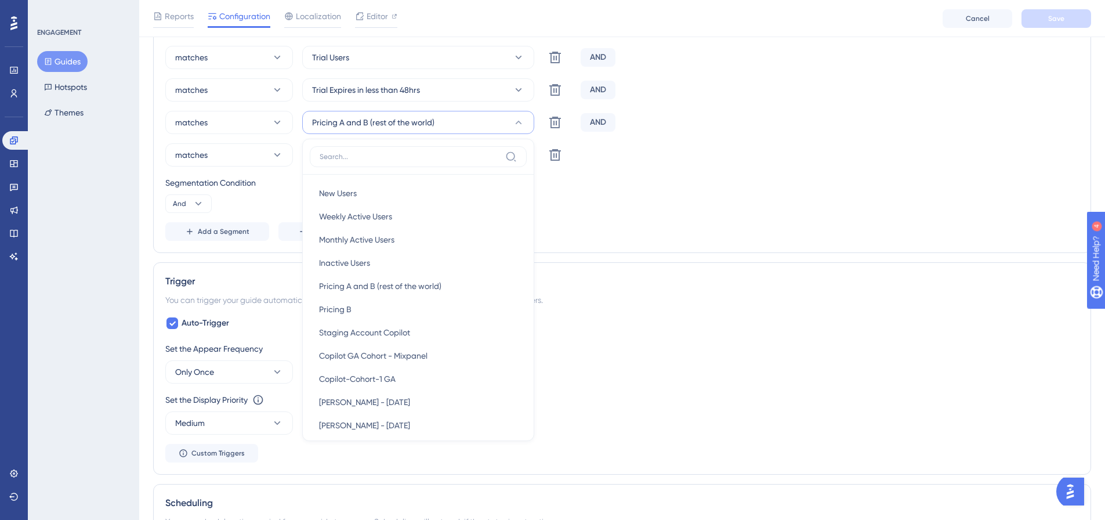
click at [60, 61] on button "Guides" at bounding box center [62, 61] width 50 height 21
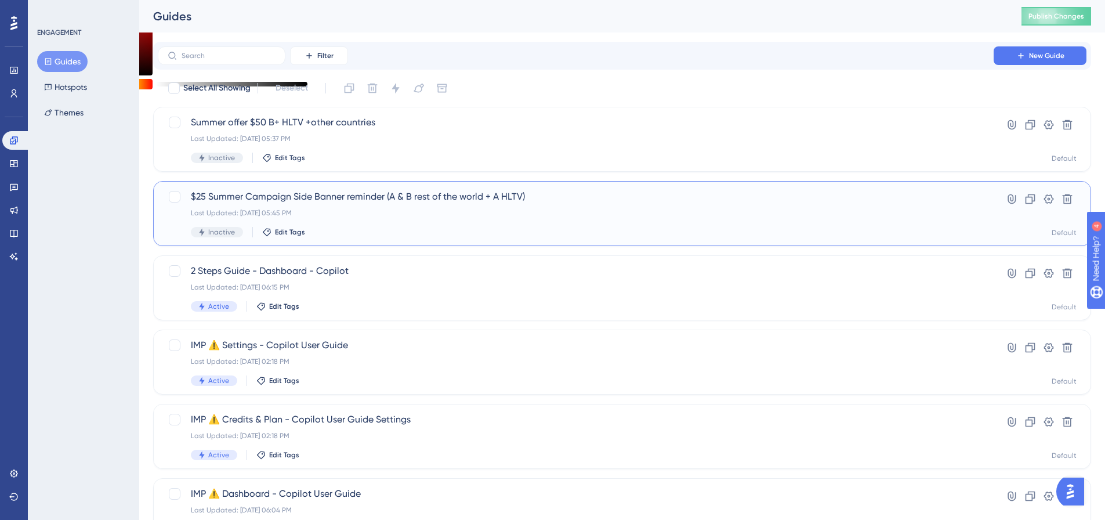
click at [246, 195] on span "$25 Summer Campaign Side Banner reminder (A & B rest of the world + A HLTV)" at bounding box center [576, 197] width 770 height 14
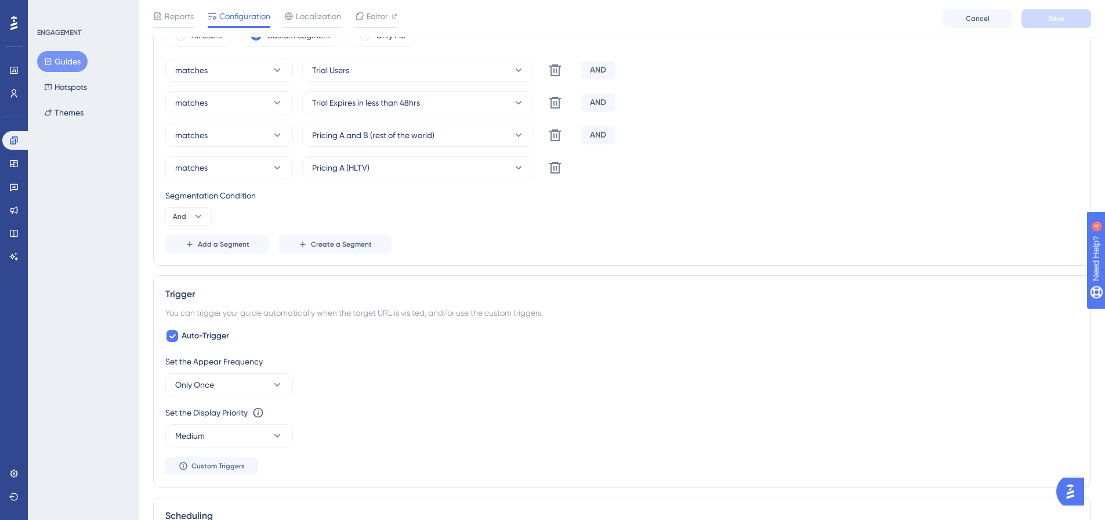
scroll to position [406, 0]
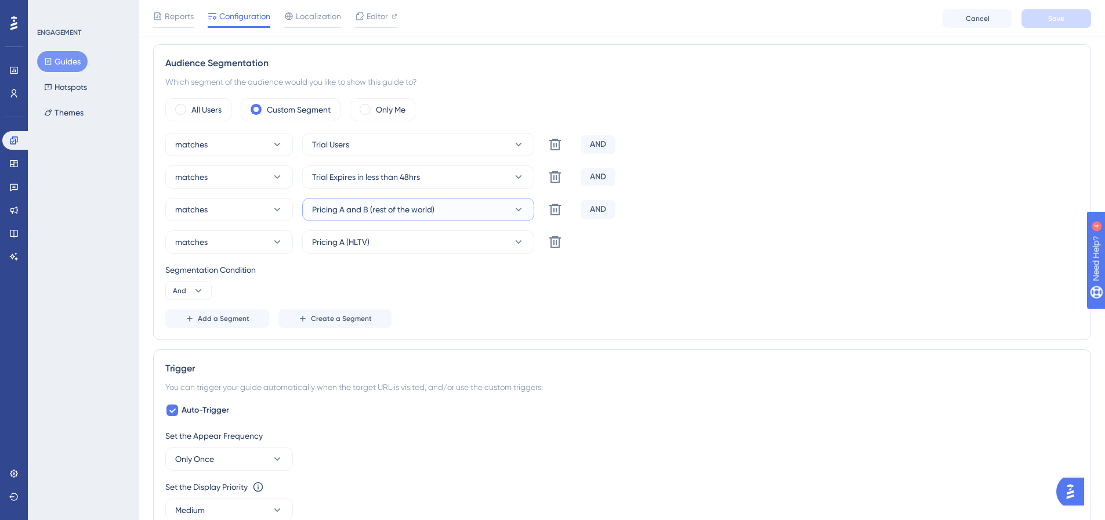
click at [380, 212] on span "Pricing A and B (rest of the world)" at bounding box center [373, 209] width 122 height 14
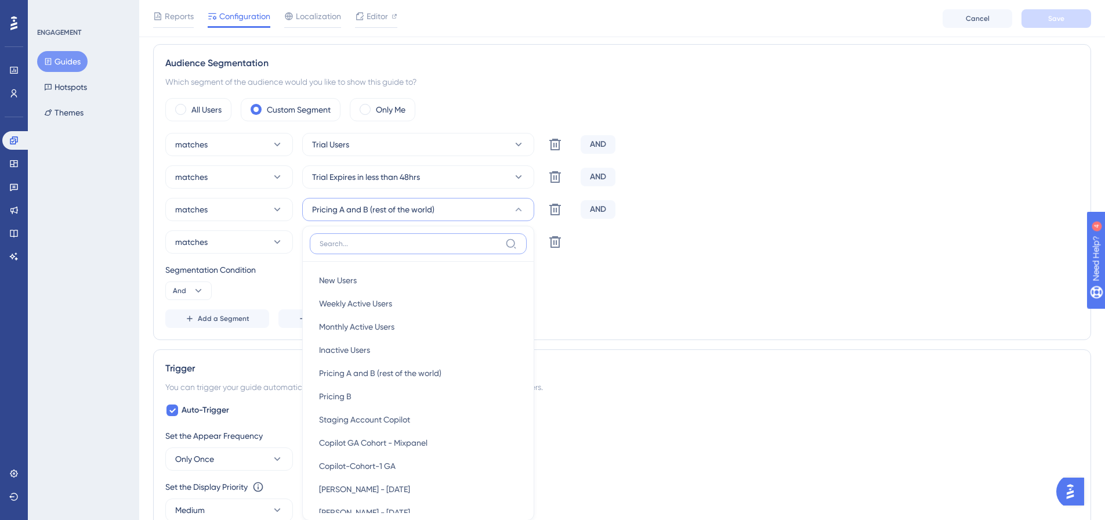
scroll to position [490, 0]
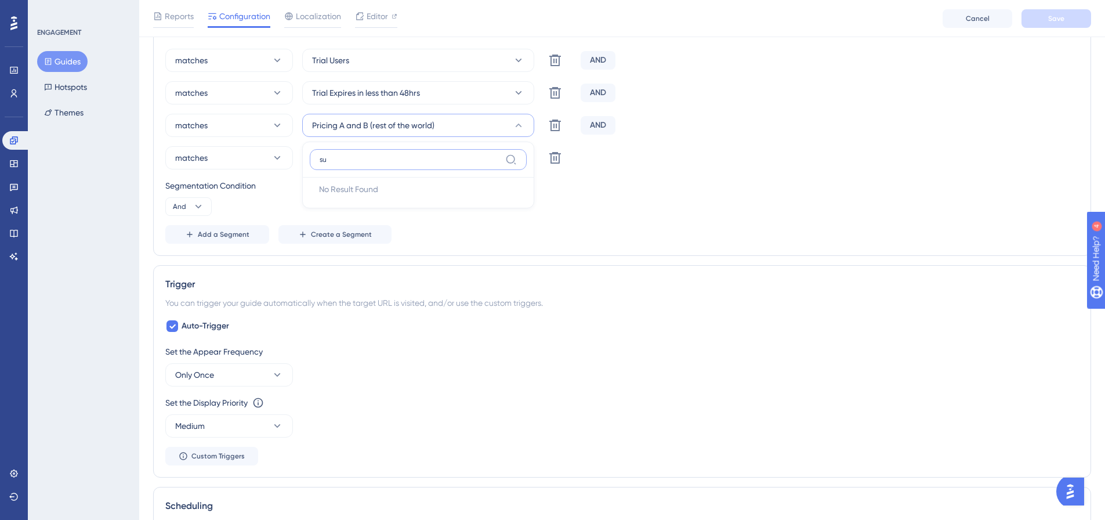
type input "s"
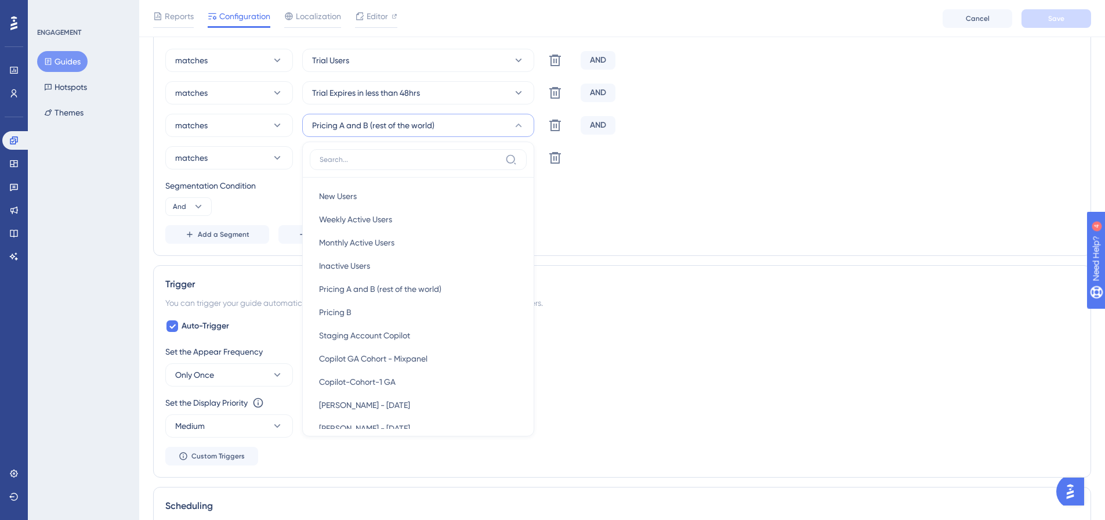
click at [718, 166] on div "matches Pricing A (HLTV) Delete" at bounding box center [621, 157] width 913 height 23
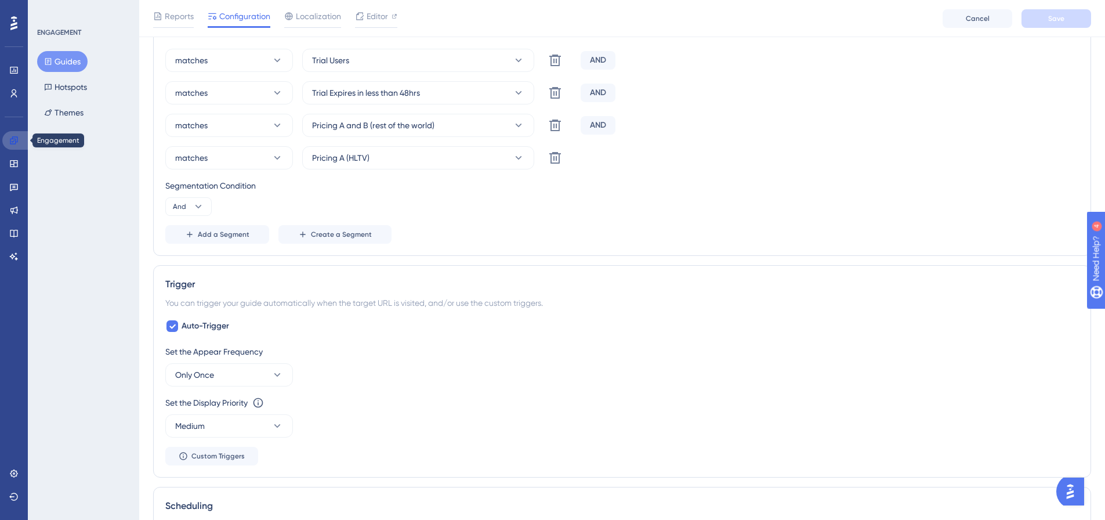
click at [8, 138] on link at bounding box center [16, 140] width 28 height 19
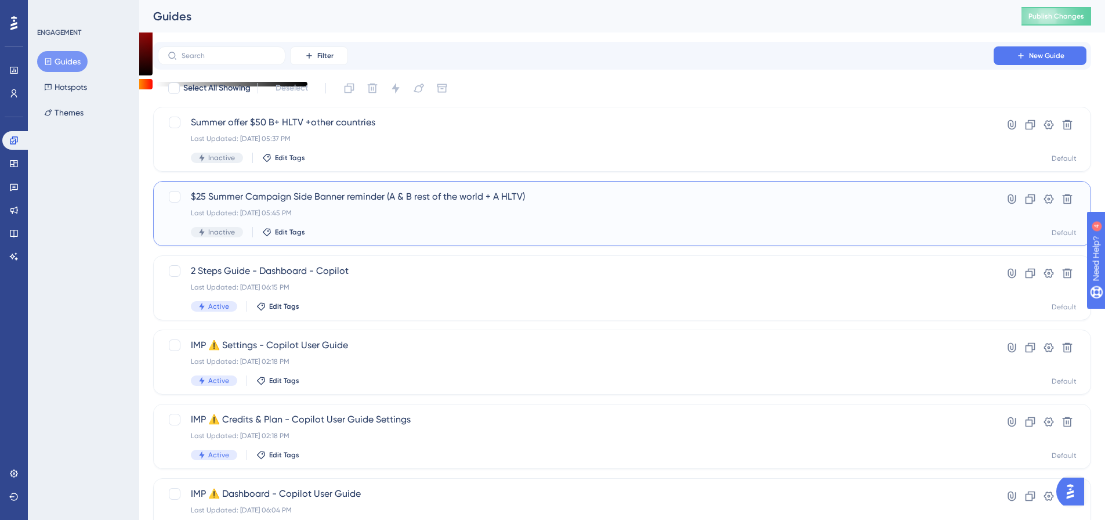
click at [238, 196] on span "$25 Summer Campaign Side Banner reminder (A & B rest of the world + A HLTV)" at bounding box center [576, 197] width 770 height 14
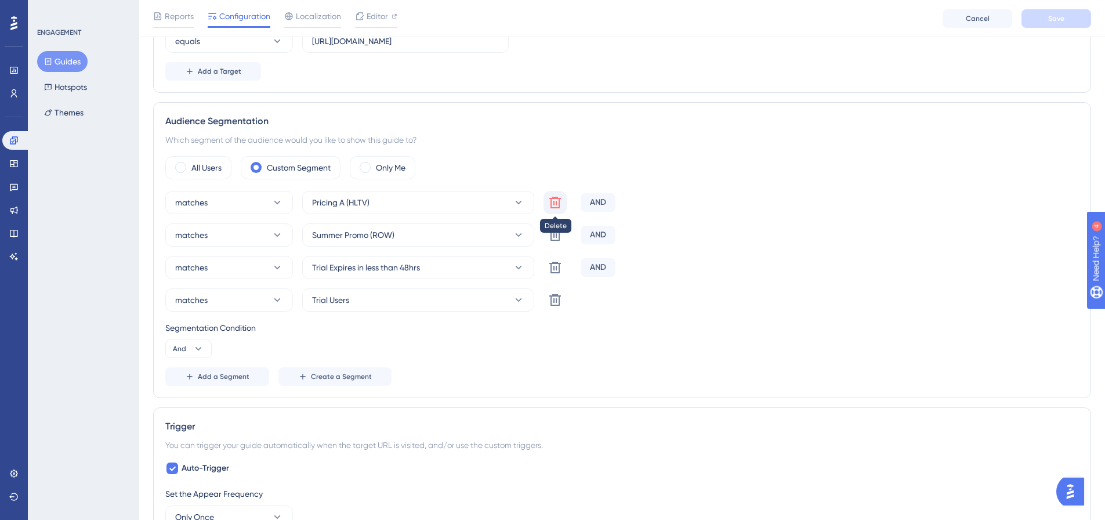
click at [550, 208] on icon at bounding box center [555, 202] width 14 height 14
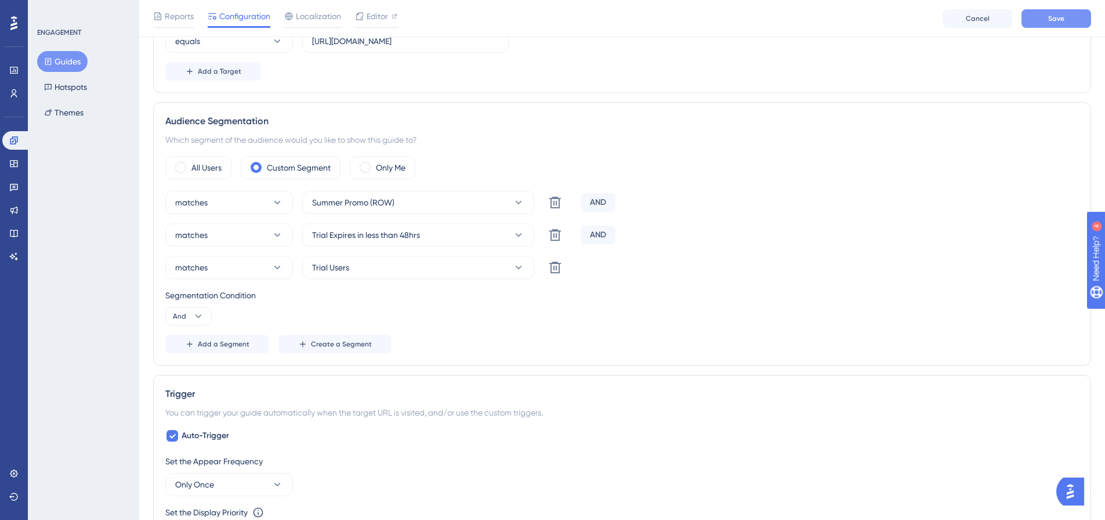
click at [1049, 23] on span "Save" at bounding box center [1056, 18] width 16 height 9
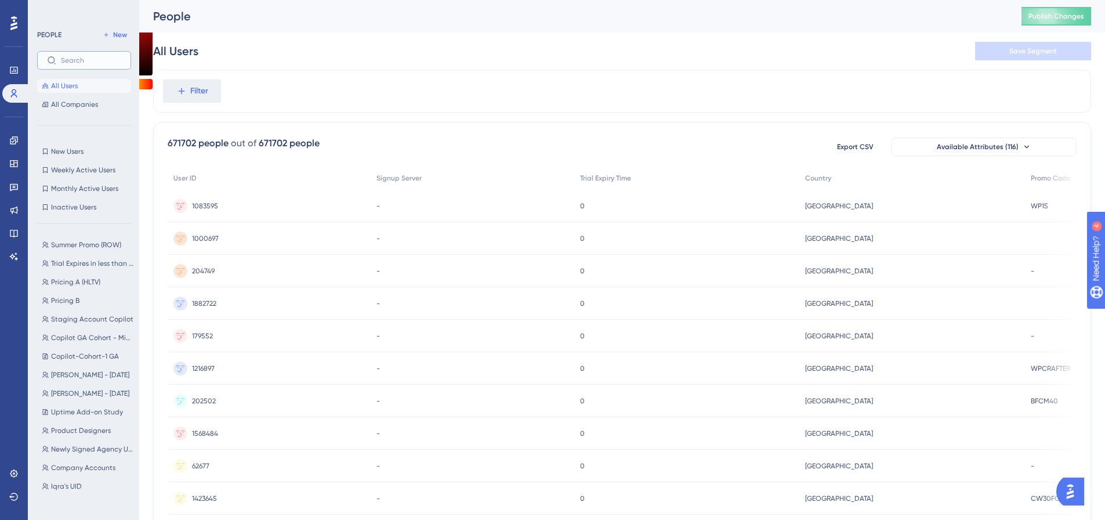
click at [107, 60] on input "text" at bounding box center [91, 60] width 60 height 8
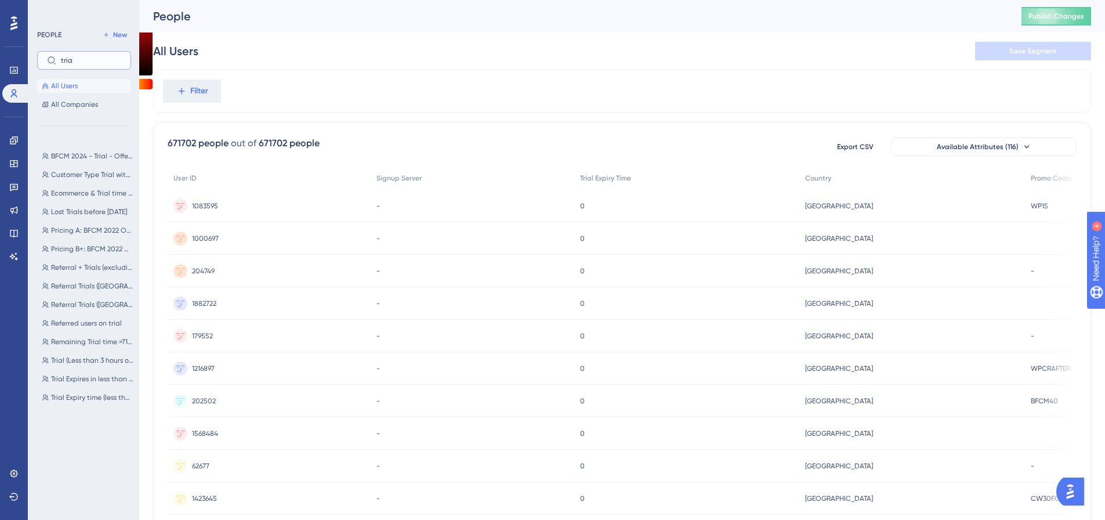
type input "tria"
click at [14, 97] on icon at bounding box center [13, 93] width 9 height 9
click at [14, 67] on icon at bounding box center [14, 70] width 8 height 7
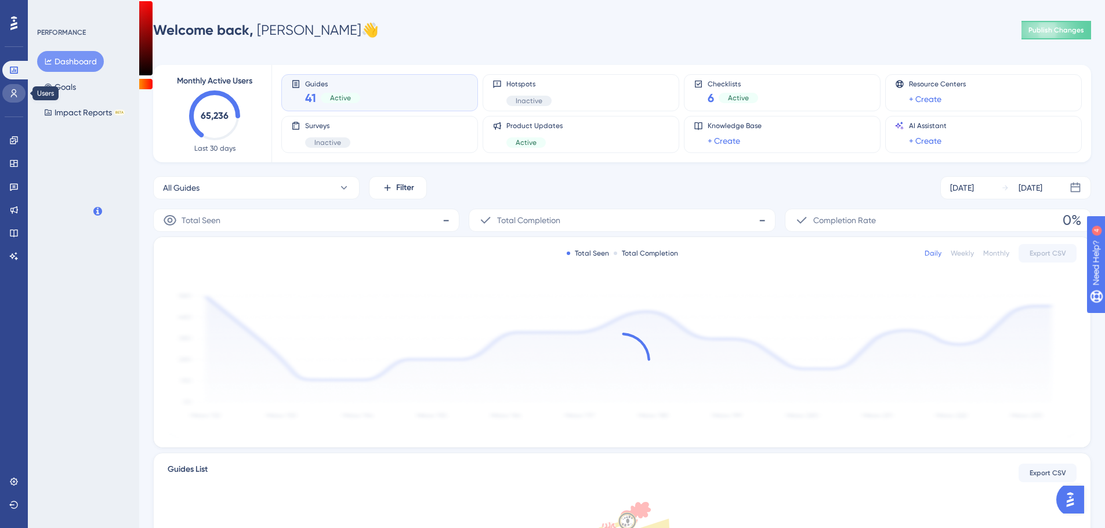
click at [17, 87] on link at bounding box center [13, 93] width 23 height 19
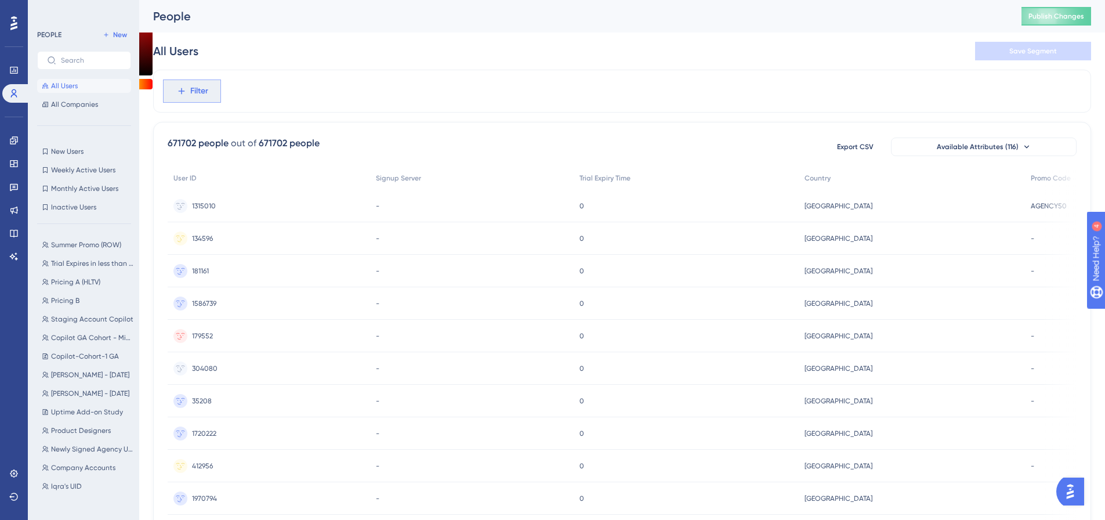
click at [198, 90] on span "Filter" at bounding box center [199, 91] width 18 height 14
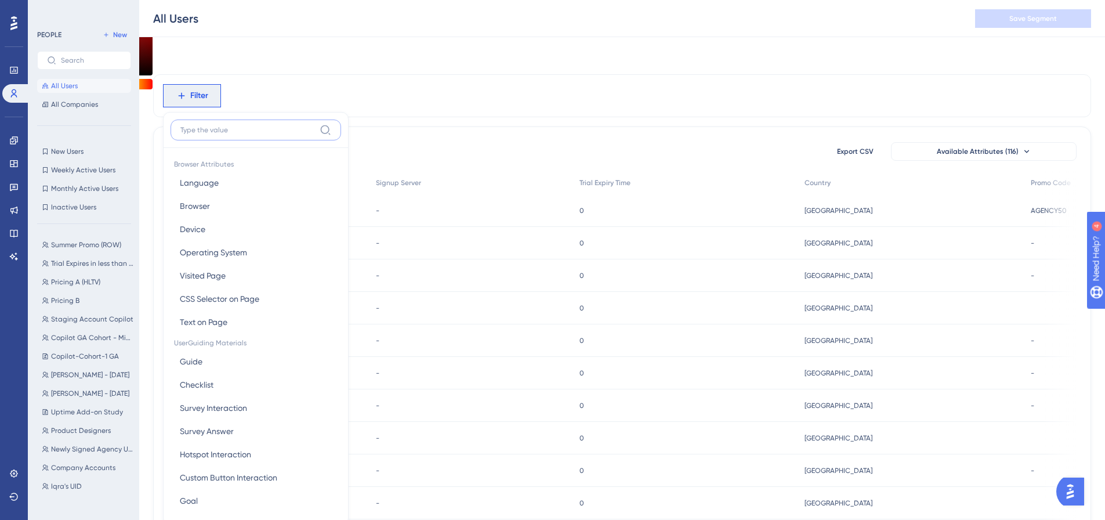
scroll to position [54, 0]
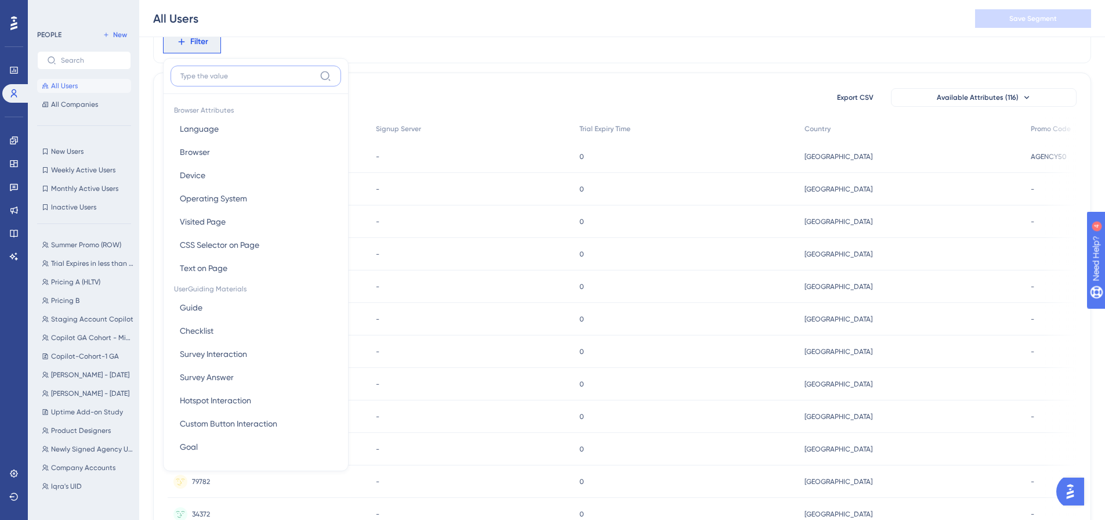
click at [208, 78] on input at bounding box center [247, 75] width 135 height 9
type input "t"
click at [222, 77] on input at bounding box center [247, 75] width 135 height 9
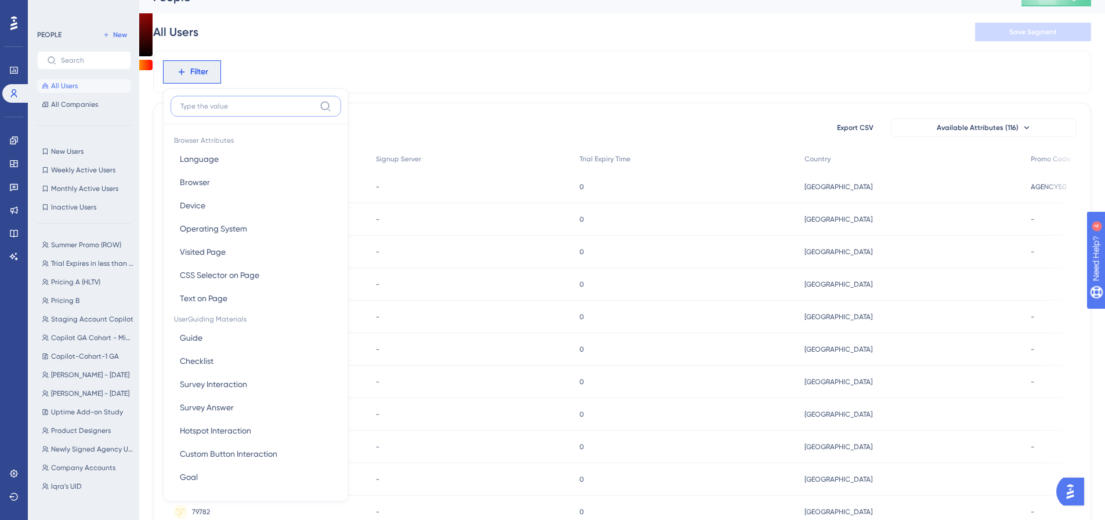
scroll to position [0, 0]
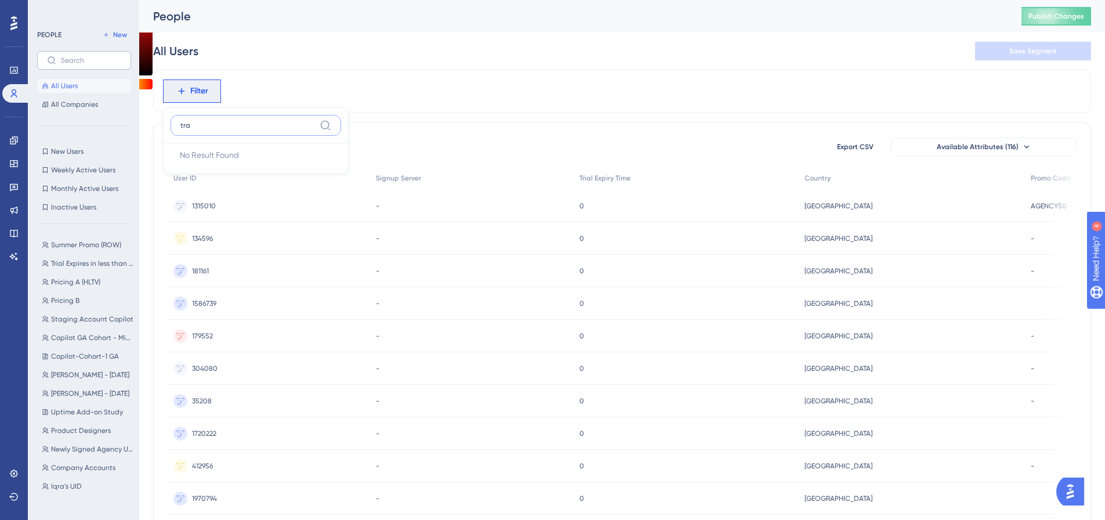
type input "tra"
click at [85, 54] on label at bounding box center [84, 60] width 94 height 19
click at [85, 56] on input "text" at bounding box center [91, 60] width 60 height 8
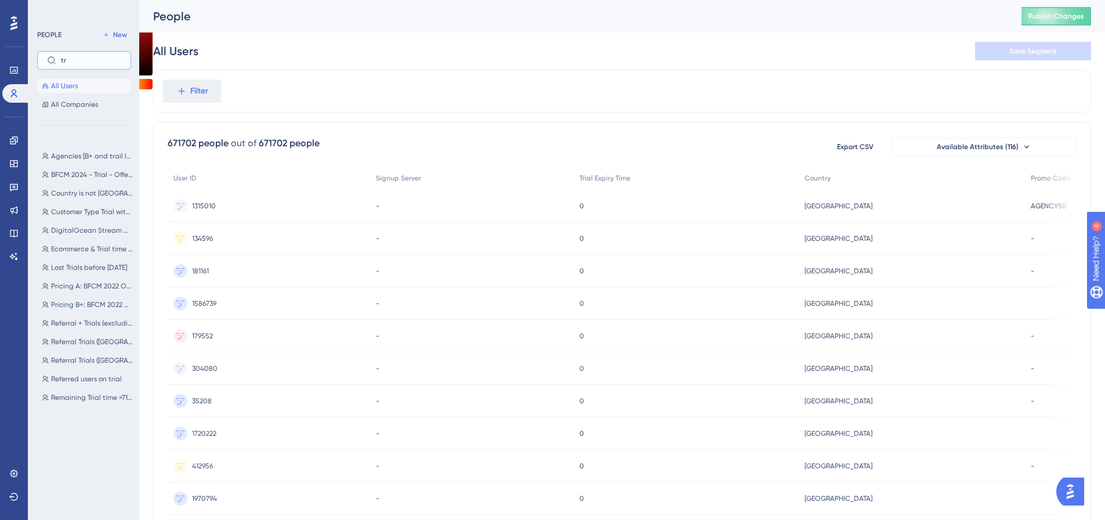
type input "t"
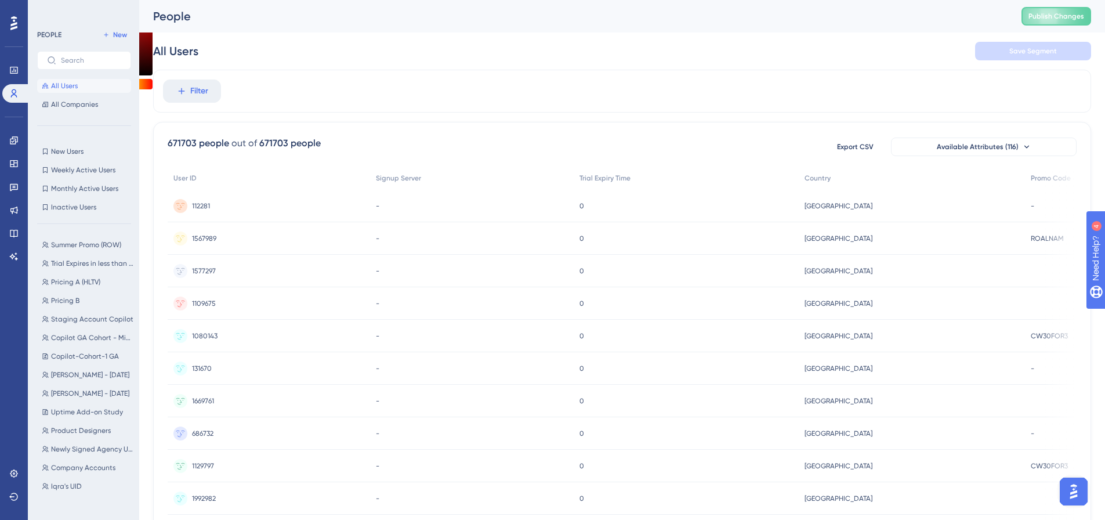
scroll to position [1415, 0]
click at [19, 92] on link at bounding box center [16, 93] width 28 height 19
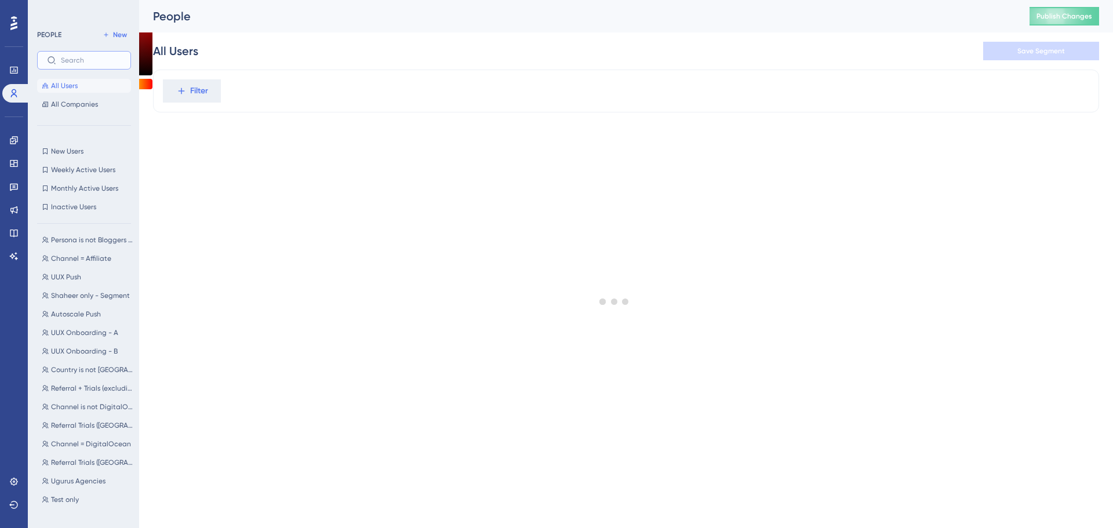
click at [100, 58] on input "text" at bounding box center [91, 60] width 60 height 8
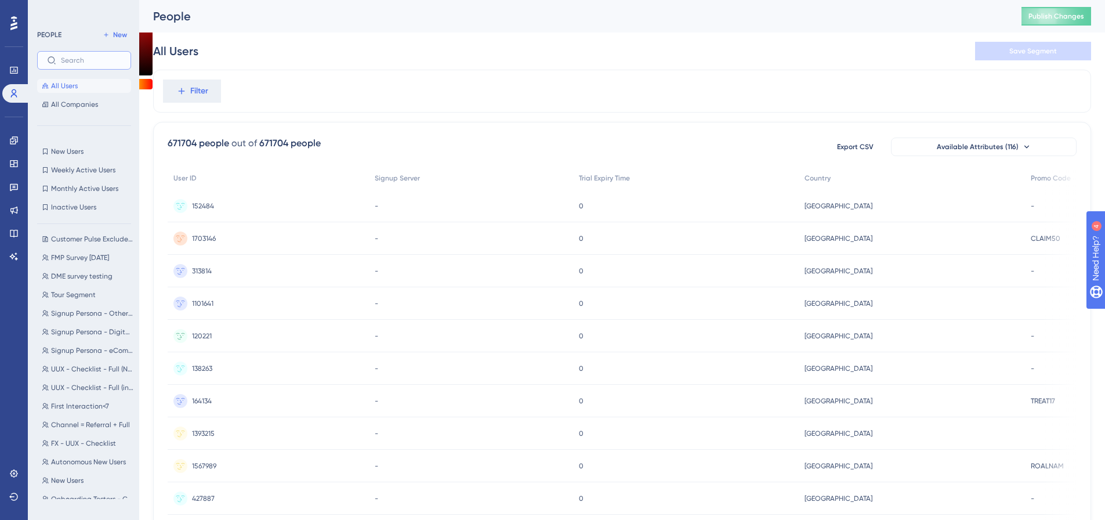
scroll to position [592, 0]
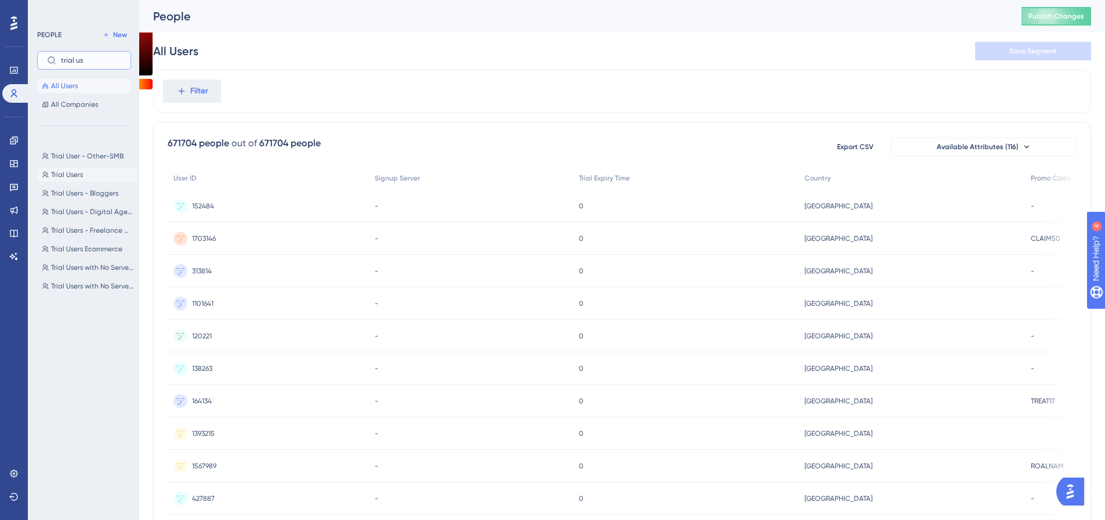
type input "trial us"
click at [69, 170] on span "Trial Users" at bounding box center [67, 174] width 32 height 9
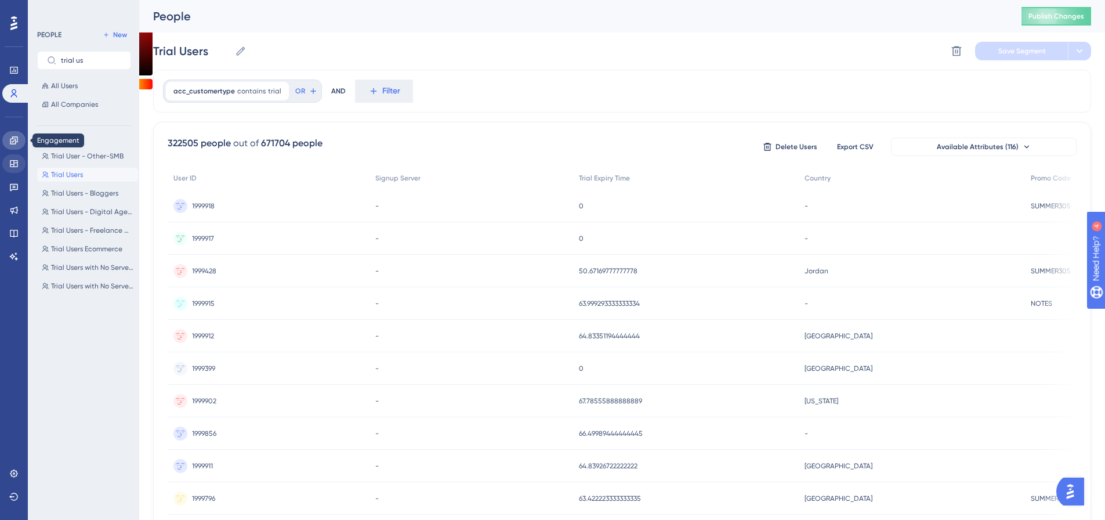
drag, startPoint x: 13, startPoint y: 139, endPoint x: 19, endPoint y: 156, distance: 18.3
click at [13, 139] on icon at bounding box center [14, 140] width 8 height 8
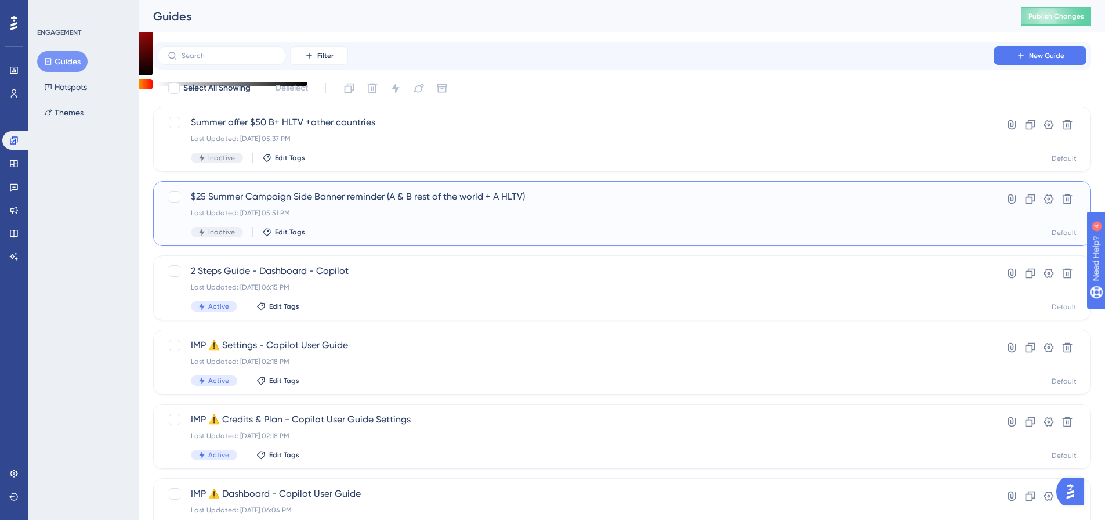
click at [274, 196] on span "$25 Summer Campaign Side Banner reminder (A & B rest of the world + A HLTV)" at bounding box center [576, 197] width 770 height 14
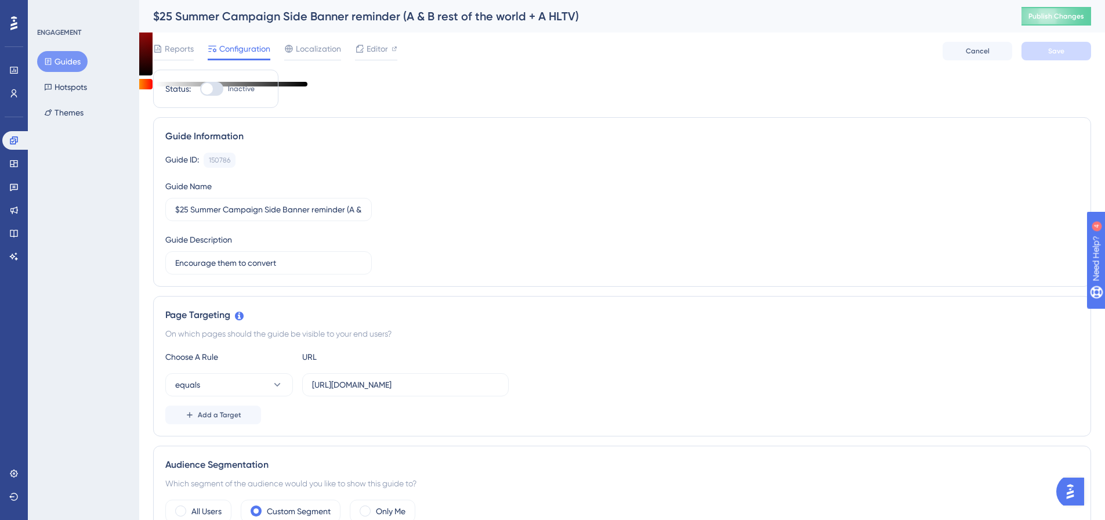
click at [68, 55] on button "Guides" at bounding box center [62, 61] width 50 height 21
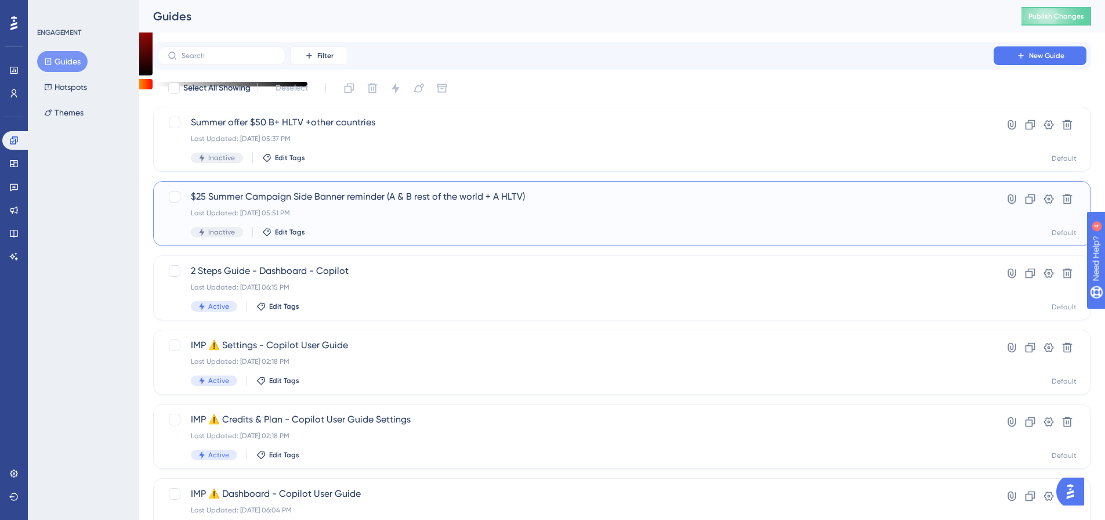
click at [283, 198] on span "$25 Summer Campaign Side Banner reminder (A & B rest of the world + A HLTV)" at bounding box center [576, 197] width 770 height 14
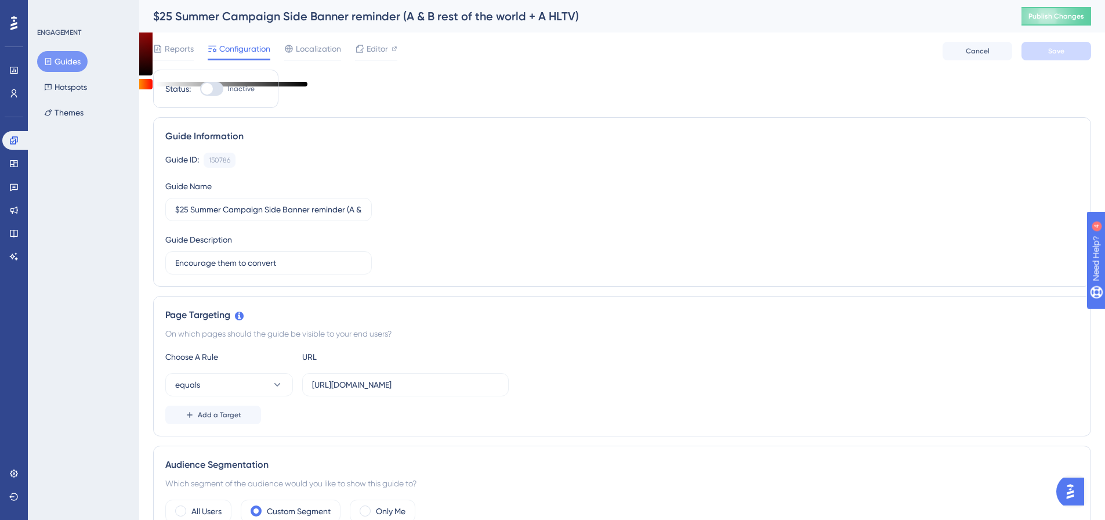
click at [0, 0] on div "$25 Summer Campaign Side Banner reminder (A & B rest of the world + A HLTV)" at bounding box center [0, 0] width 0 height 0
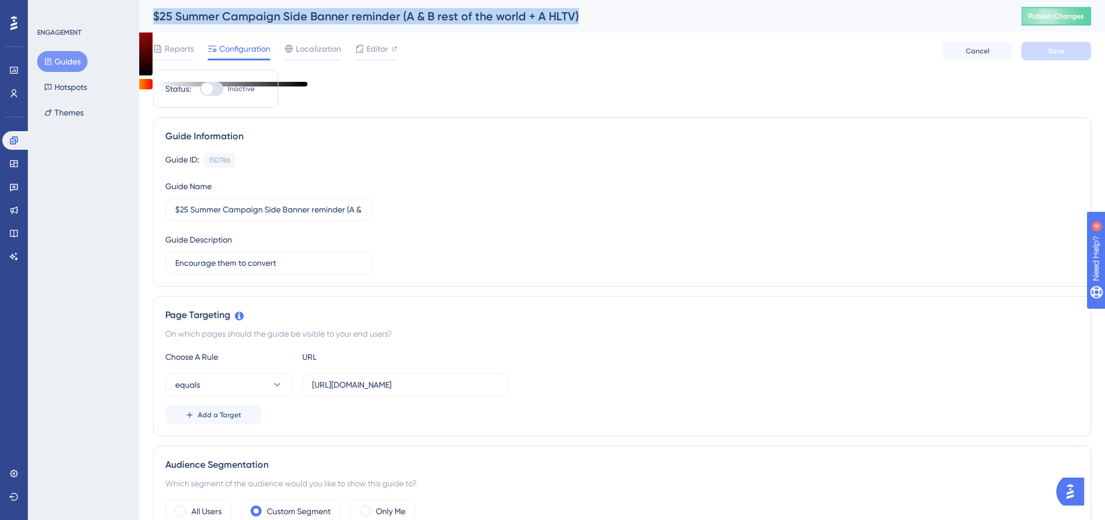
click at [0, 0] on div "$25 Summer Campaign Side Banner reminder (A & B rest of the world + A HLTV)" at bounding box center [0, 0] width 0 height 0
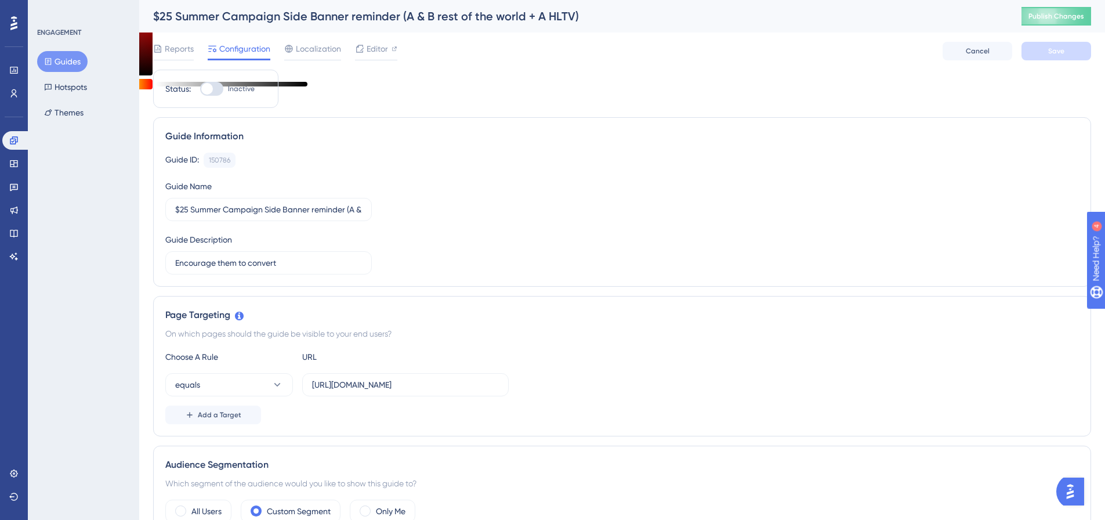
click at [0, 0] on div "$25 Summer Campaign Side Banner reminder (A & B rest of the world + A HLTV)" at bounding box center [0, 0] width 0 height 0
click at [437, 182] on div "Guide ID: 150786 Copy Guide Name $25 Summer Campaign Side Banner reminder (A & …" at bounding box center [621, 214] width 913 height 122
click at [58, 61] on button "Guides" at bounding box center [62, 61] width 50 height 21
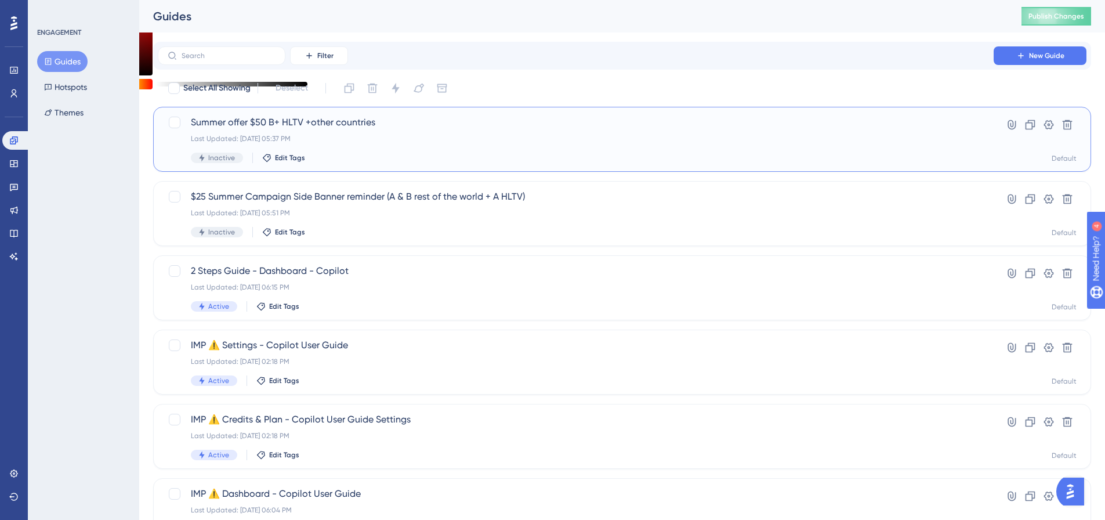
click at [255, 118] on span "Summer offer $50 B+ HLTV +other countries" at bounding box center [576, 122] width 770 height 14
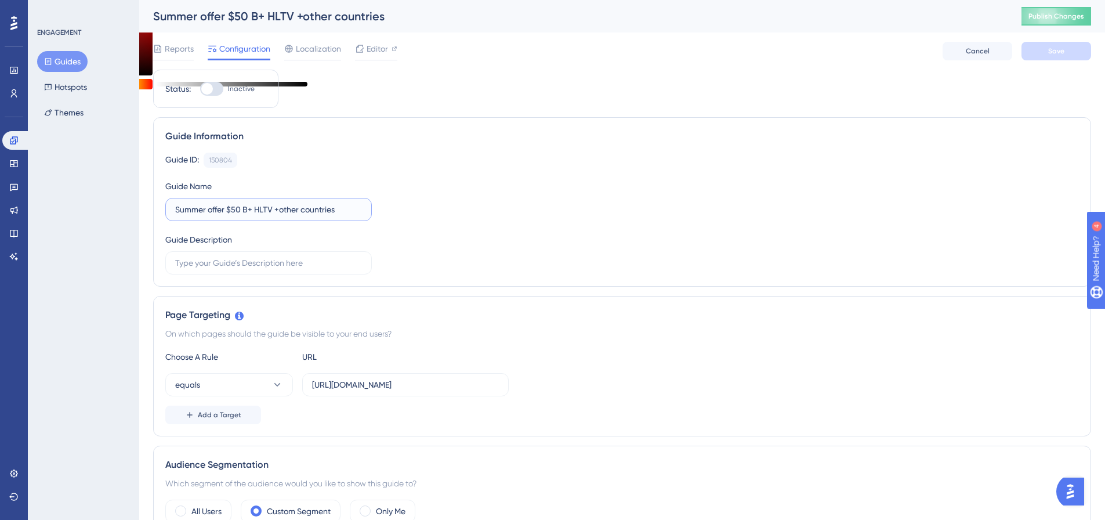
drag, startPoint x: 225, startPoint y: 208, endPoint x: 165, endPoint y: 219, distance: 61.3
click at [165, 219] on div "Guide Information Guide ID: 150804 Copy Guide Name Summer offer $50 B+ HLTV +ot…" at bounding box center [622, 201] width 938 height 169
type input "Summer offer $50 B+ HLTV +other countries"
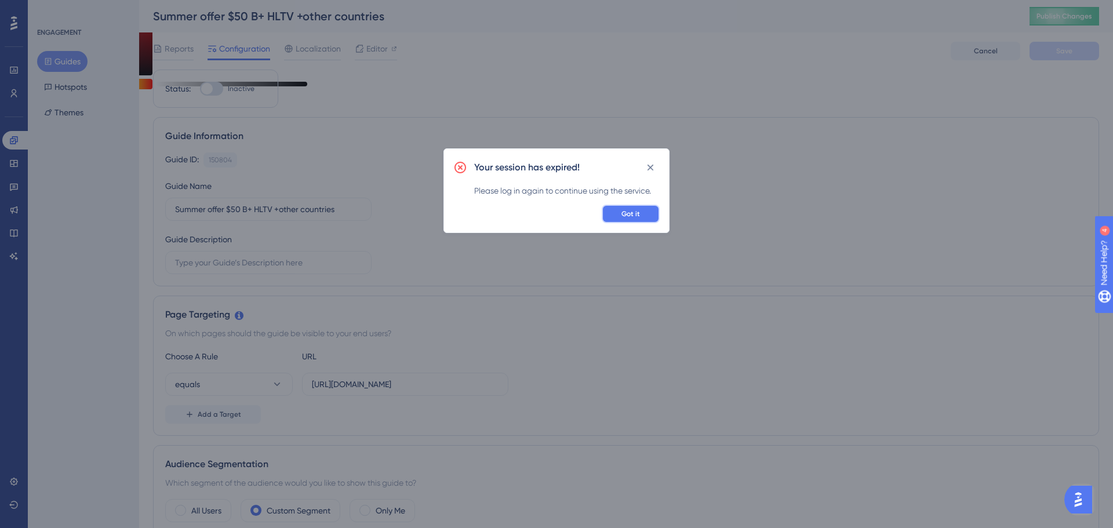
click at [605, 217] on button "Got it" at bounding box center [631, 214] width 58 height 19
